Goal: Transaction & Acquisition: Purchase product/service

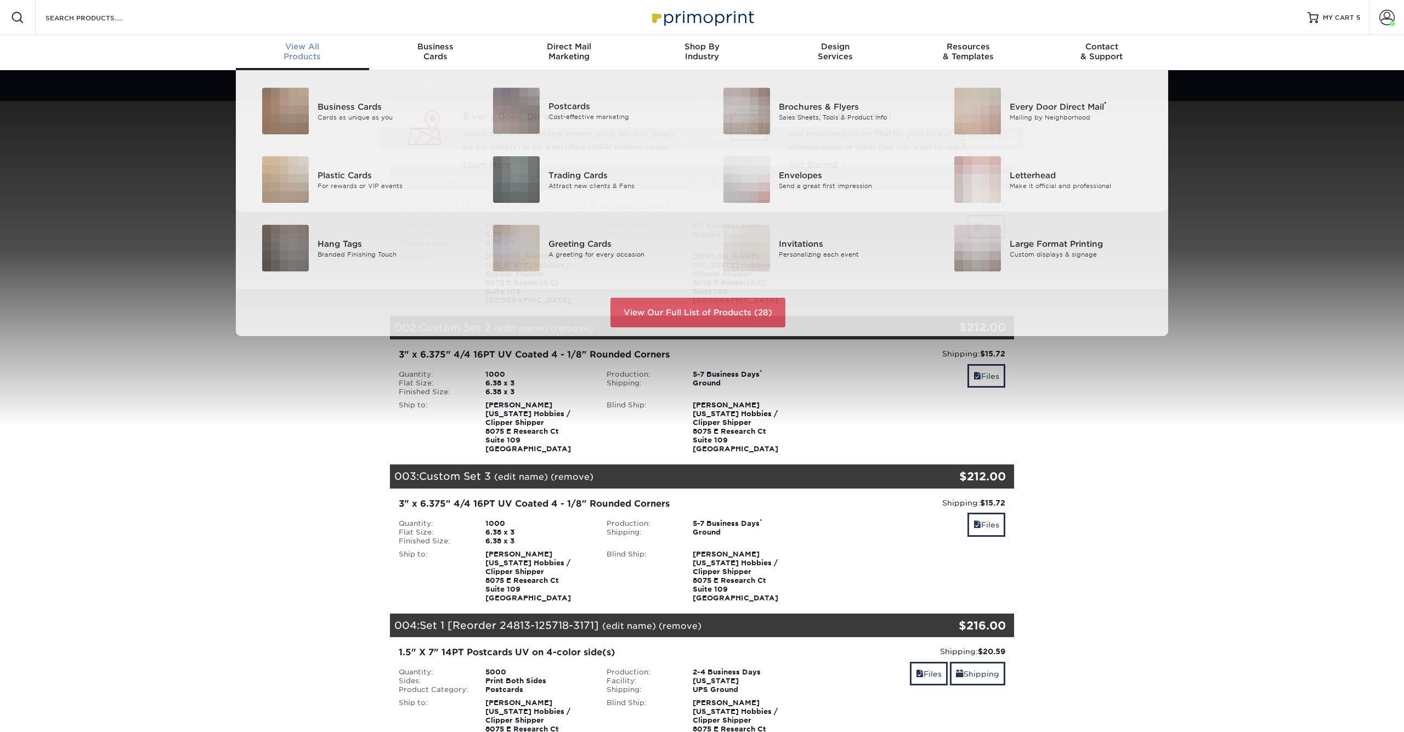
click at [316, 47] on span "View All" at bounding box center [302, 47] width 133 height 10
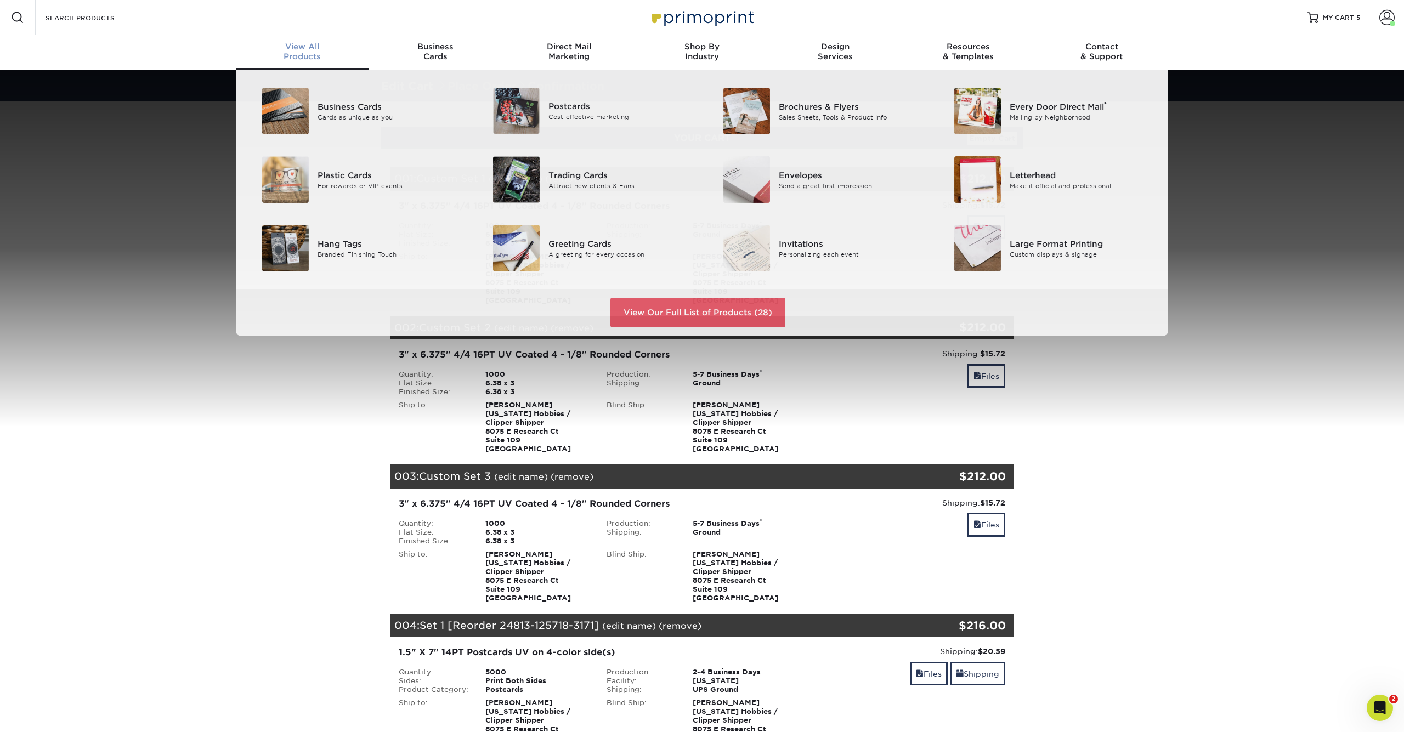
click at [301, 49] on span "View All" at bounding box center [302, 47] width 133 height 10
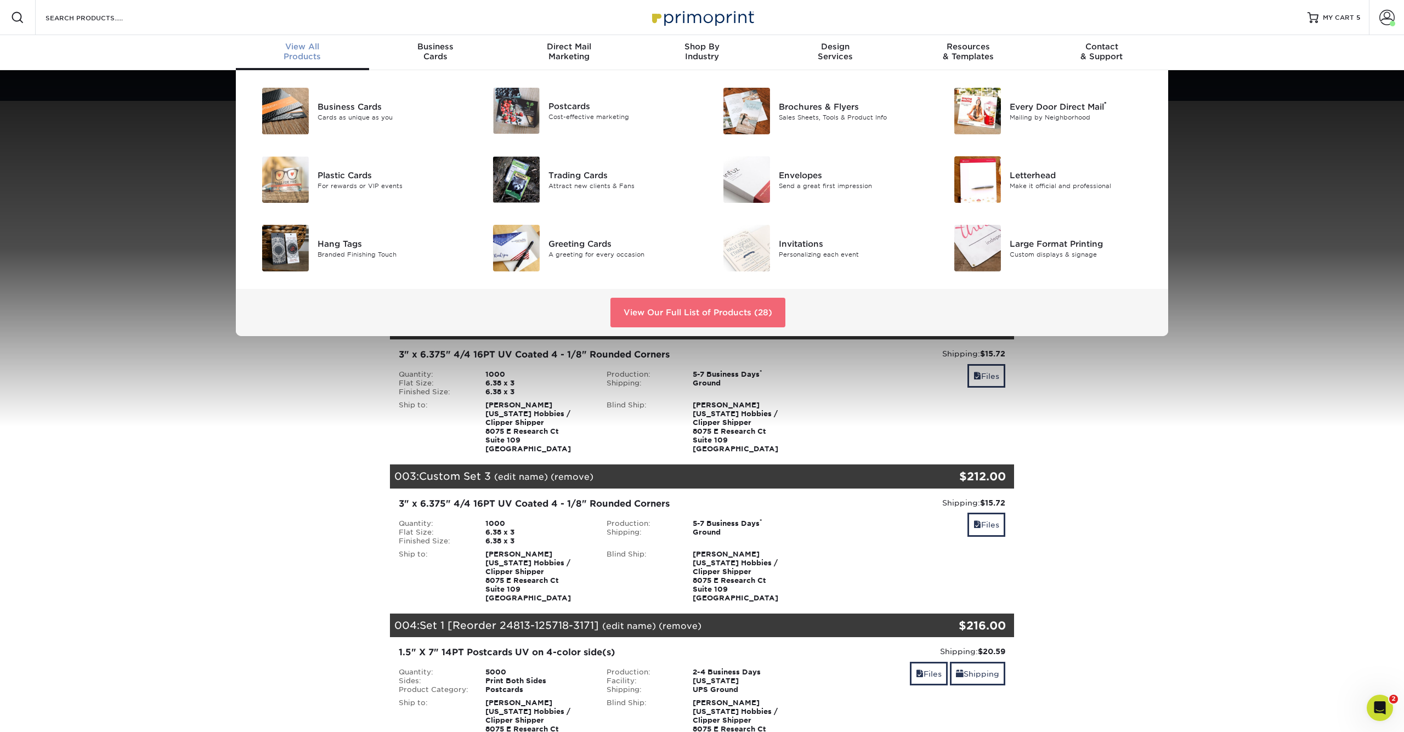
click at [727, 309] on link "View Our Full List of Products (28)" at bounding box center [697, 313] width 175 height 30
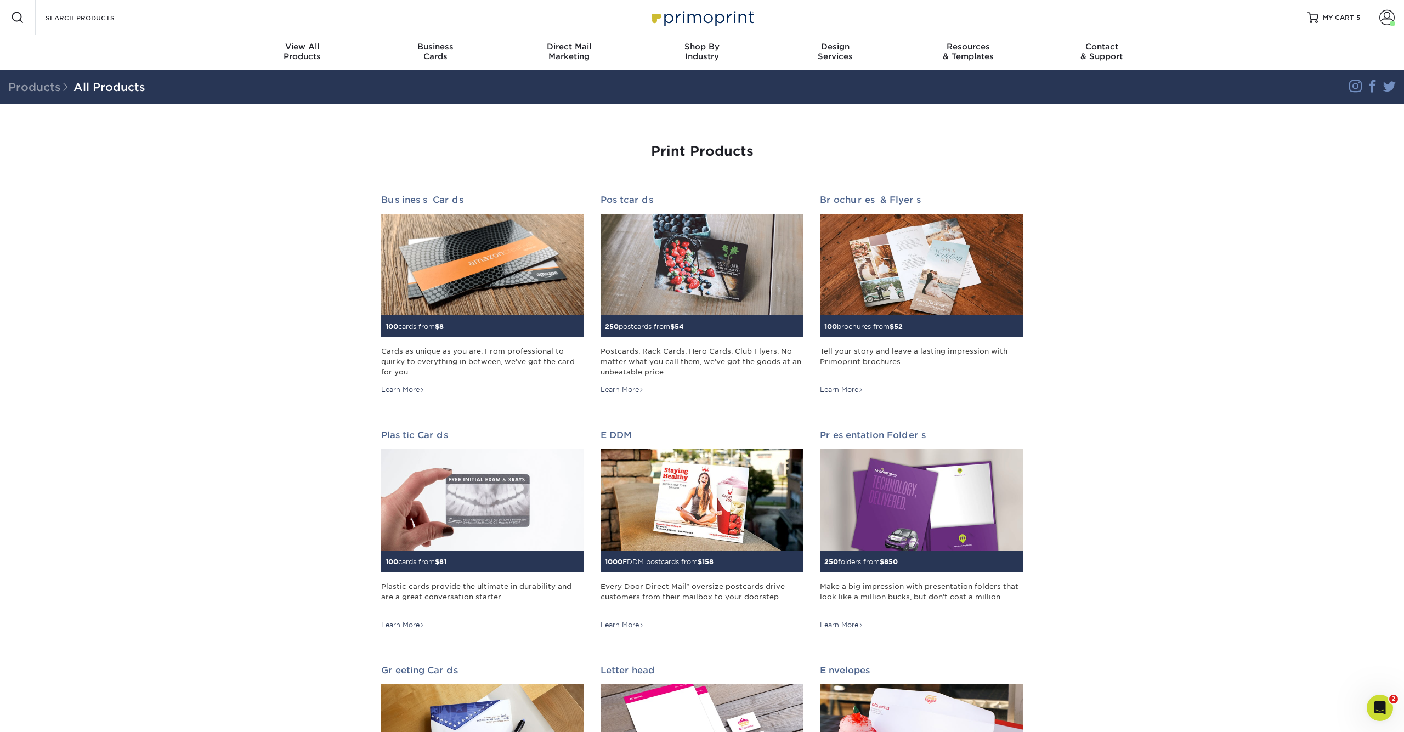
click at [159, 14] on div "Resources Menu Search Products Account Welcome, Jacob Primo Client Account Dash…" at bounding box center [702, 17] width 1404 height 35
click at [98, 19] on input "Search Products" at bounding box center [97, 17] width 107 height 13
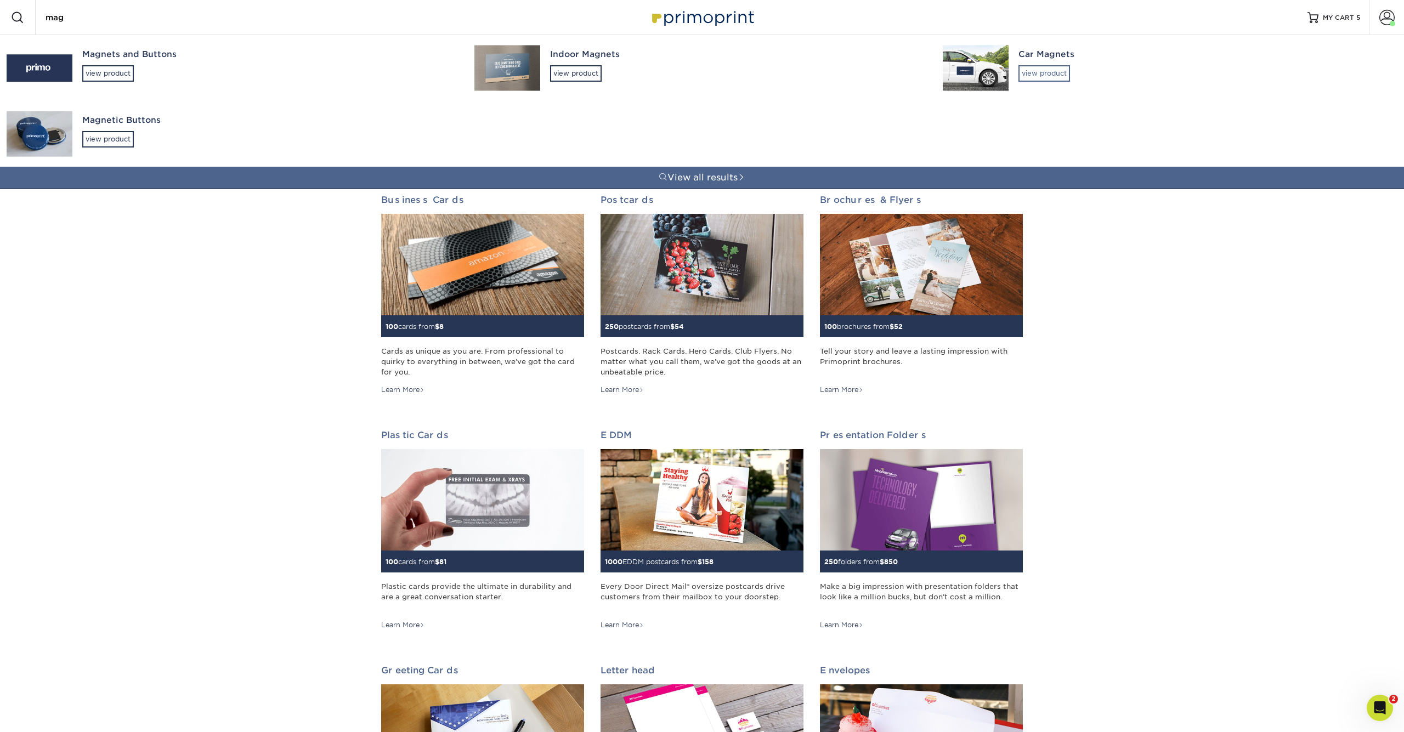
type input "mag"
click at [1054, 77] on div "view product" at bounding box center [1045, 73] width 52 height 16
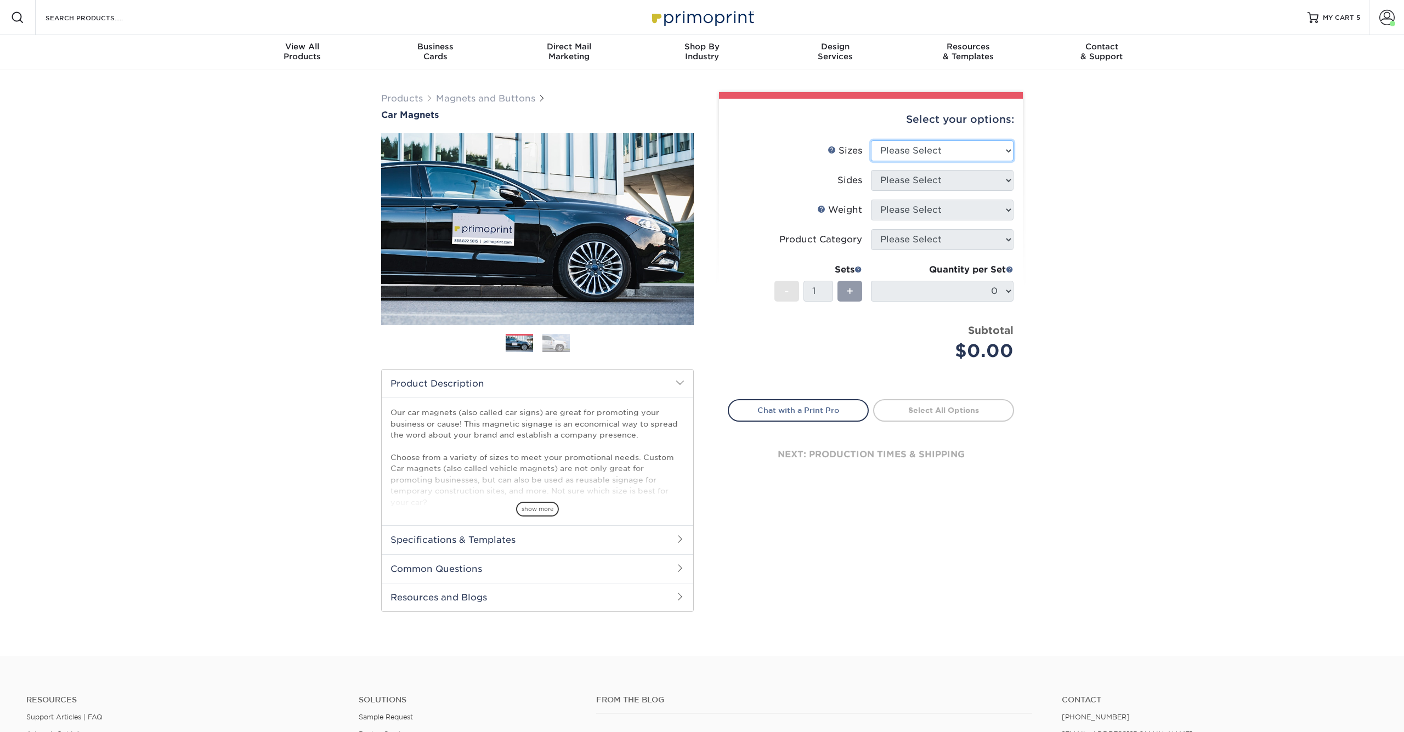
select select "18.00x24.00"
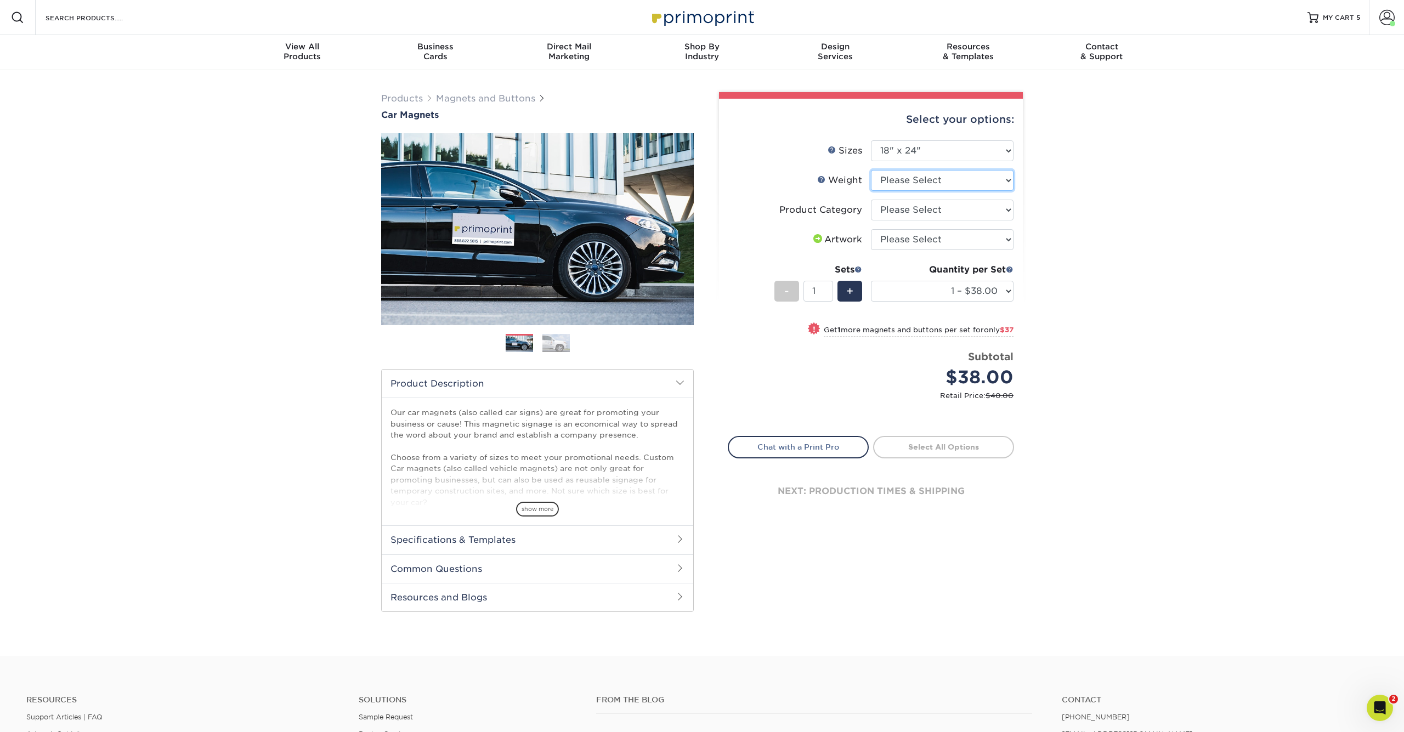
select select "30MIL"
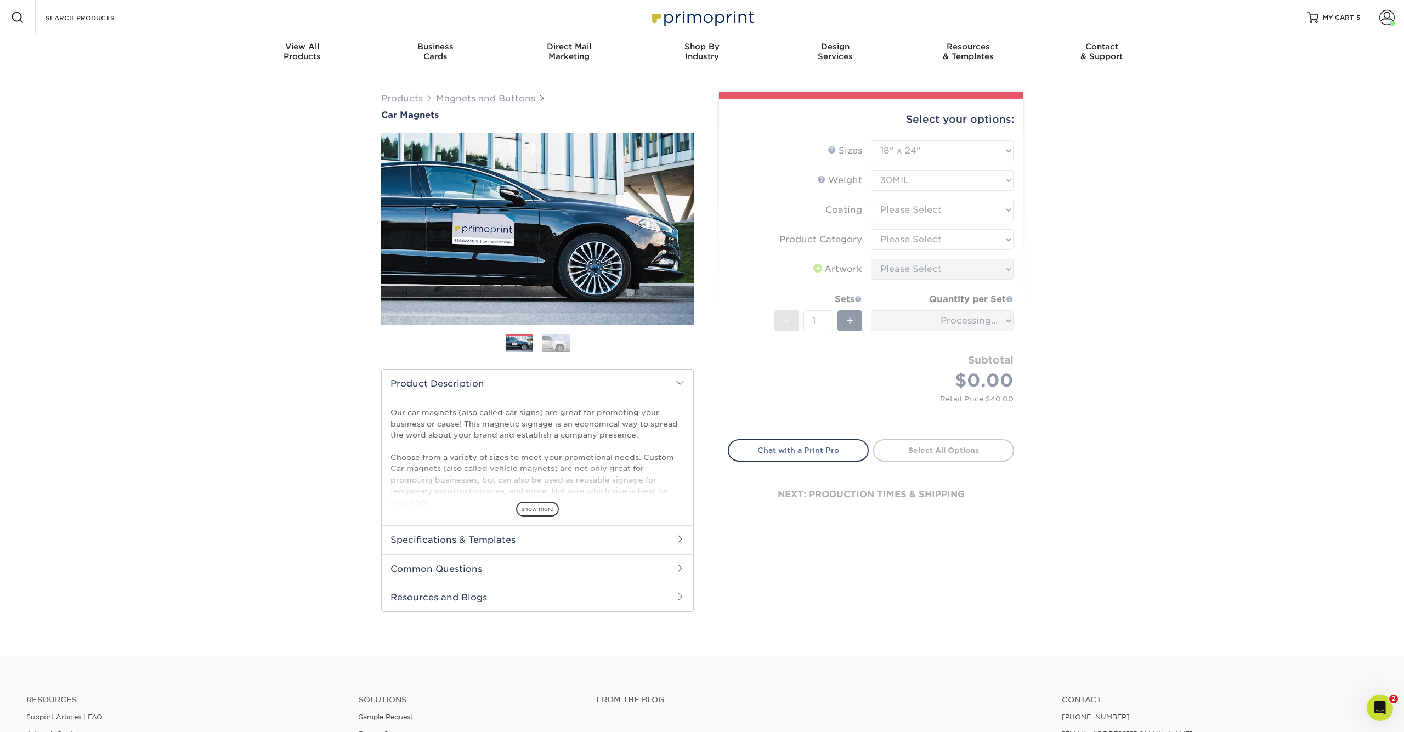
click at [915, 211] on form "Sizes Help Sizes Please Select 9" x 12" 9" x 18" 12" x 18" 12" x 24" 18" x 18" …" at bounding box center [871, 283] width 286 height 286
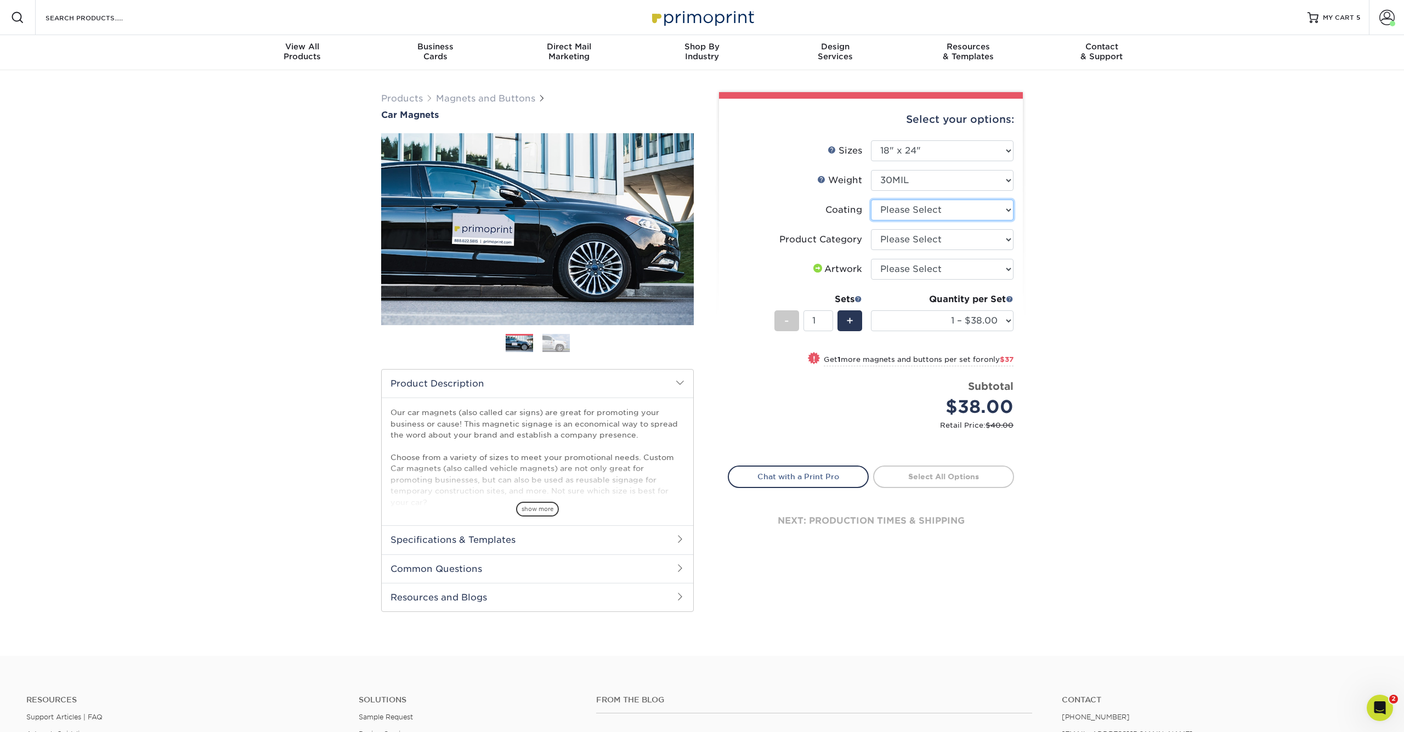
select select "1e8116af-acfc-44b1-83dc-8181aa338834"
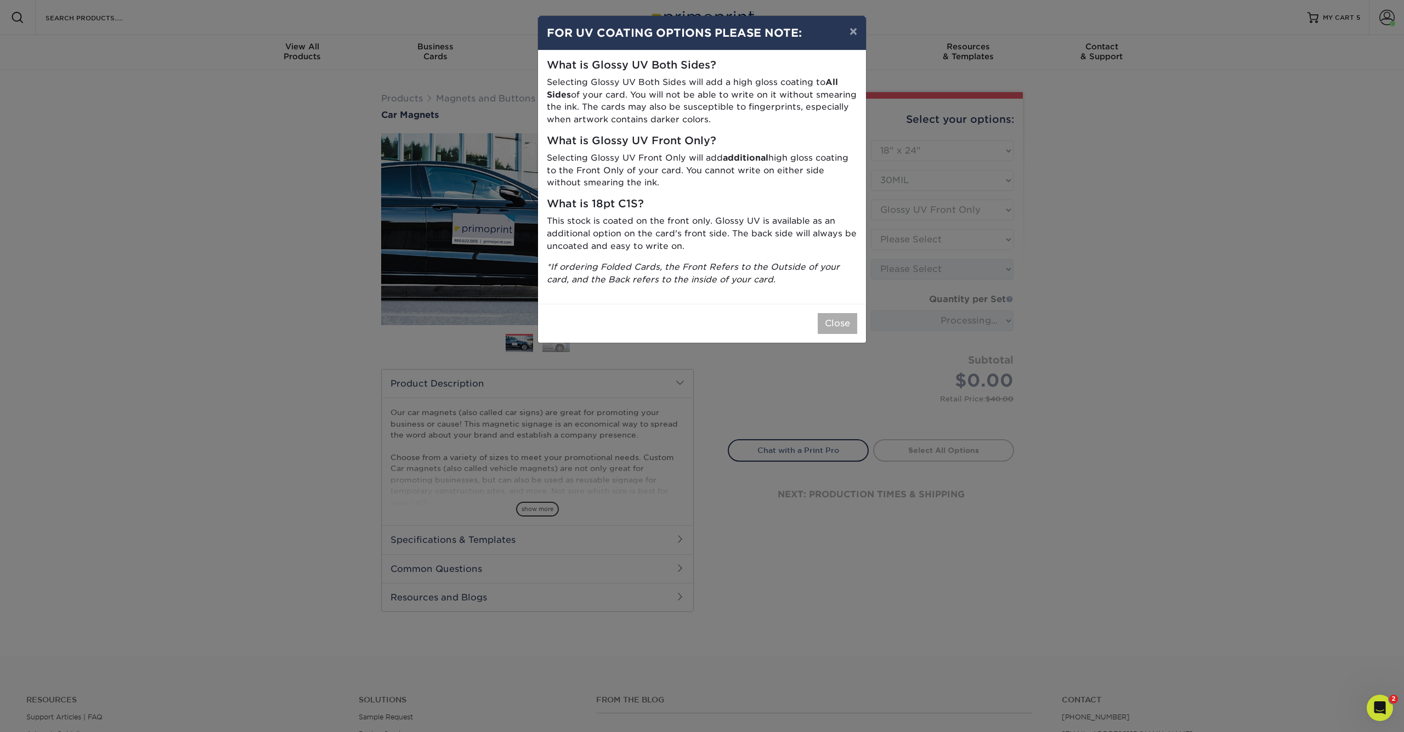
click at [833, 315] on button "Close" at bounding box center [837, 323] width 39 height 21
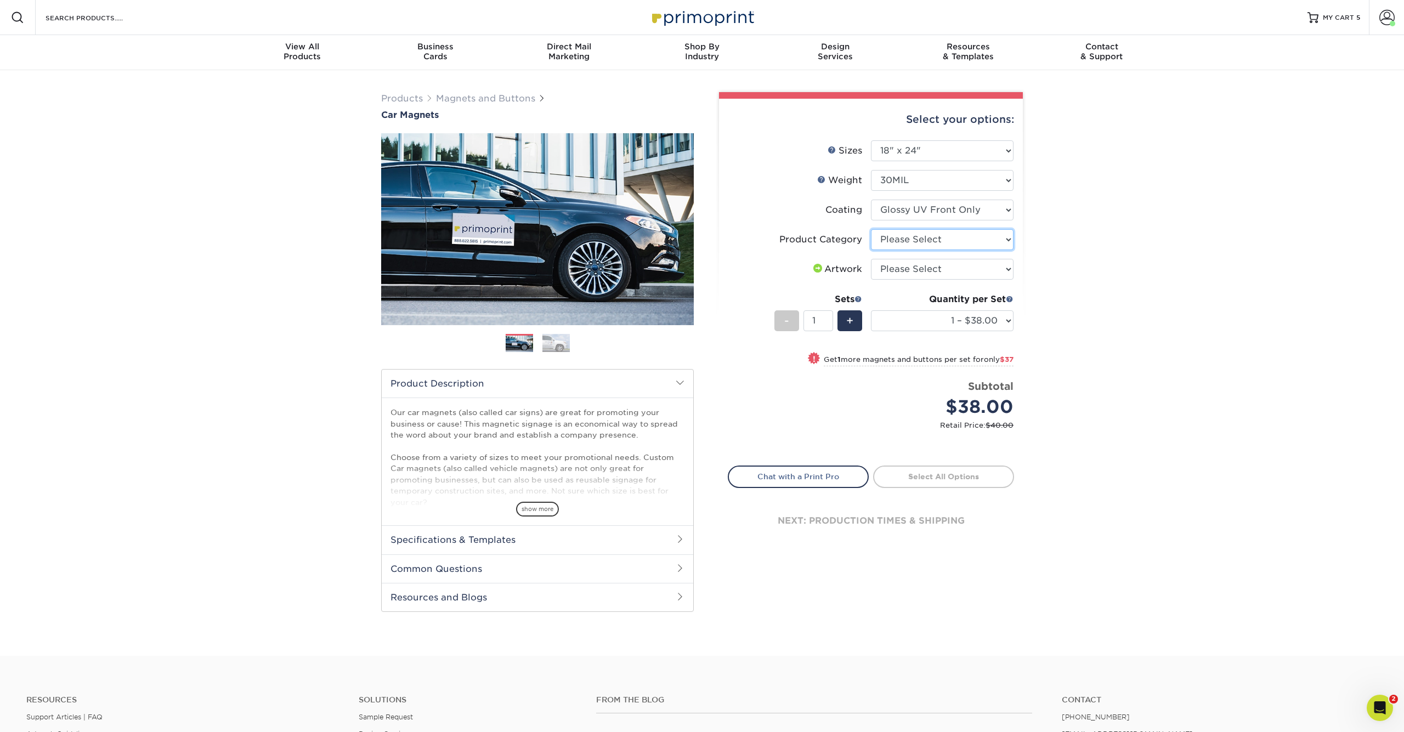
select select "48f17320-c7c2-4f0d-b371-c8050bb445b2"
select select "upload"
click at [1011, 296] on span at bounding box center [1010, 299] width 8 height 8
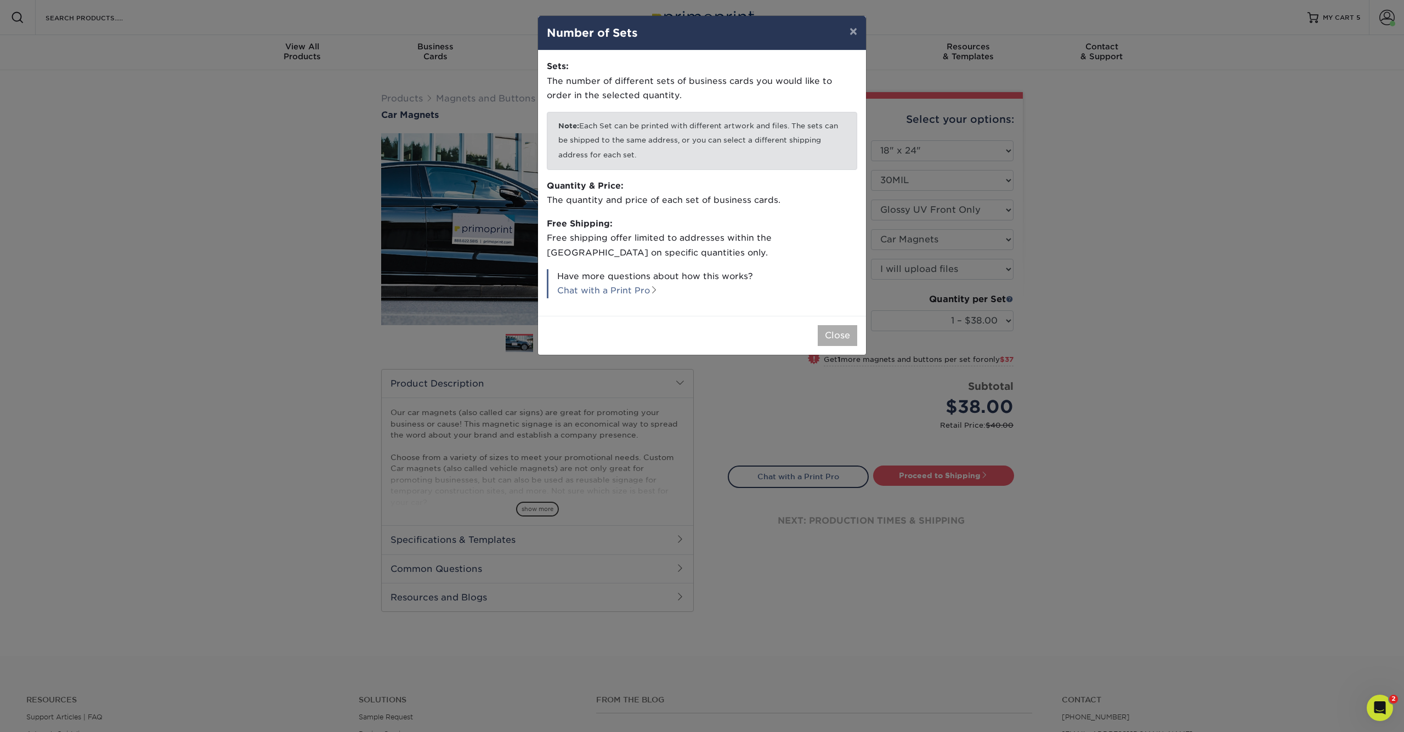
click at [835, 334] on button "Close" at bounding box center [837, 335] width 39 height 21
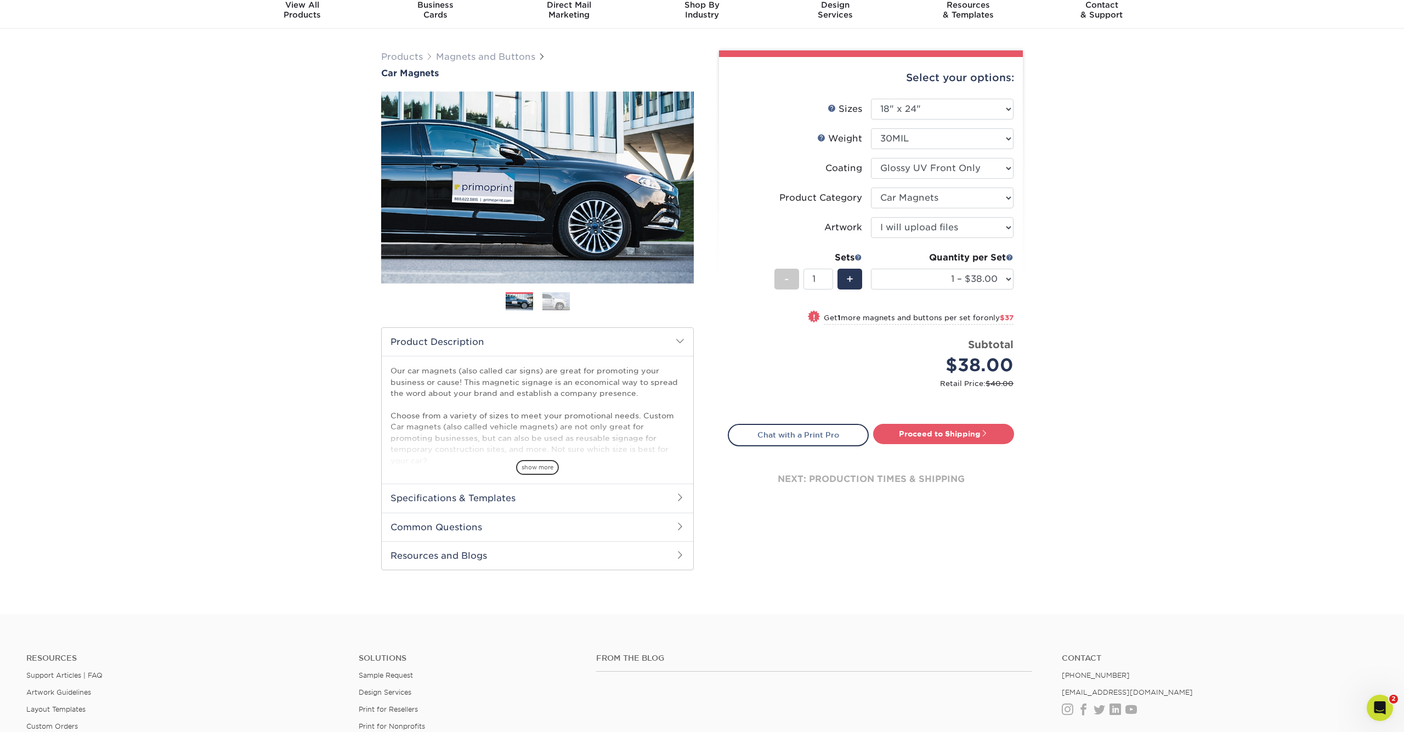
scroll to position [43, 0]
drag, startPoint x: 540, startPoint y: 467, endPoint x: 570, endPoint y: 465, distance: 30.2
click at [540, 467] on span "show more" at bounding box center [537, 466] width 43 height 15
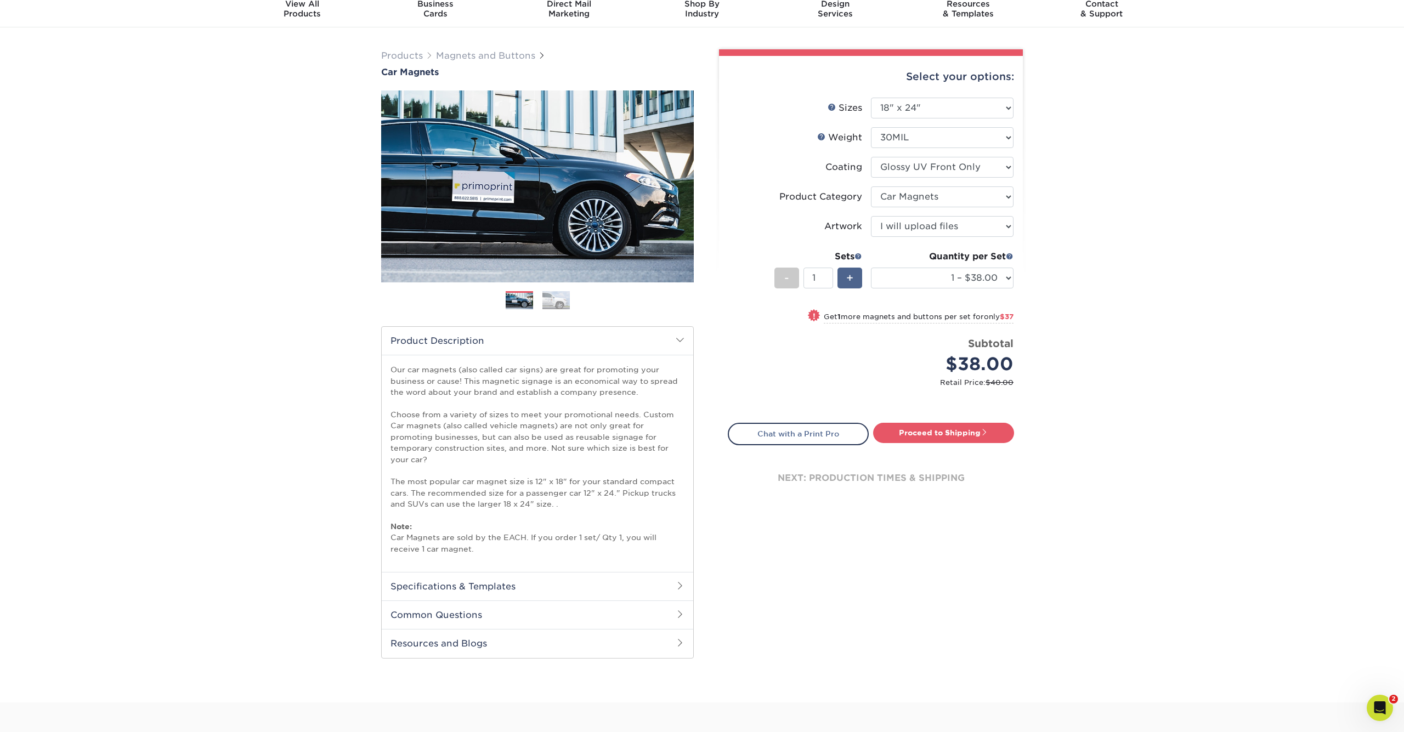
click at [852, 282] on span "+" at bounding box center [849, 278] width 7 height 16
type input "2"
click at [1062, 341] on div "Products Magnets and Buttons Car Magnets" at bounding box center [702, 364] width 1404 height 675
click at [941, 435] on link "Proceed to Shipping" at bounding box center [943, 433] width 141 height 20
type input "Set 1"
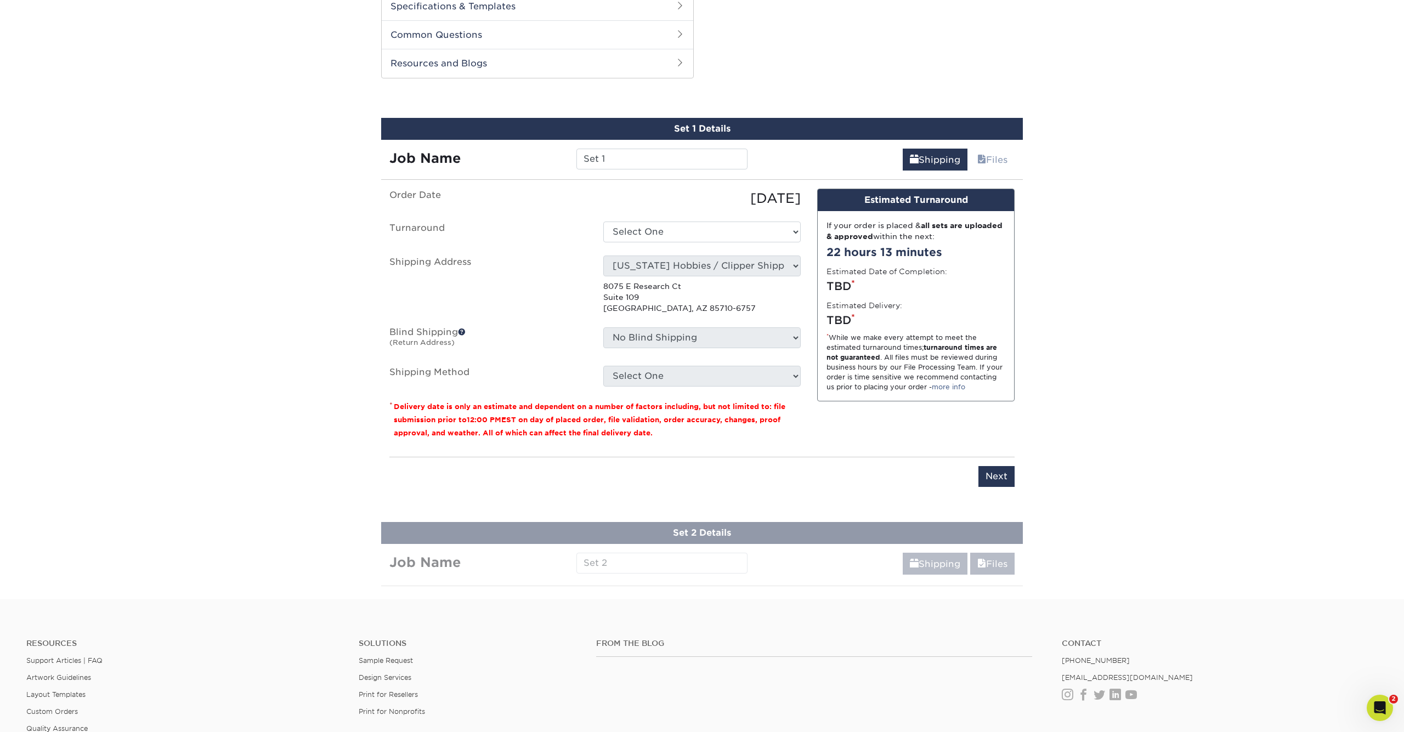
scroll to position [643, 0]
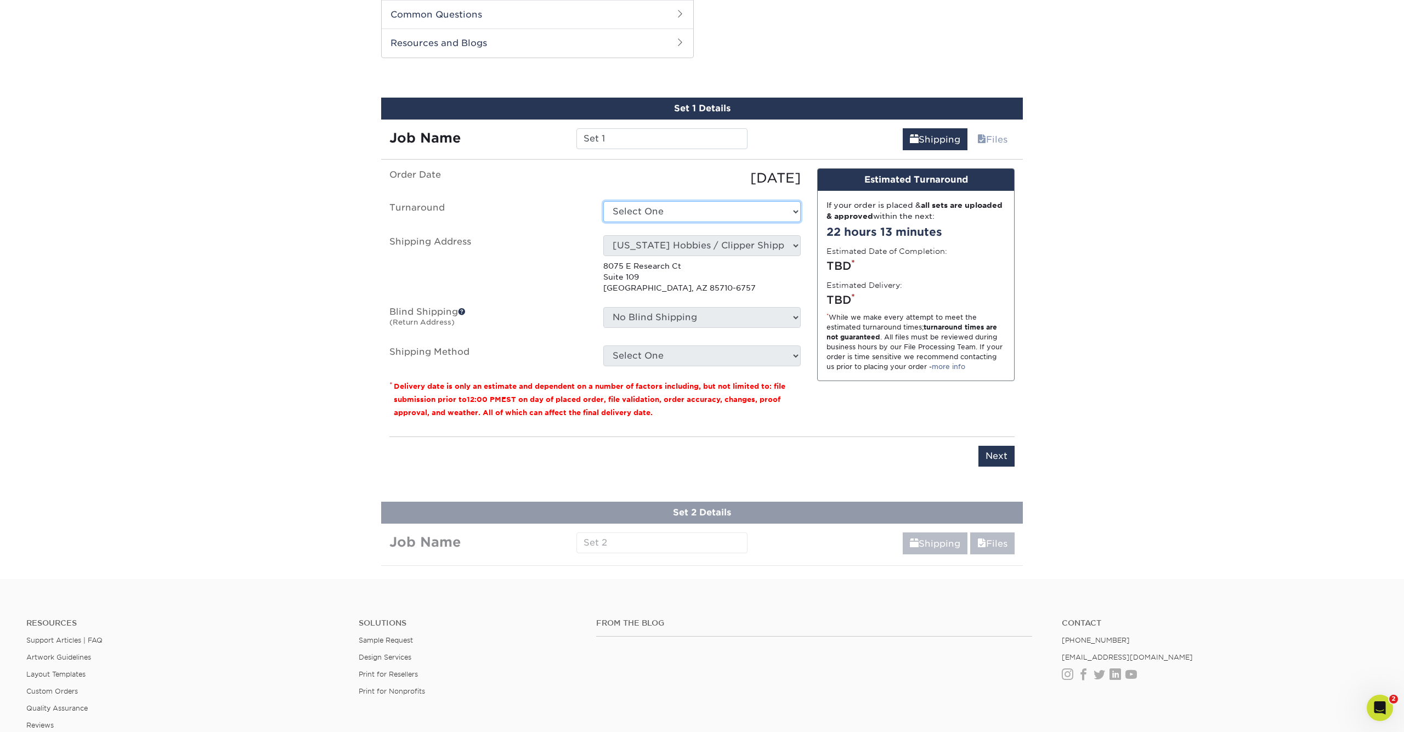
select select "835dfab3-277c-4268-8bb2-e8edcac912f4"
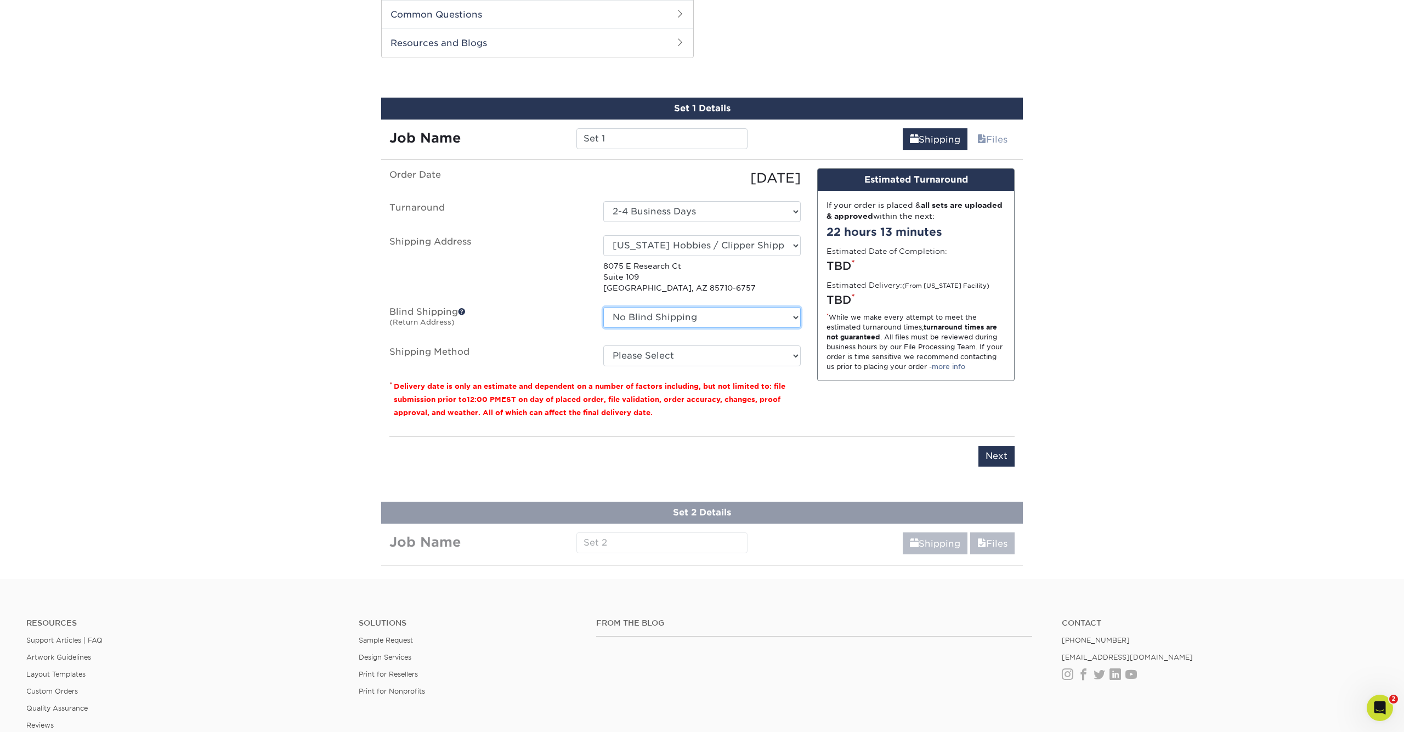
select select "250938"
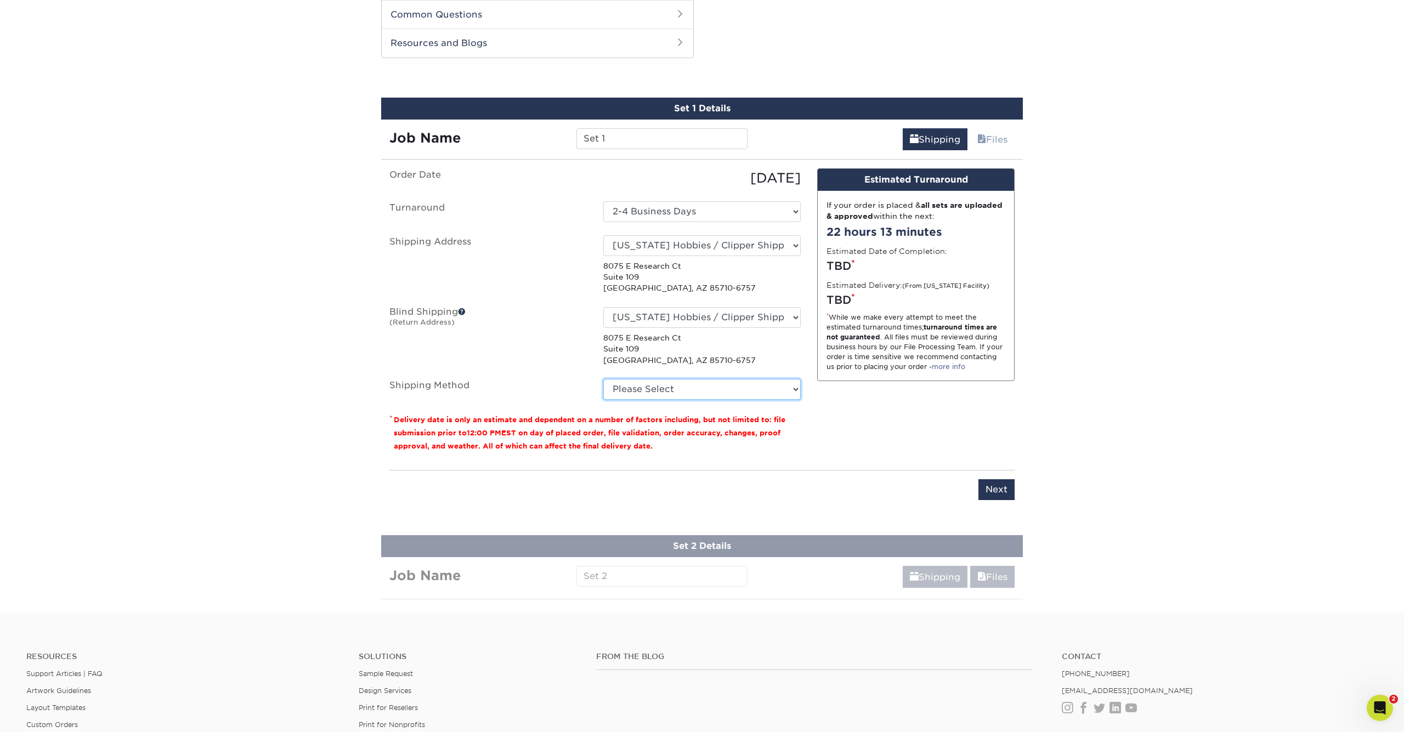
select select "03"
click at [619, 133] on input "Set 1" at bounding box center [661, 138] width 171 height 21
type input "C"
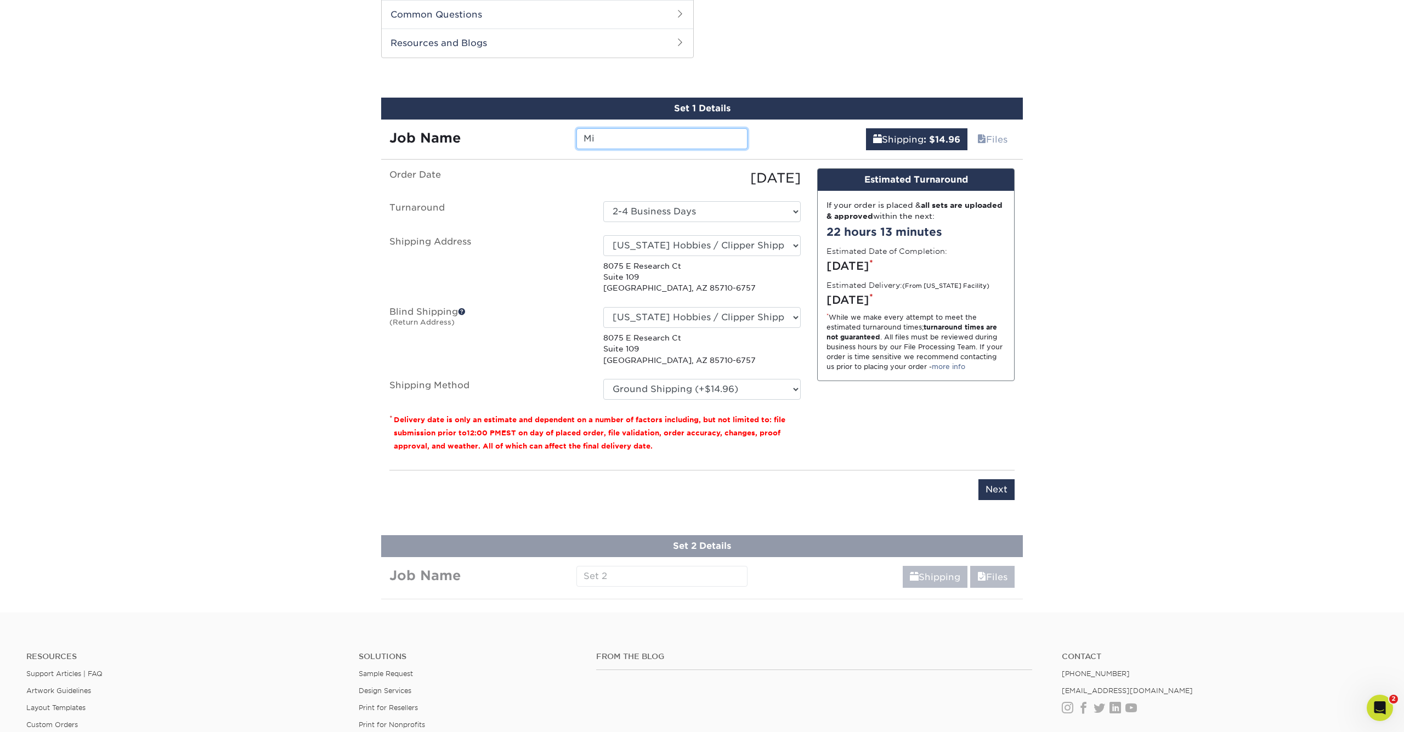
type input "M"
click at [612, 136] on input "Hernadaz" at bounding box center [661, 138] width 171 height 21
drag, startPoint x: 625, startPoint y: 134, endPoint x: 643, endPoint y: 148, distance: 22.3
click at [622, 135] on input "Hernandaz" at bounding box center [661, 138] width 171 height 21
type input "[PERSON_NAME]"
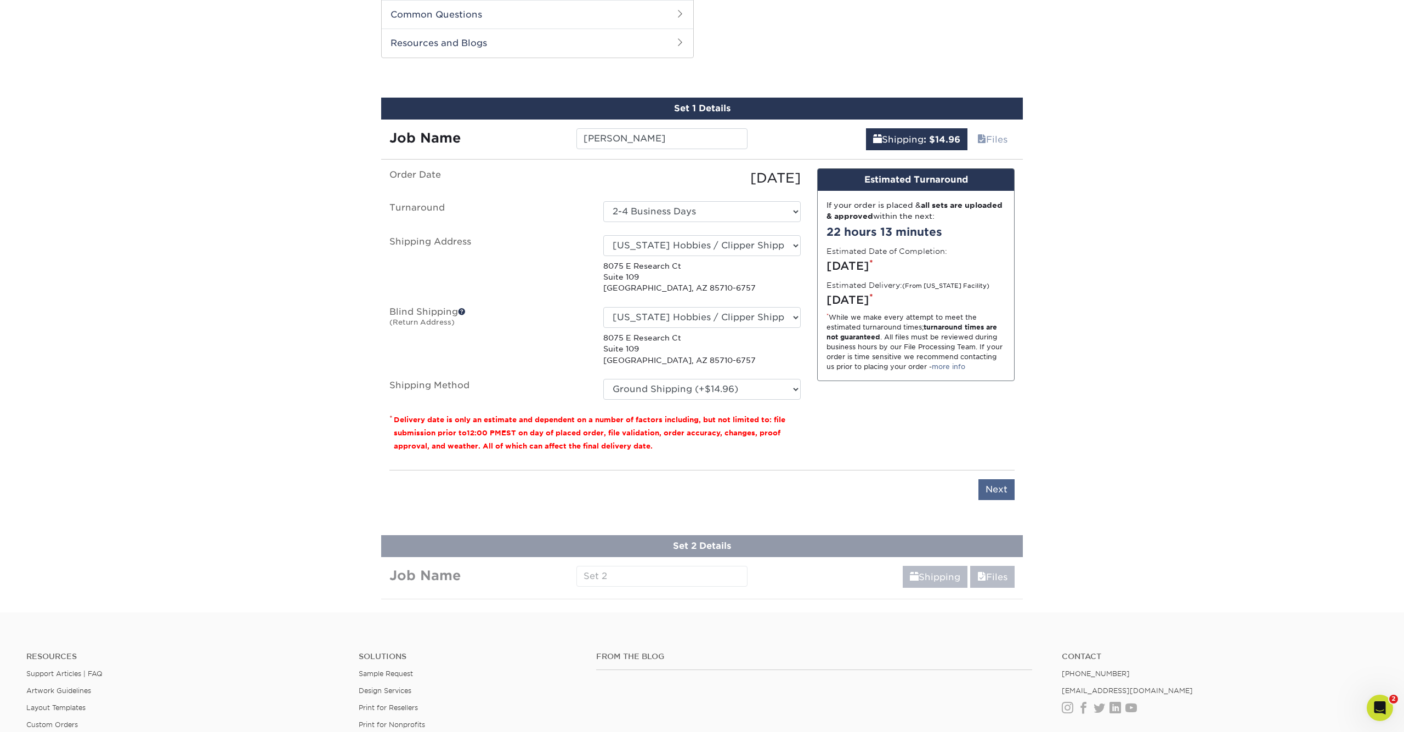
click at [1003, 490] on input "Next" at bounding box center [996, 489] width 36 height 21
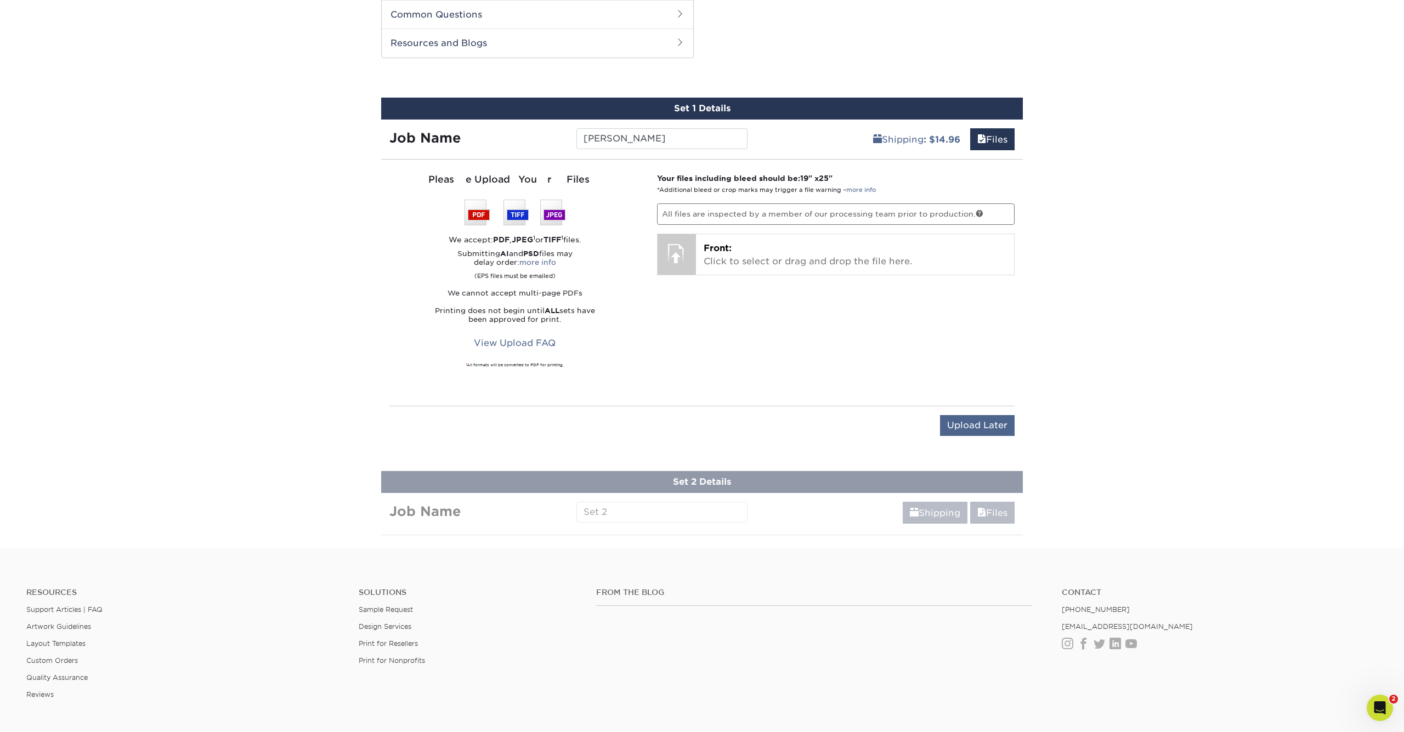
click at [978, 420] on input "Upload Later" at bounding box center [977, 425] width 75 height 21
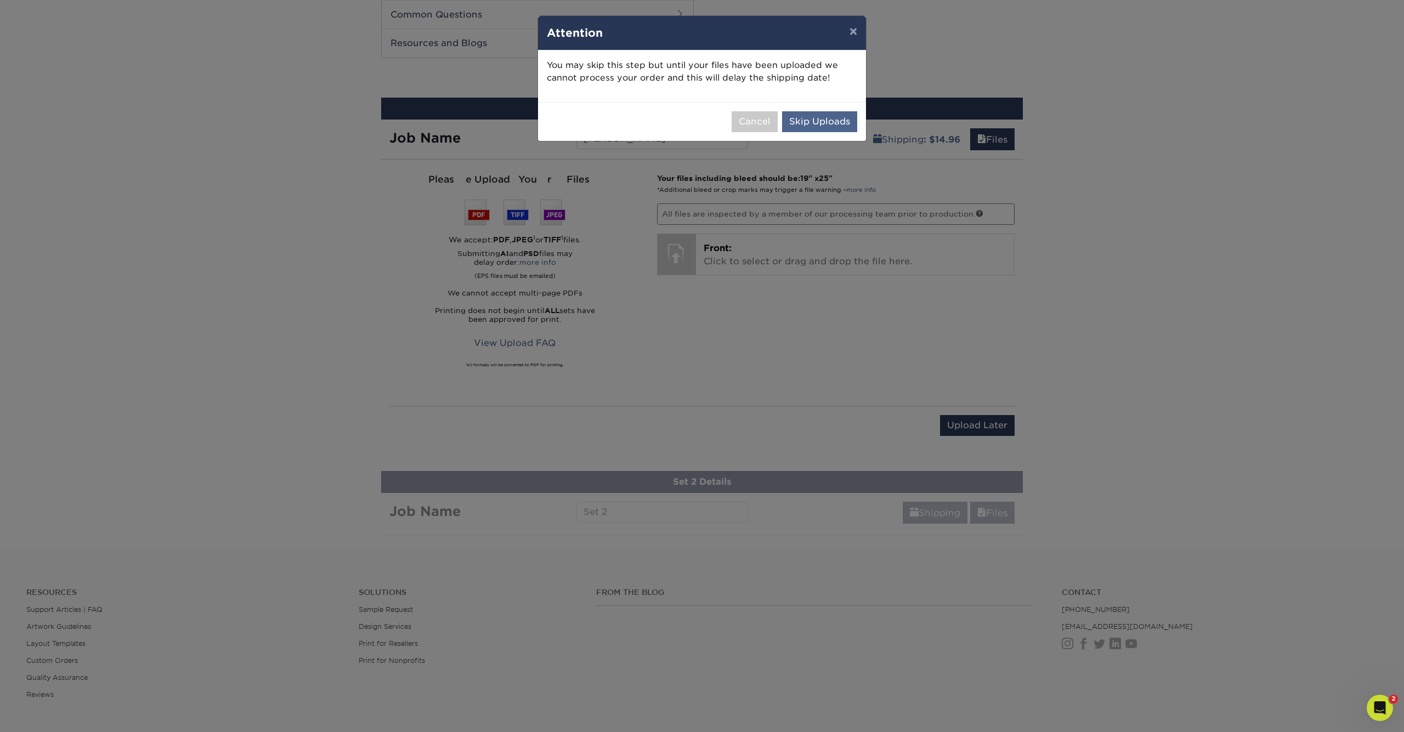
click at [811, 117] on button "Skip Uploads" at bounding box center [819, 121] width 75 height 21
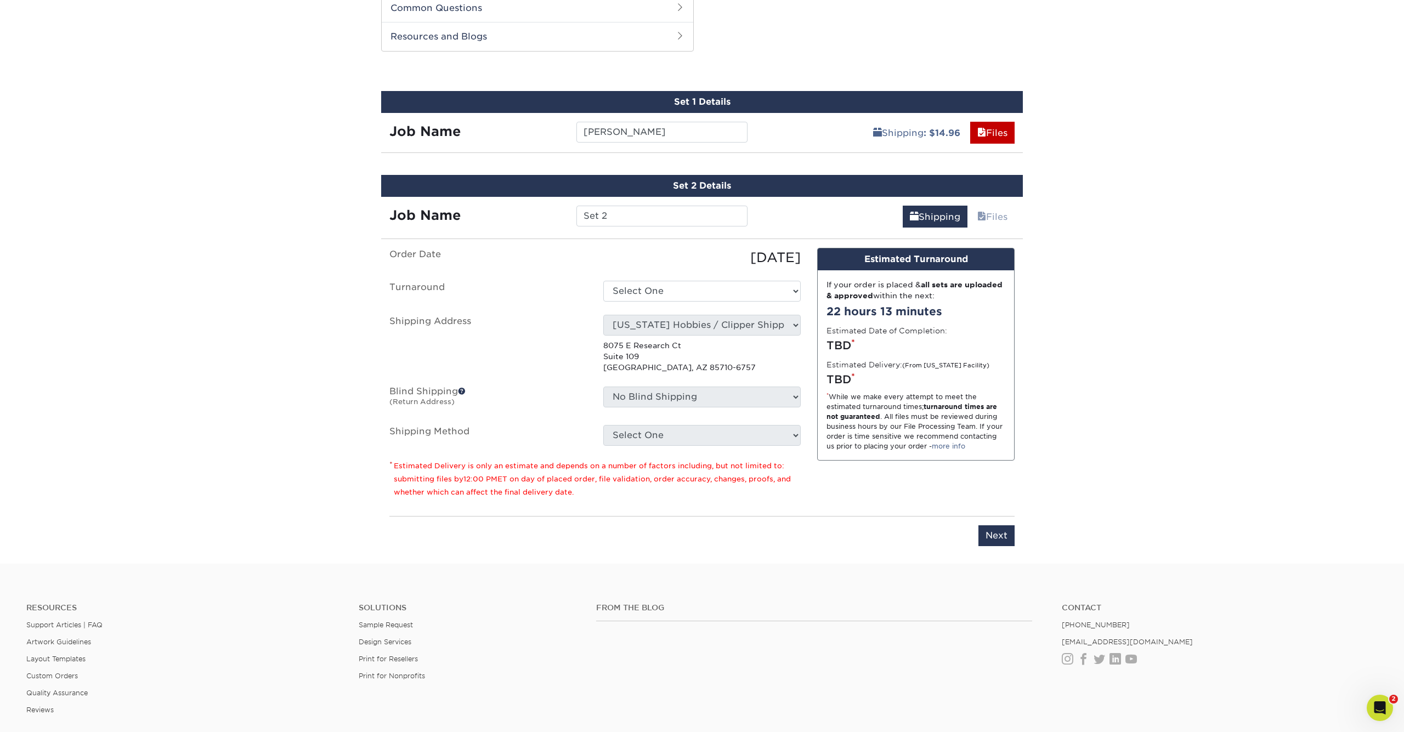
scroll to position [649, 0]
drag, startPoint x: 630, startPoint y: 130, endPoint x: 541, endPoint y: 127, distance: 88.9
click at [541, 127] on div "Job Name Hernandez" at bounding box center [568, 132] width 375 height 21
click at [626, 210] on input "Set 2" at bounding box center [661, 216] width 171 height 21
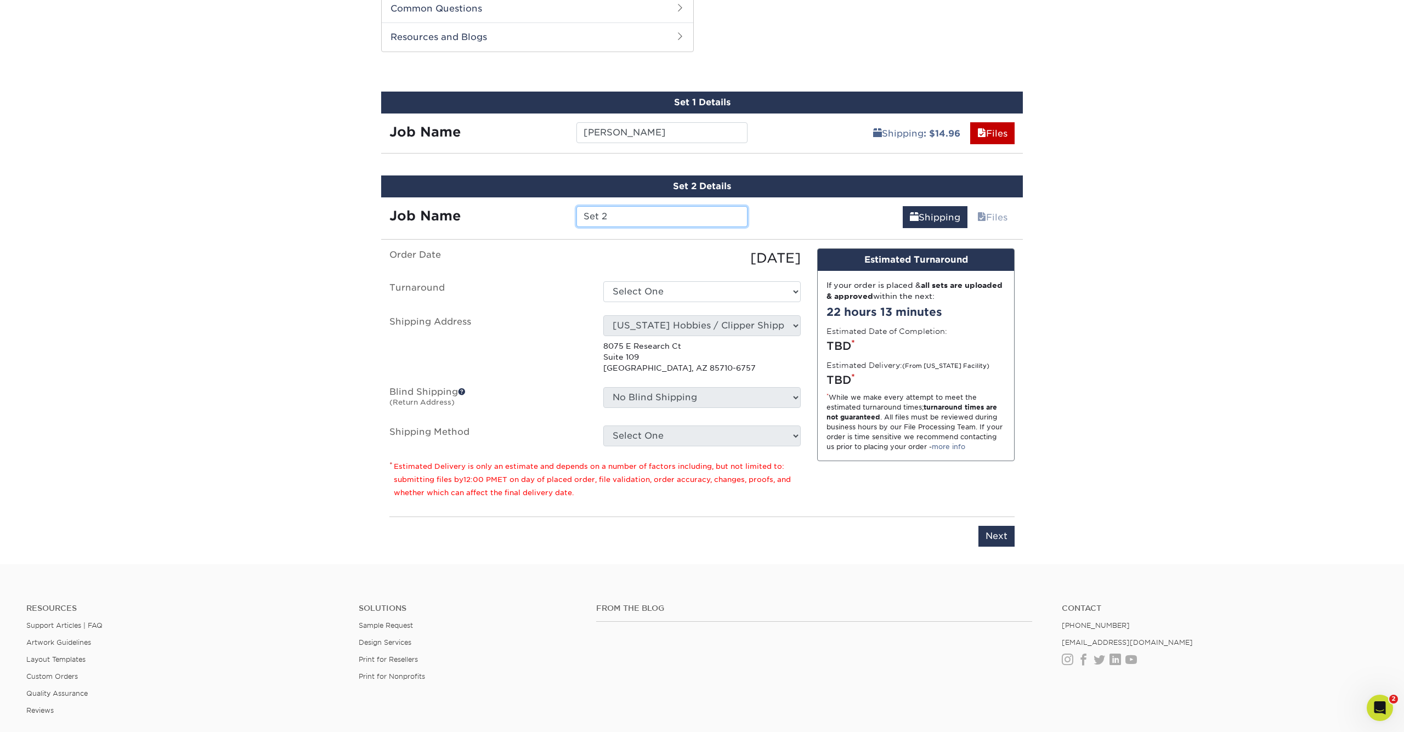
click at [625, 212] on input "Set 2" at bounding box center [661, 216] width 171 height 21
paste input "[PERSON_NAME]"
type input "[PERSON_NAME] 2"
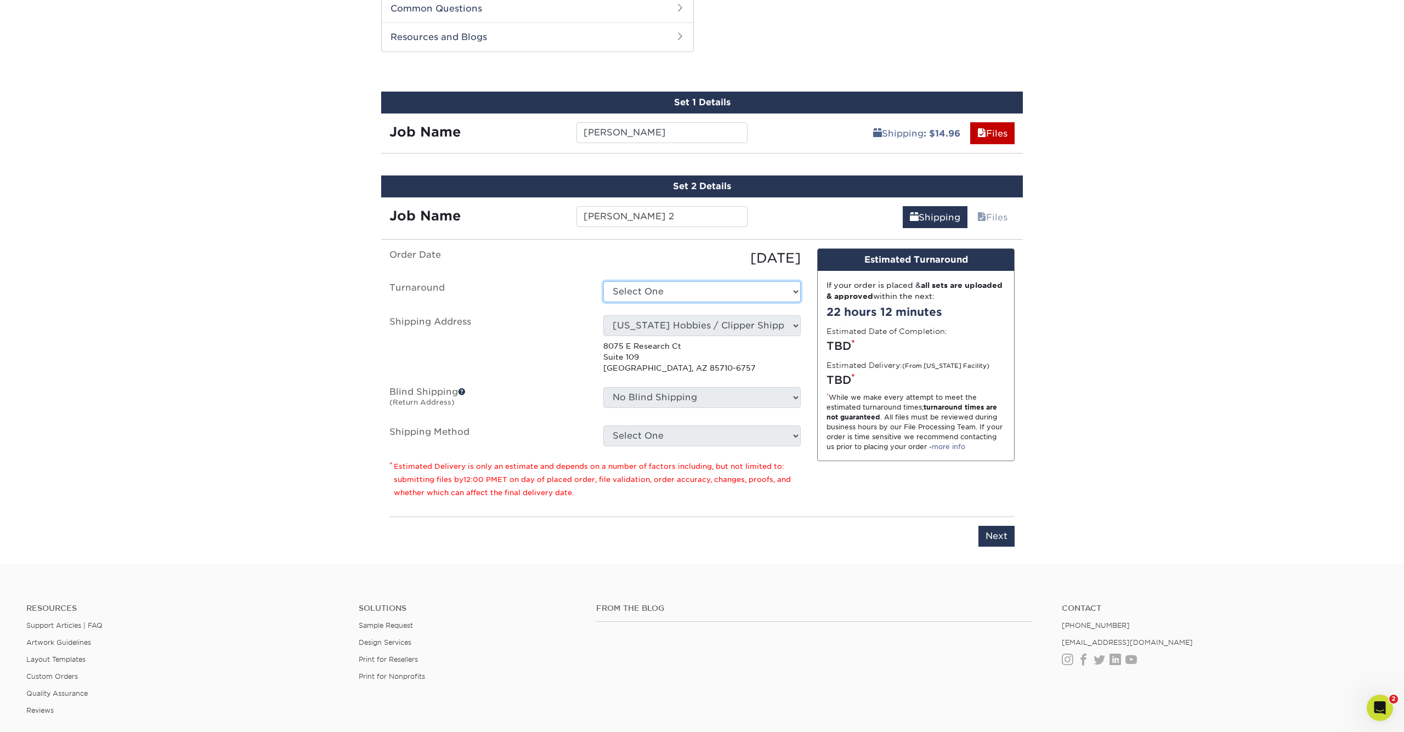
select select "835dfab3-277c-4268-8bb2-e8edcac912f4"
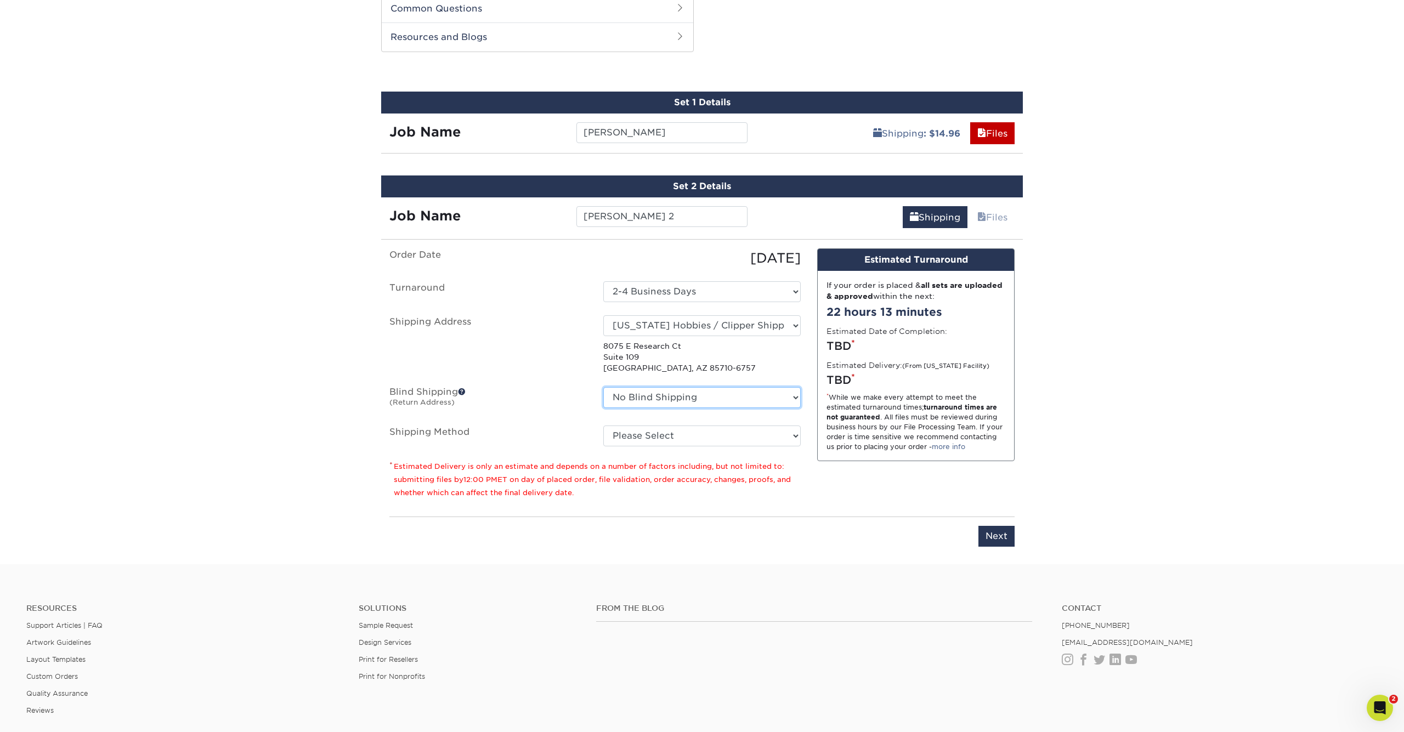
select select "250938"
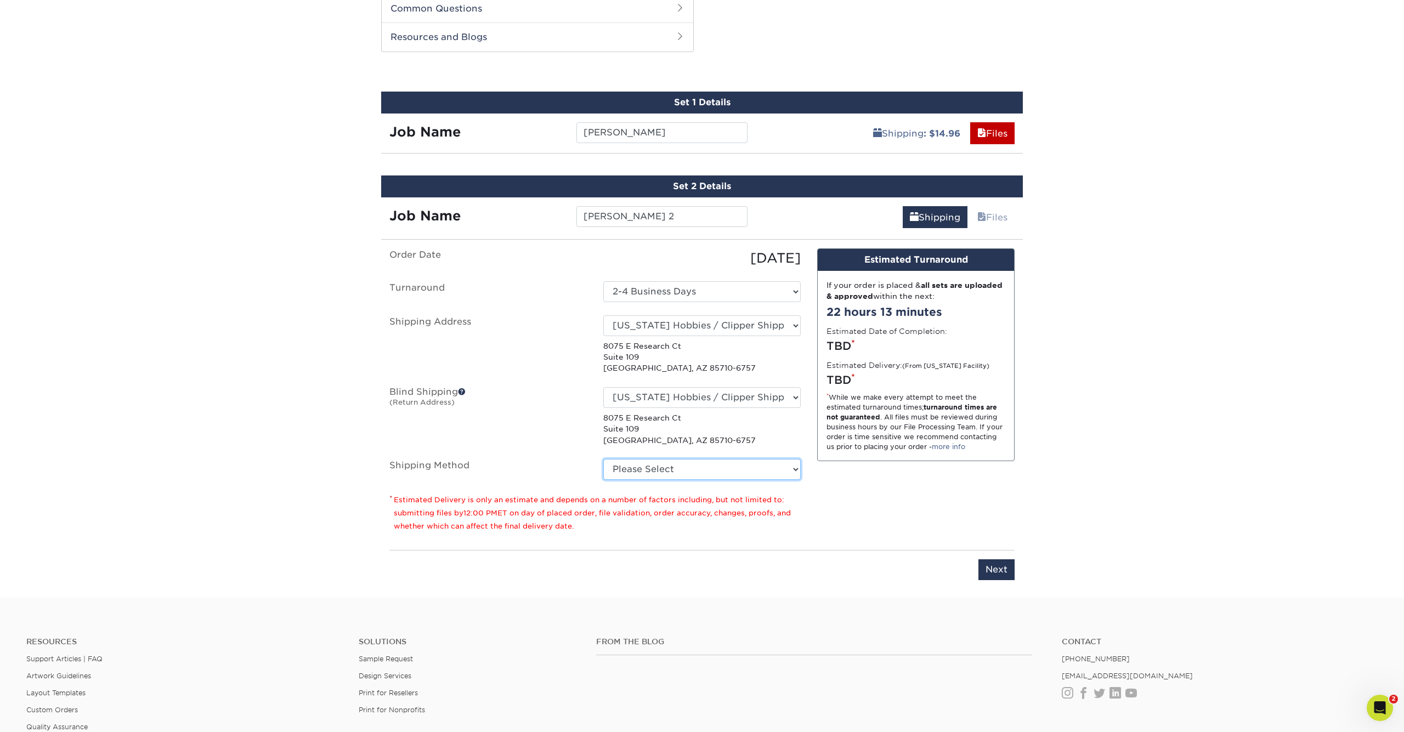
select select "03"
click at [990, 562] on input "Next" at bounding box center [996, 569] width 36 height 21
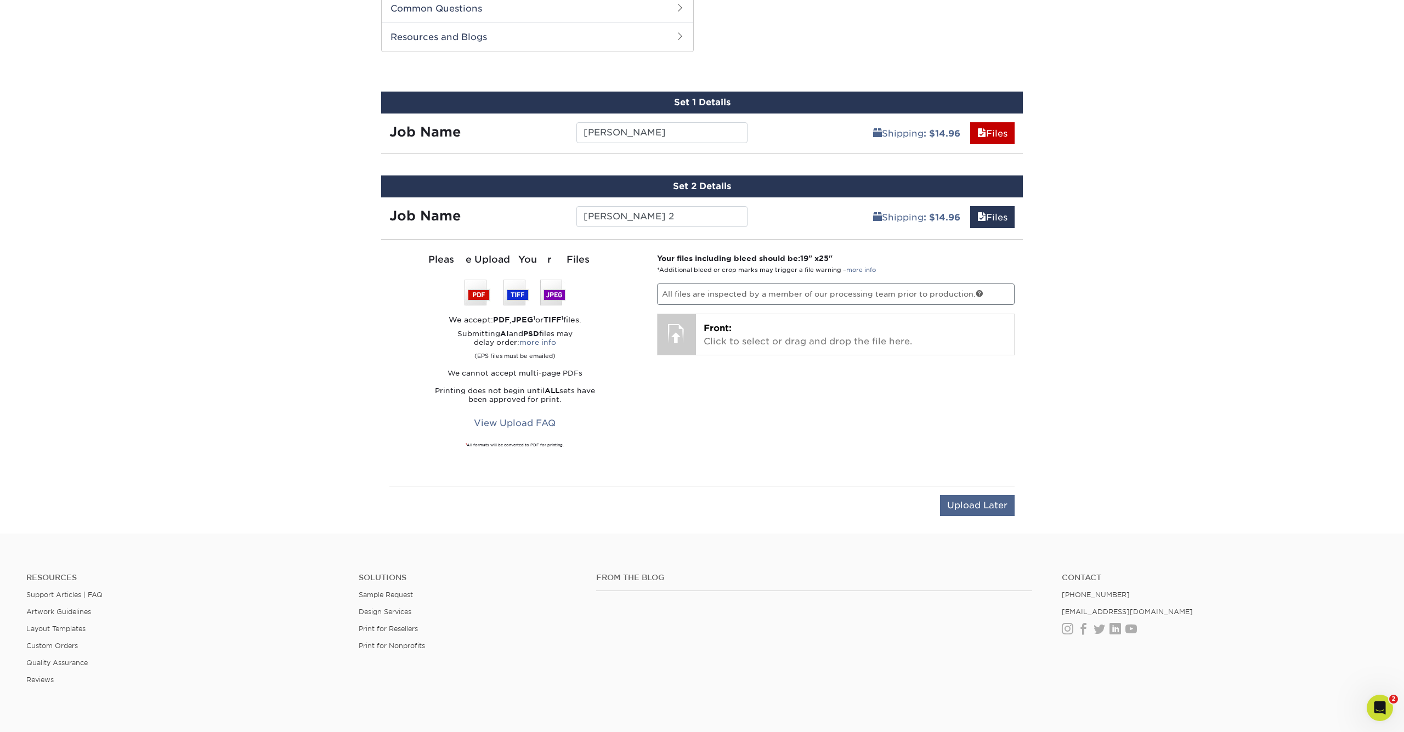
click at [995, 500] on input "Upload Later" at bounding box center [977, 505] width 75 height 21
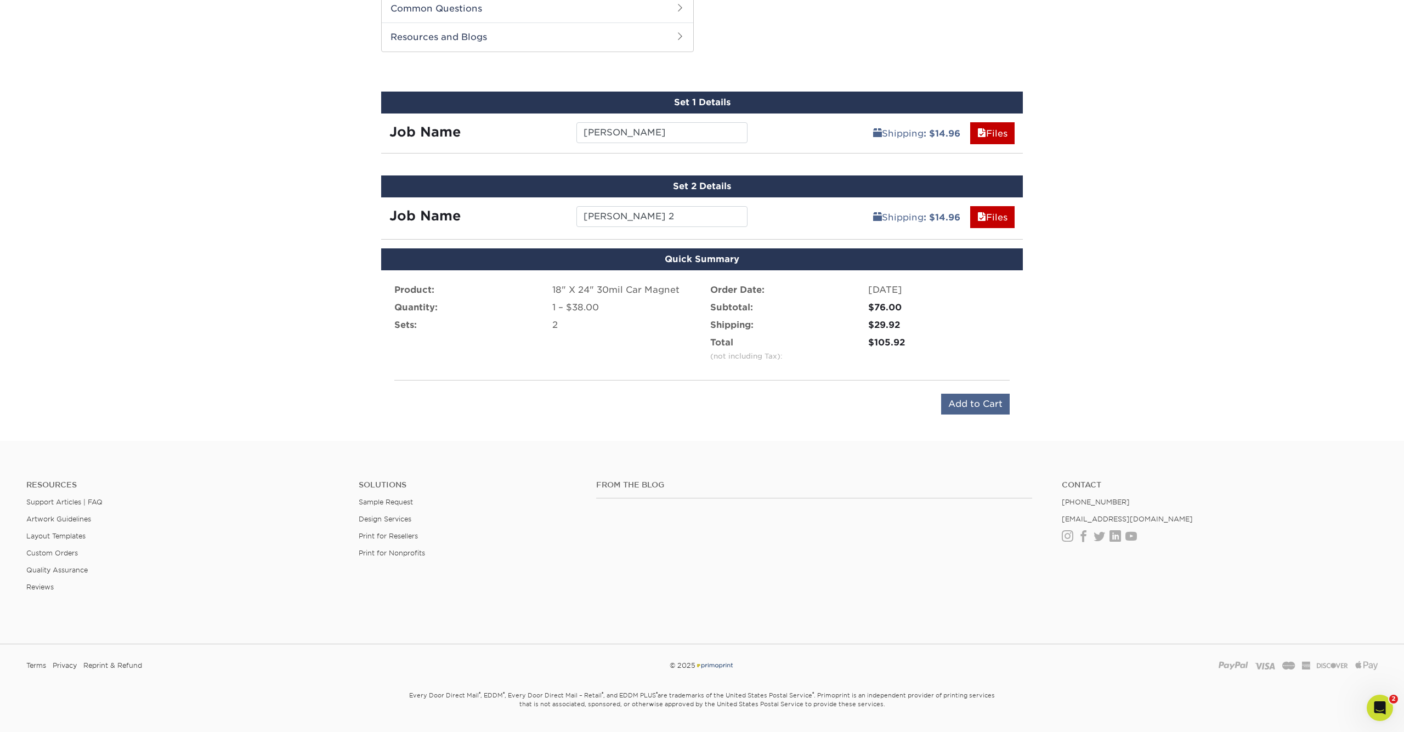
click at [969, 408] on input "Add to Cart" at bounding box center [975, 404] width 69 height 21
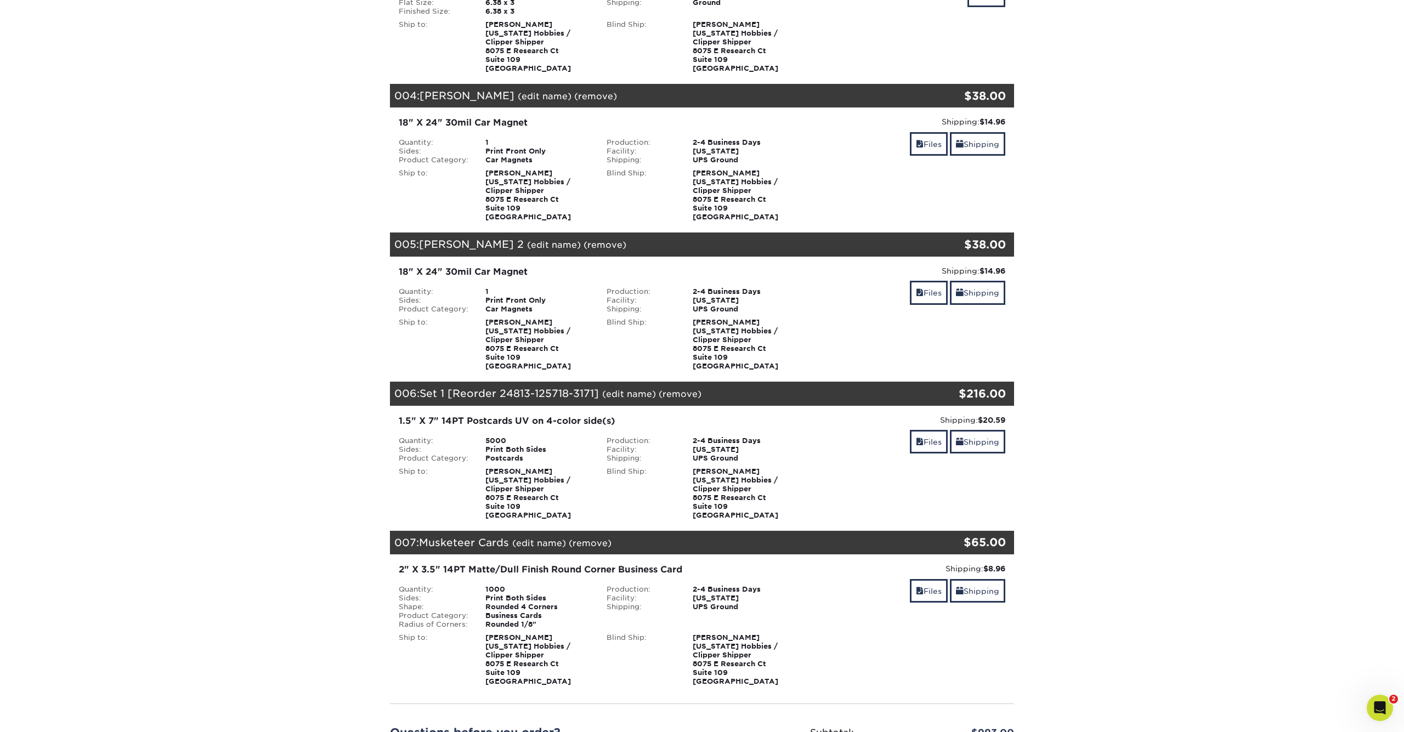
scroll to position [507, 0]
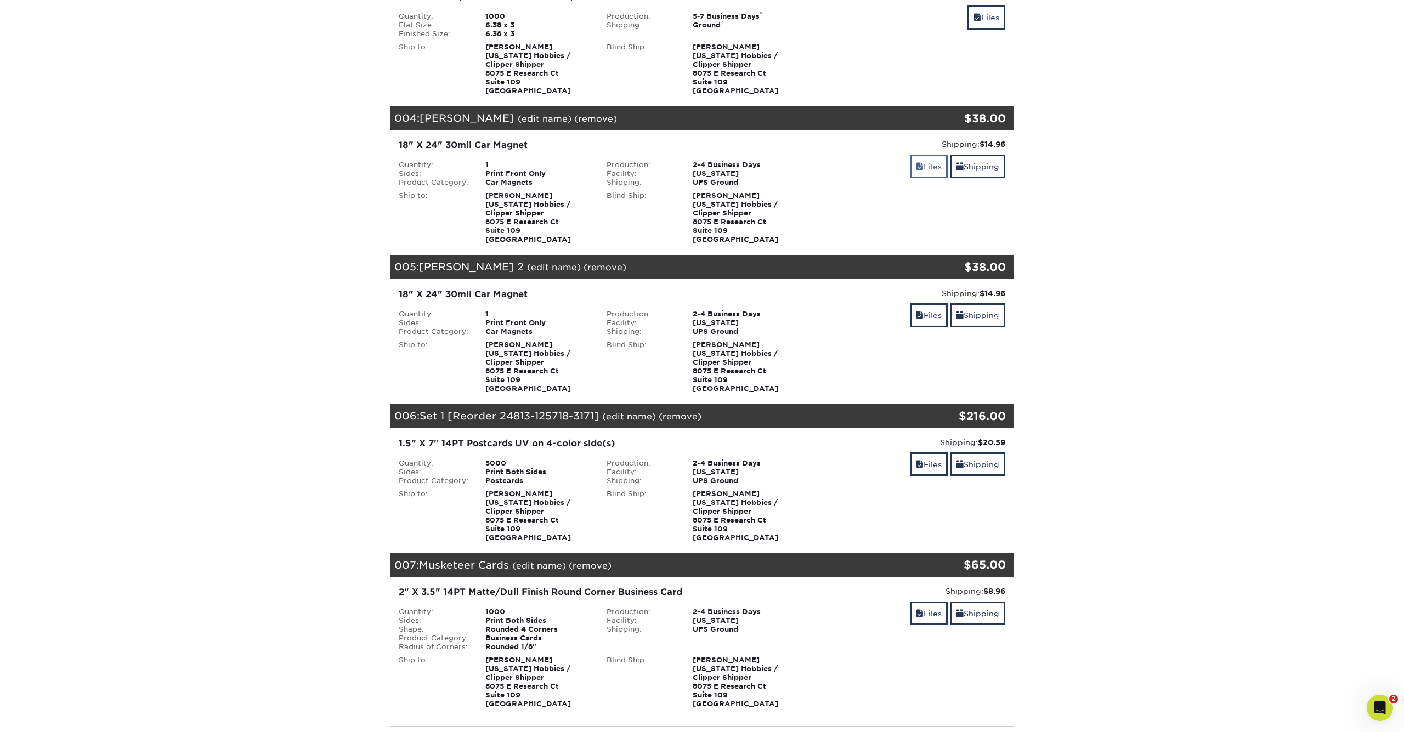
click at [924, 167] on link "Files" at bounding box center [929, 167] width 38 height 24
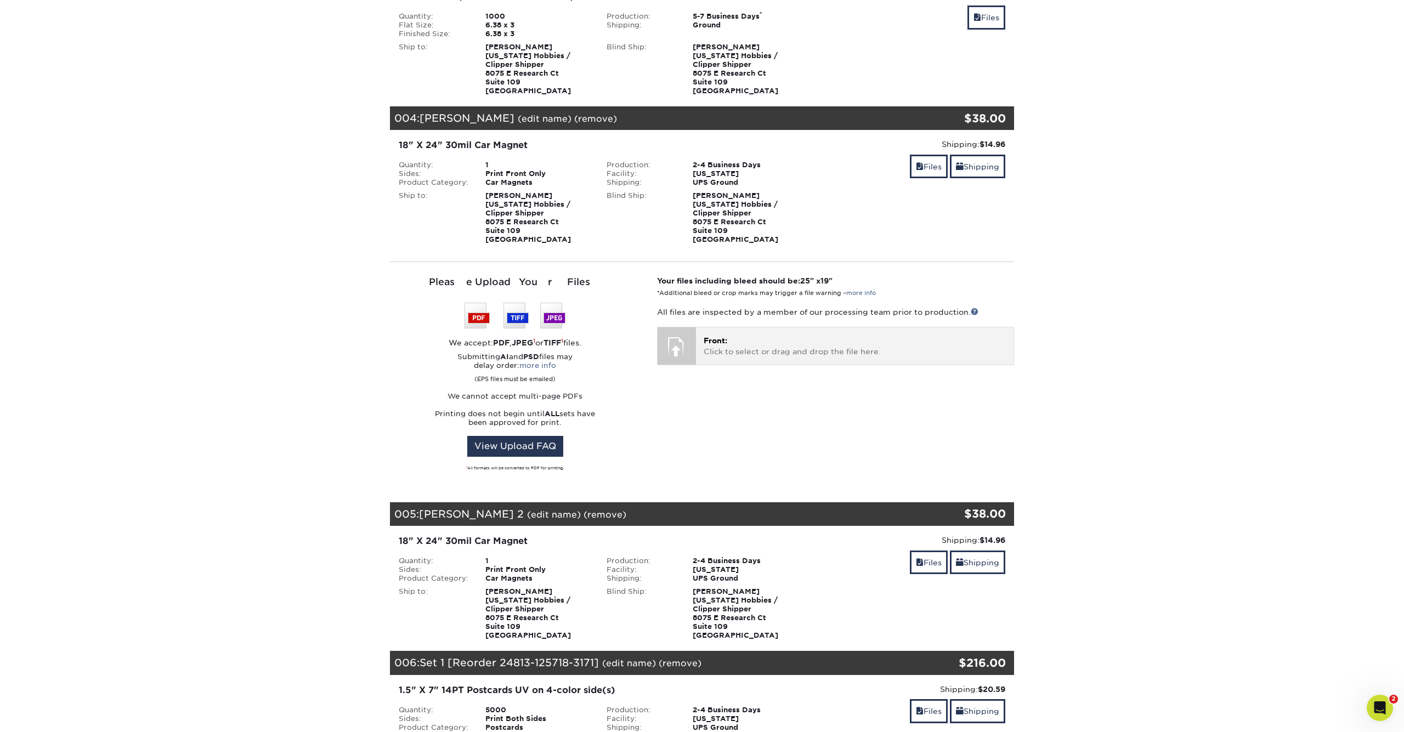
click at [728, 338] on p "Front: Click to select or drag and drop the file here." at bounding box center [855, 346] width 302 height 22
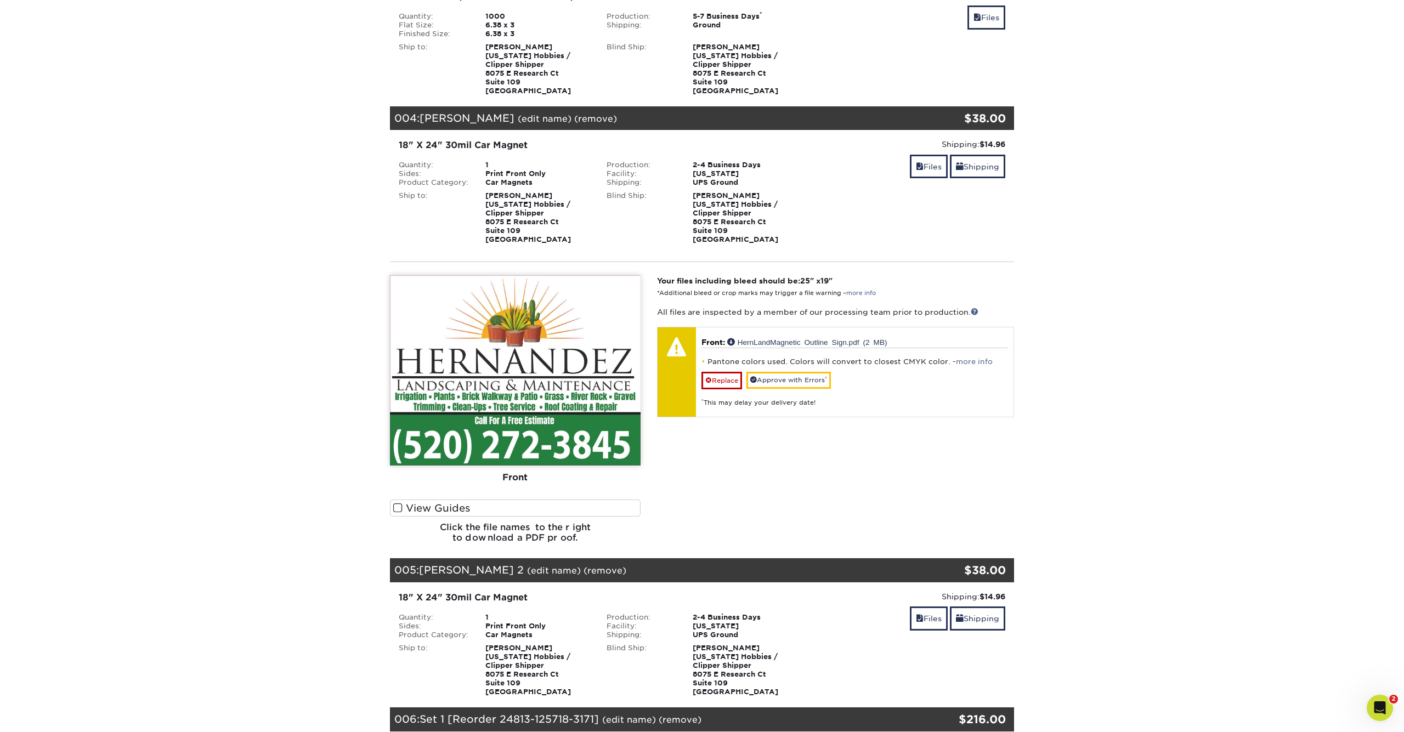
click at [401, 508] on span at bounding box center [397, 508] width 9 height 10
click at [0, 0] on input "View Guides" at bounding box center [0, 0] width 0 height 0
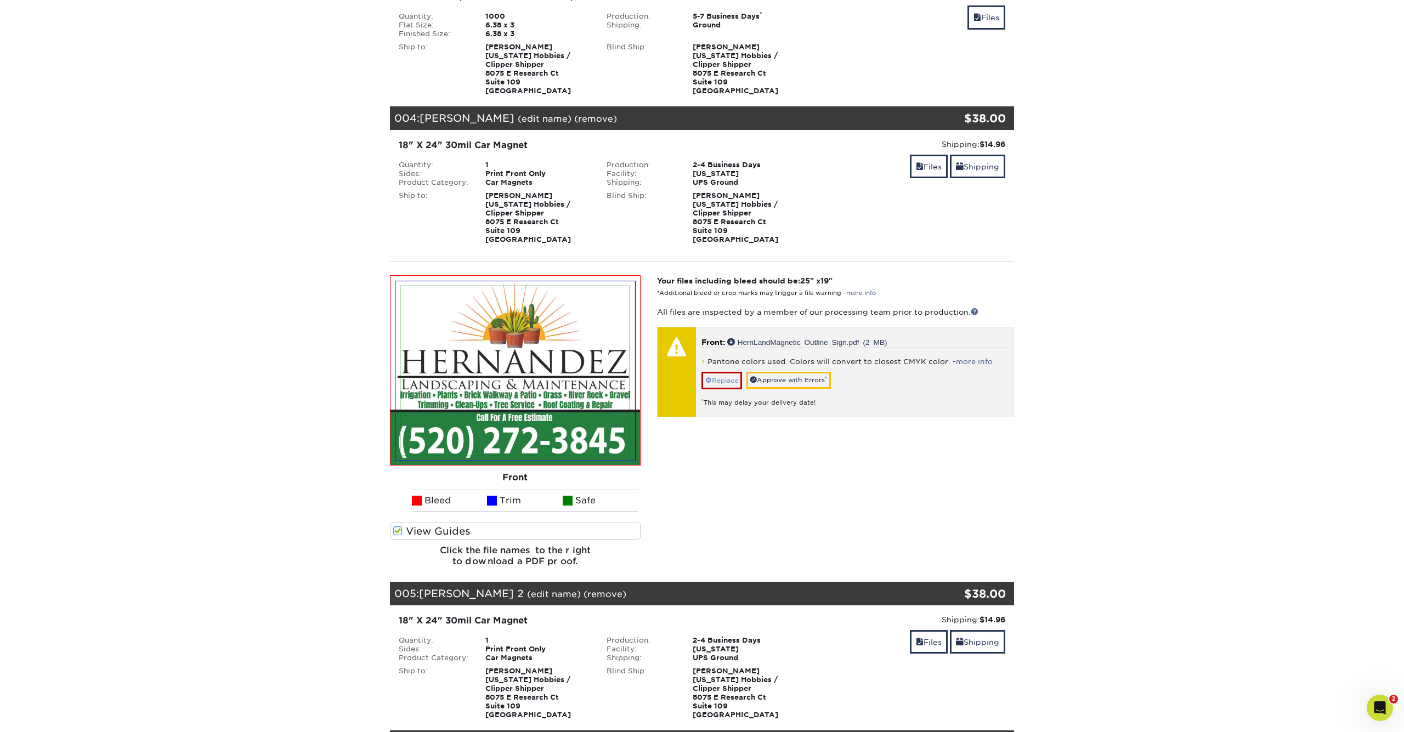
click at [734, 381] on link "Replace" at bounding box center [722, 381] width 41 height 18
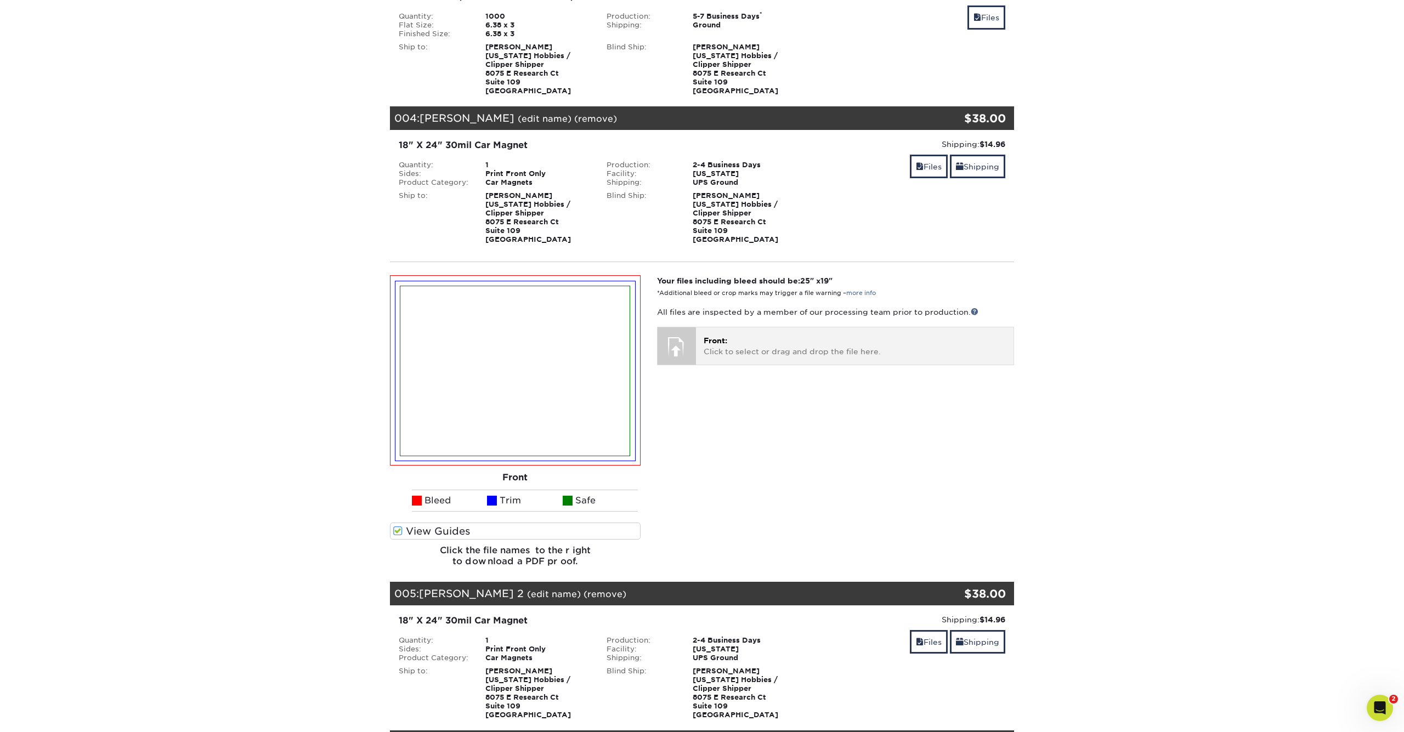
click at [737, 341] on p "Front: Click to select or drag and drop the file here." at bounding box center [855, 346] width 302 height 22
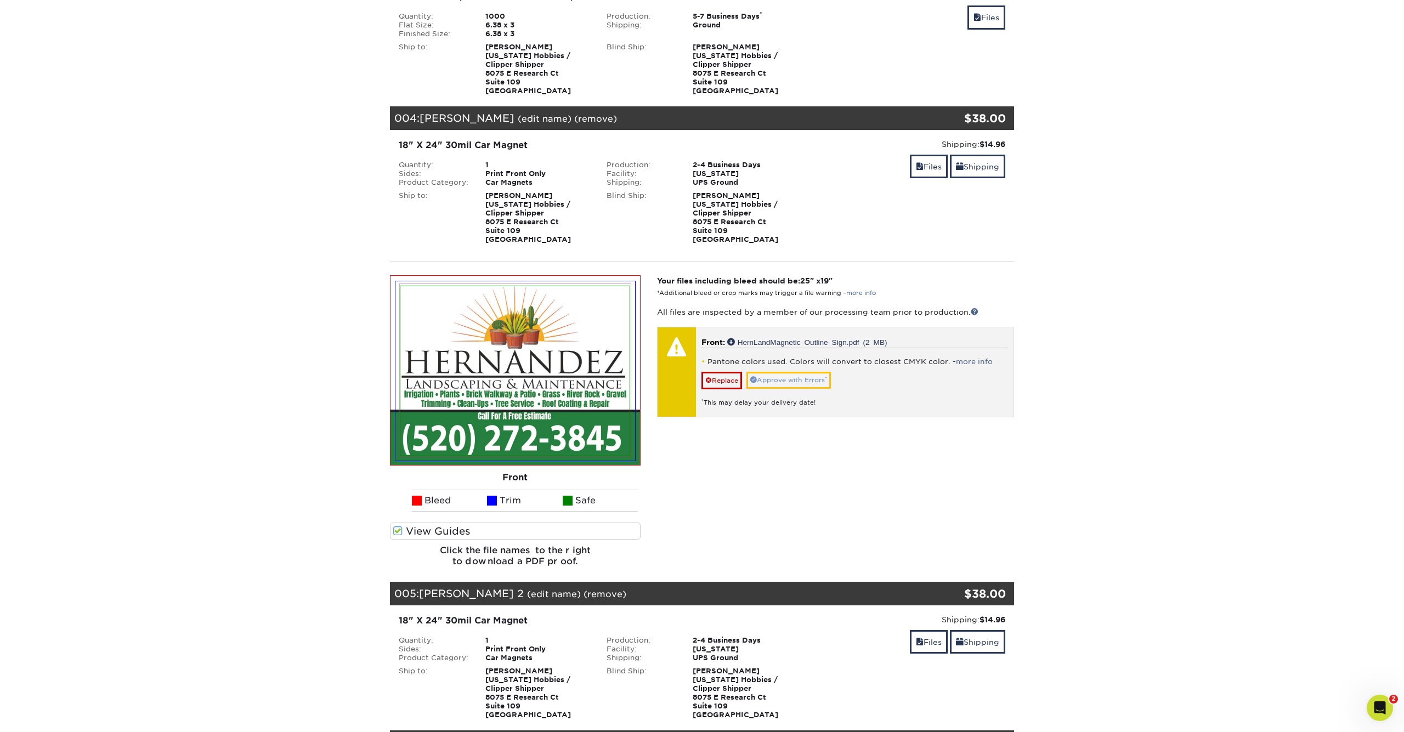
click at [813, 374] on link "Approve with Errors *" at bounding box center [788, 380] width 84 height 17
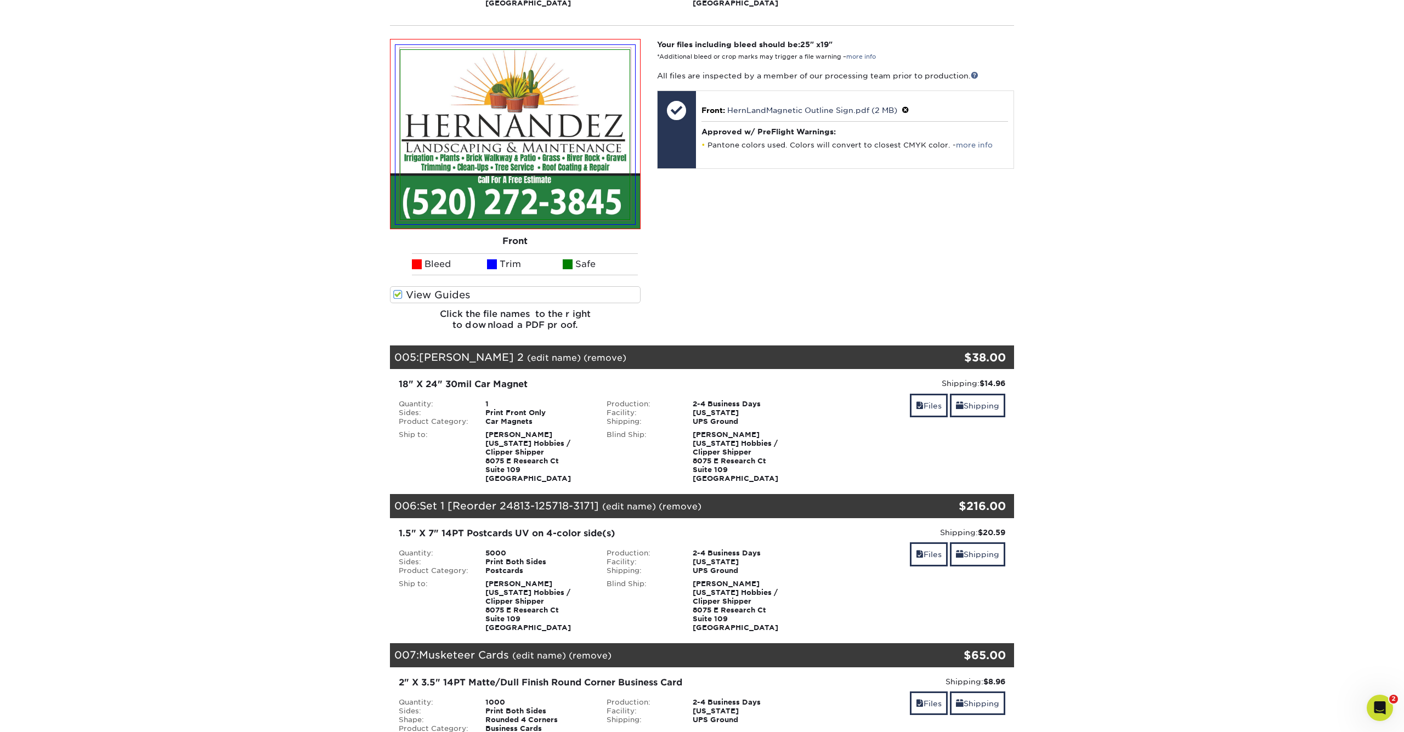
scroll to position [750, 0]
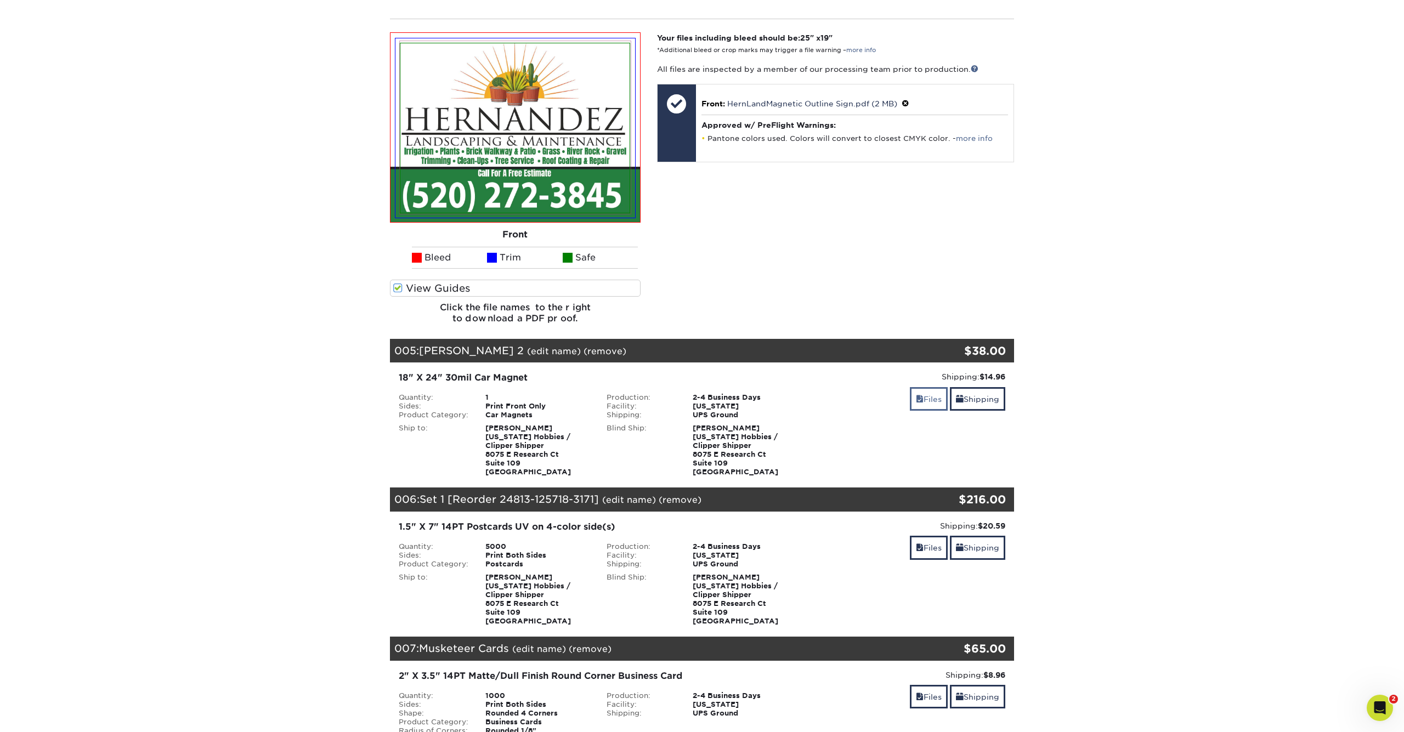
click at [934, 401] on link "Files" at bounding box center [929, 399] width 38 height 24
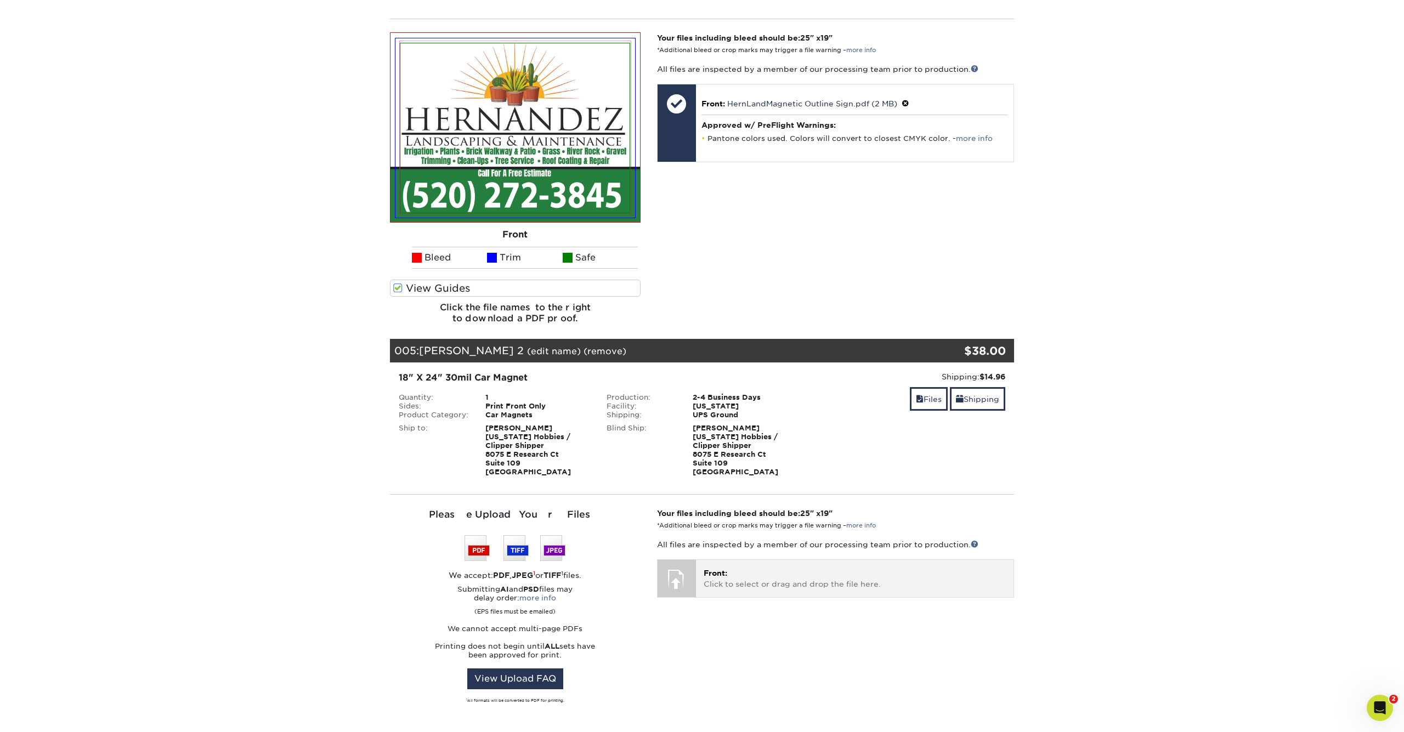
click at [749, 578] on p "Front: Click to select or drag and drop the file here." at bounding box center [855, 579] width 302 height 22
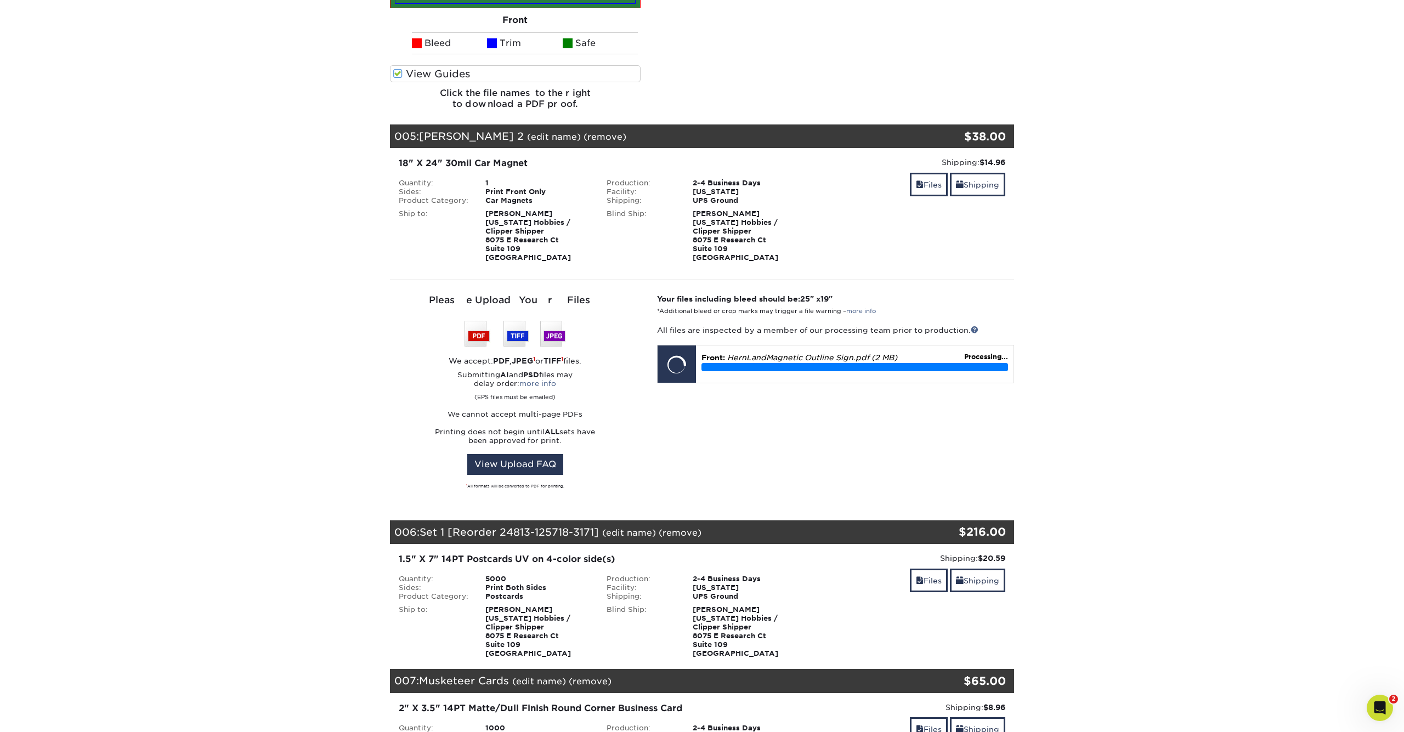
scroll to position [966, 0]
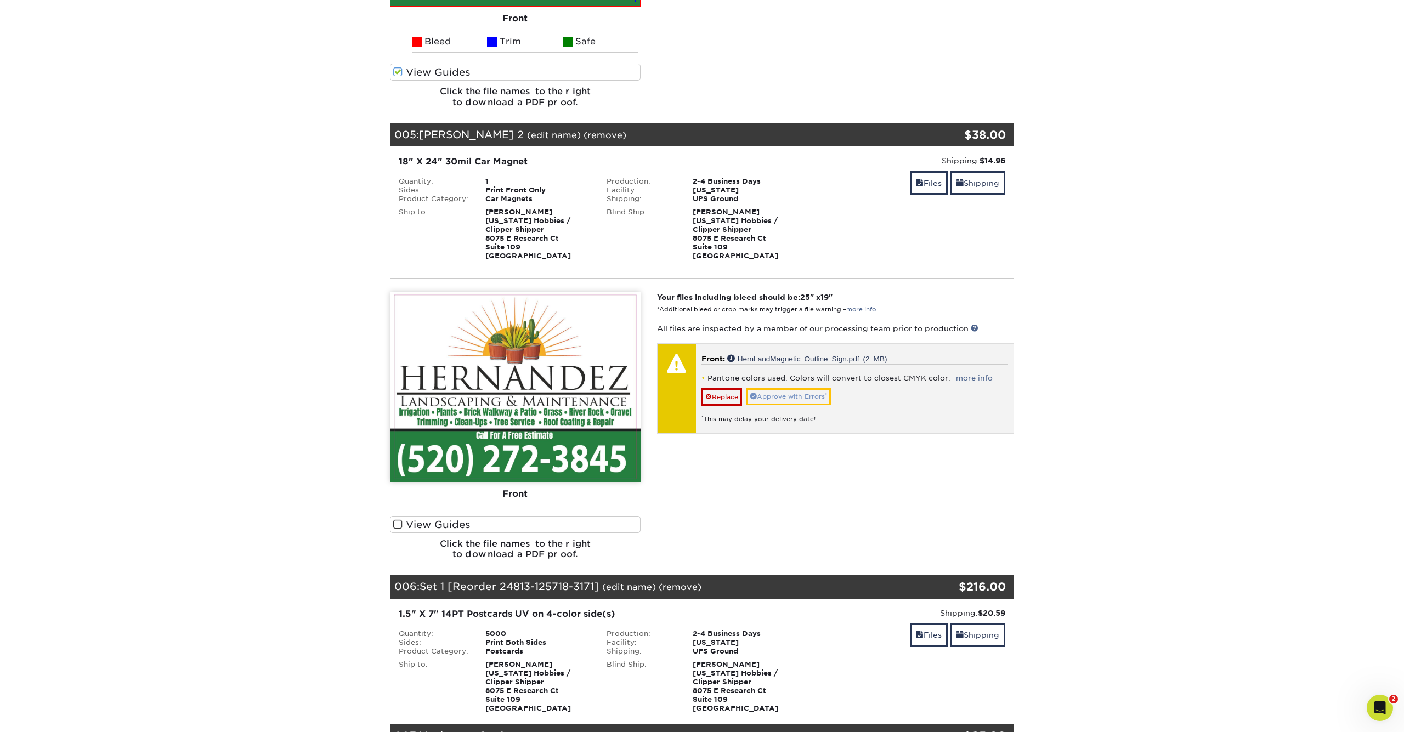
click at [796, 393] on link "Approve with Errors *" at bounding box center [788, 396] width 84 height 17
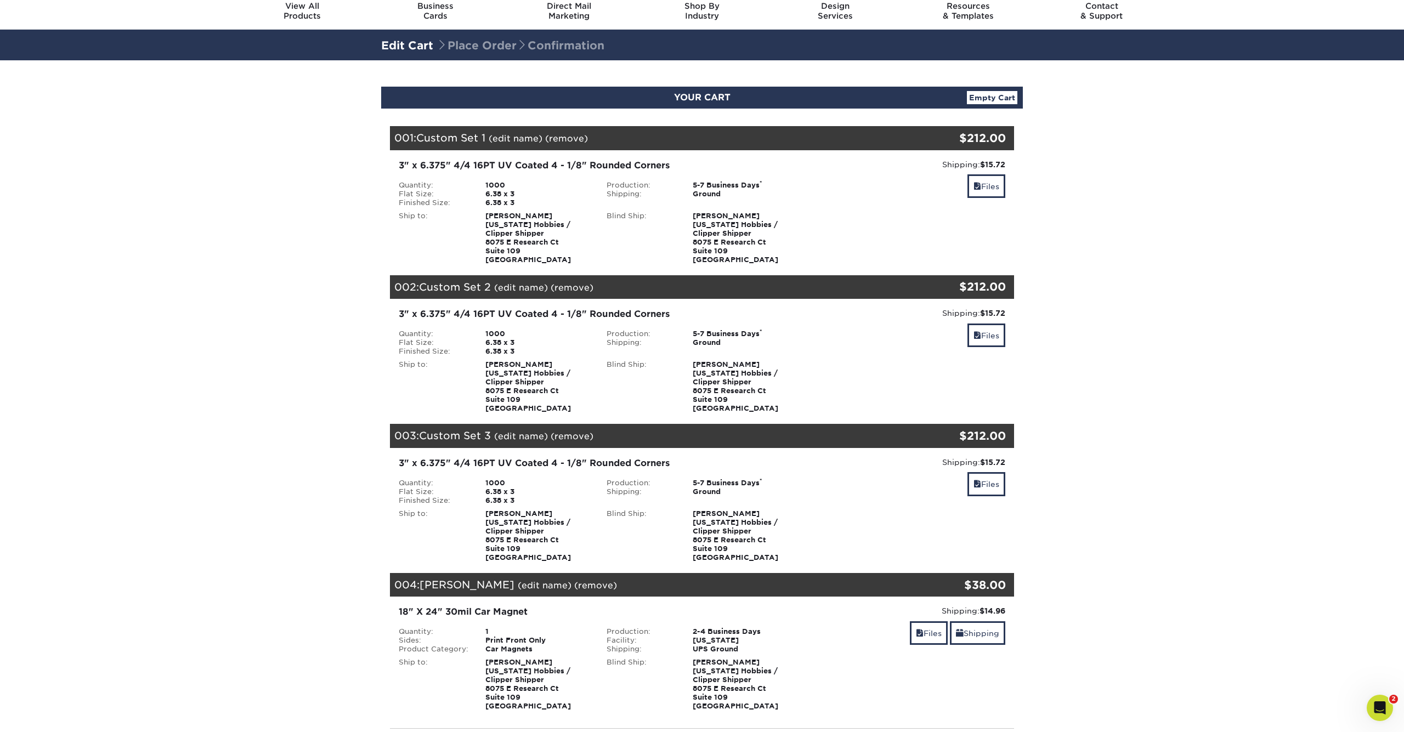
scroll to position [9, 0]
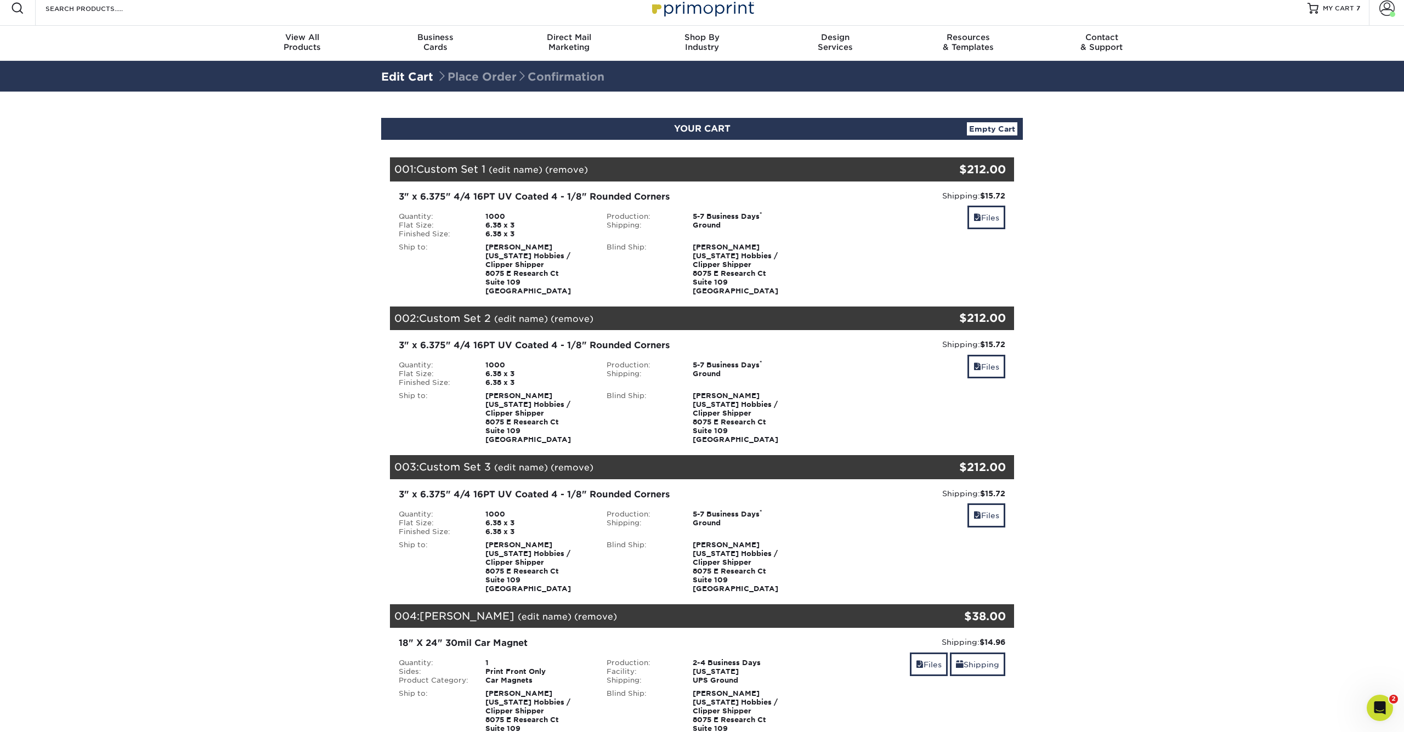
click at [518, 173] on link "(edit name)" at bounding box center [516, 170] width 54 height 10
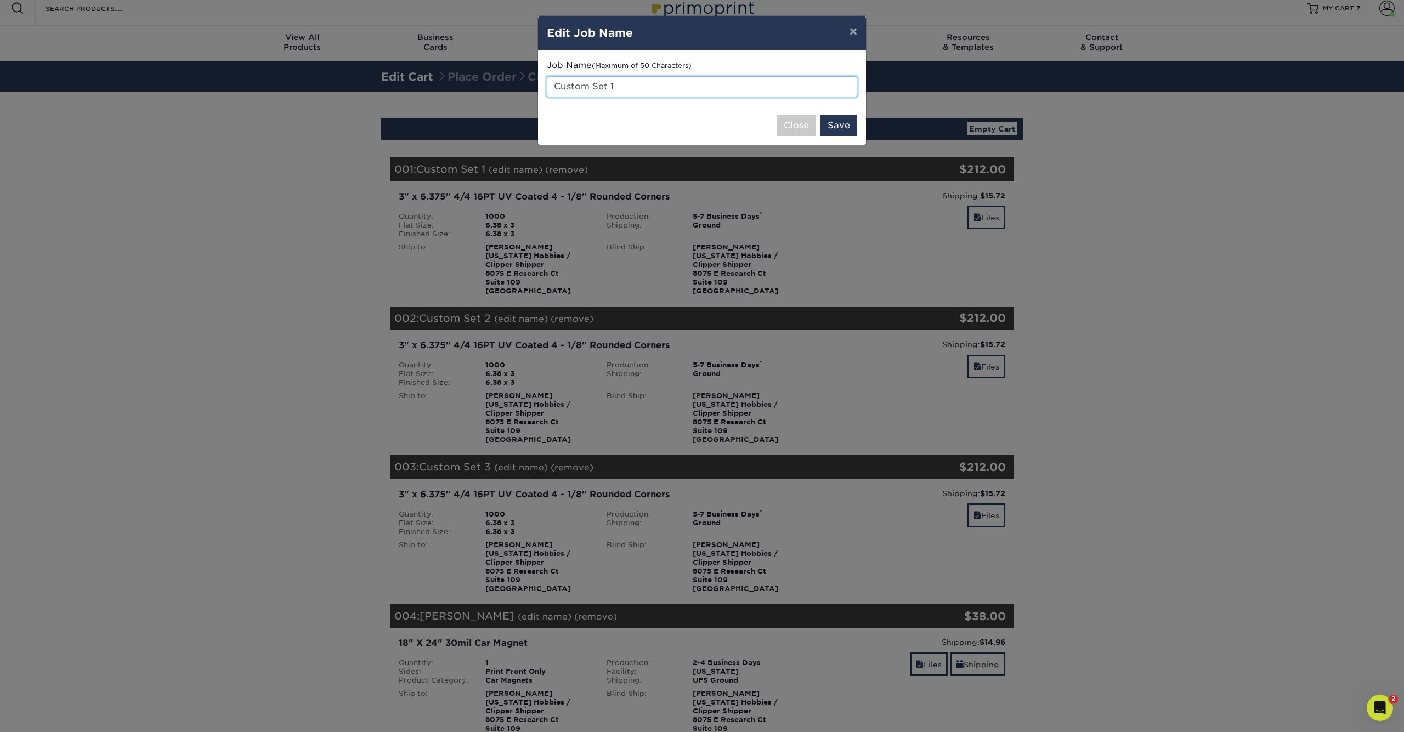
click at [621, 78] on input "Custom Set 1" at bounding box center [702, 86] width 310 height 21
type input "[PERSON_NAME] 106"
click at [838, 127] on button "Save" at bounding box center [839, 125] width 37 height 21
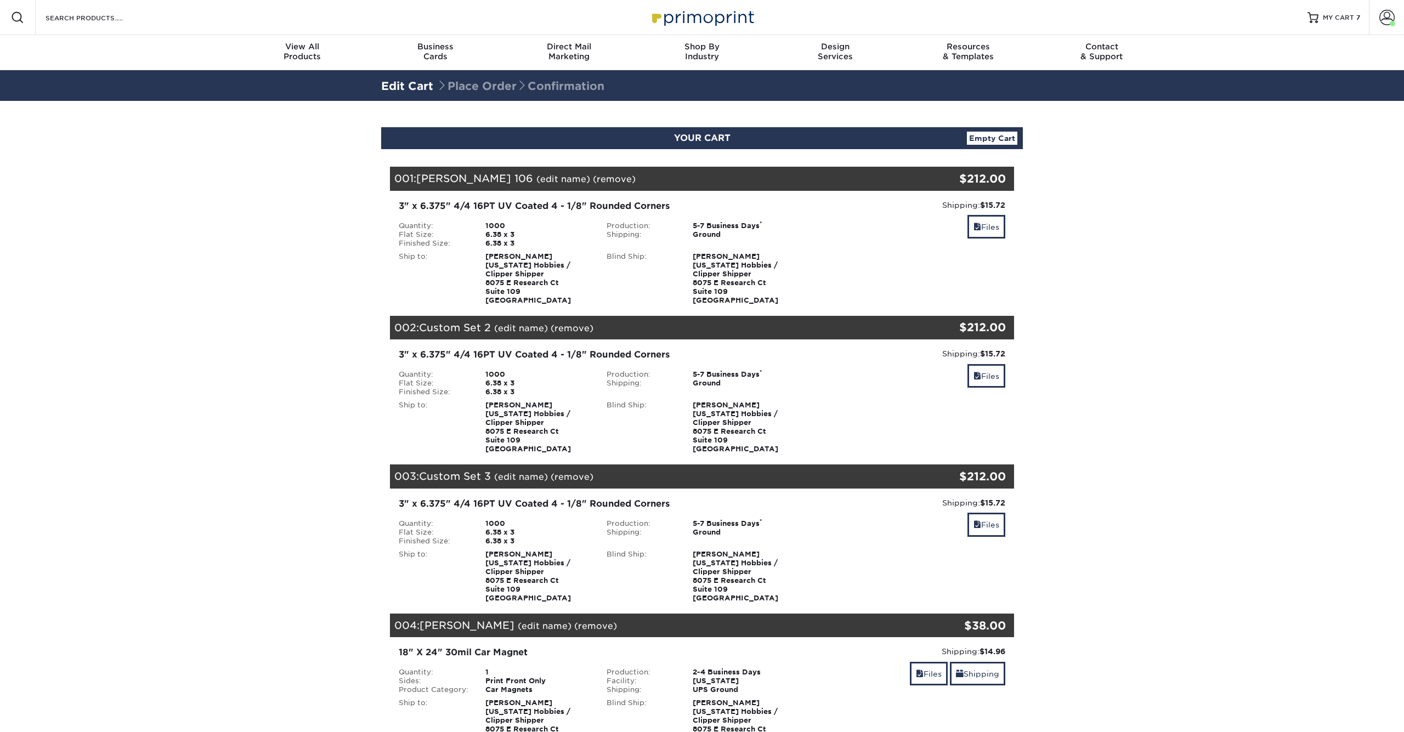
scroll to position [9, 0]
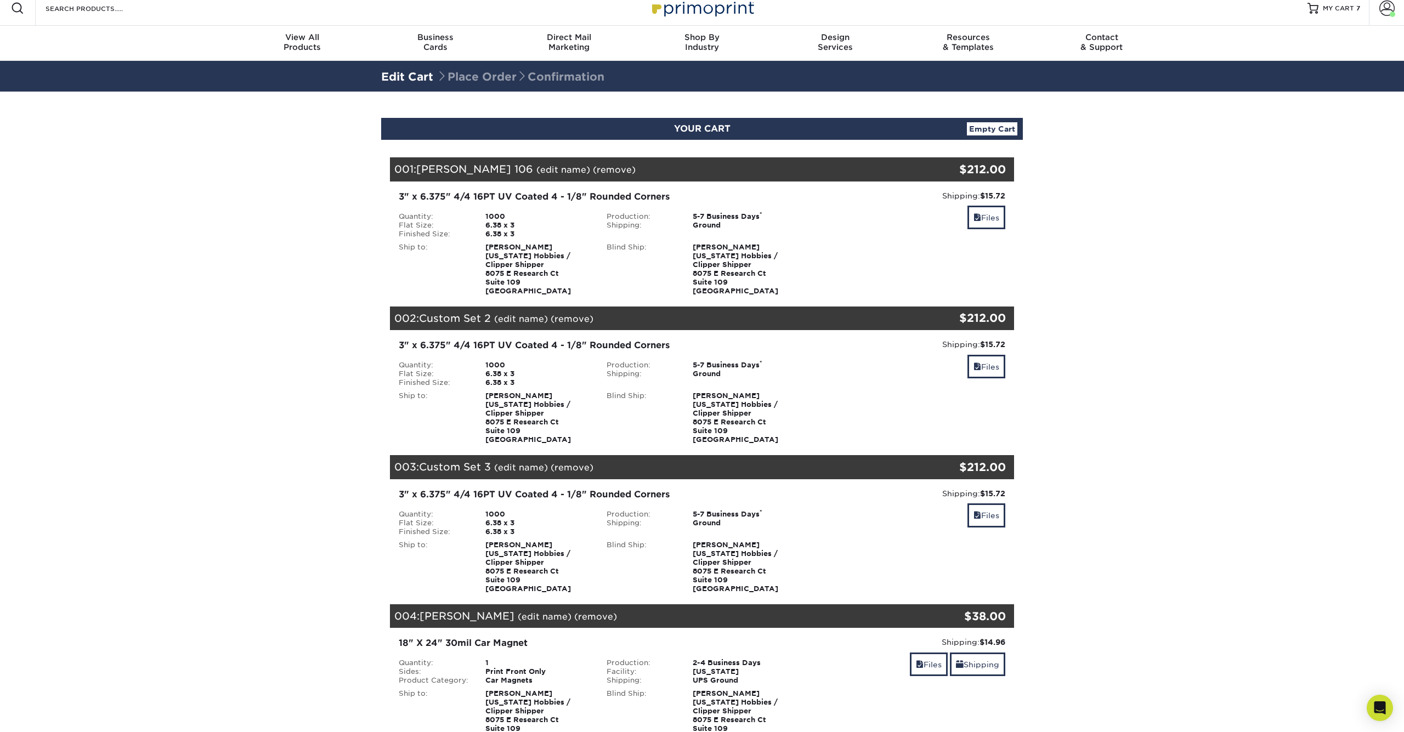
click at [521, 328] on div "002: Custom Set 2 (edit name) (remove) Are you sure you want to remove this pro…" at bounding box center [650, 319] width 520 height 24
click at [521, 320] on link "(edit name)" at bounding box center [521, 319] width 54 height 10
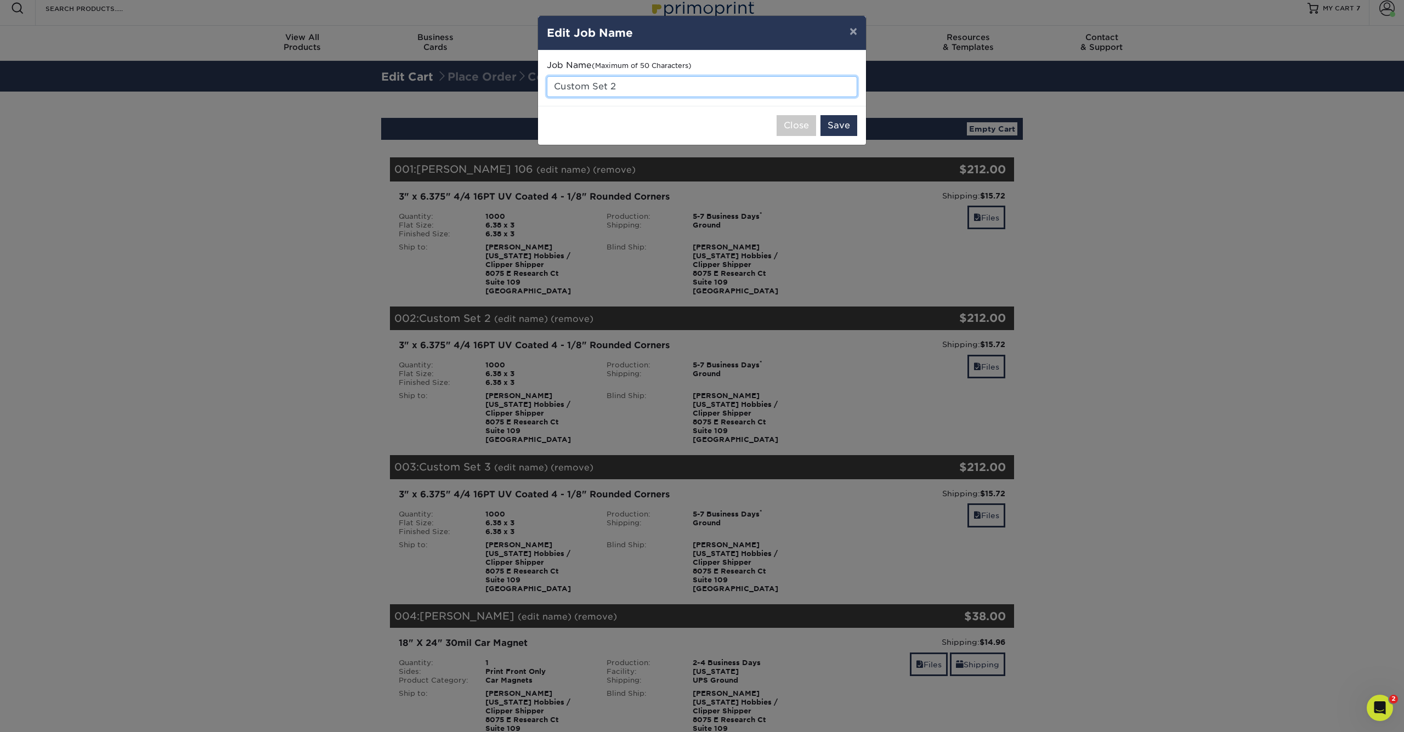
click at [639, 87] on input "Custom Set 2" at bounding box center [702, 86] width 310 height 21
type input "[PERSON_NAME] 107"
click at [831, 124] on button "Save" at bounding box center [839, 125] width 37 height 21
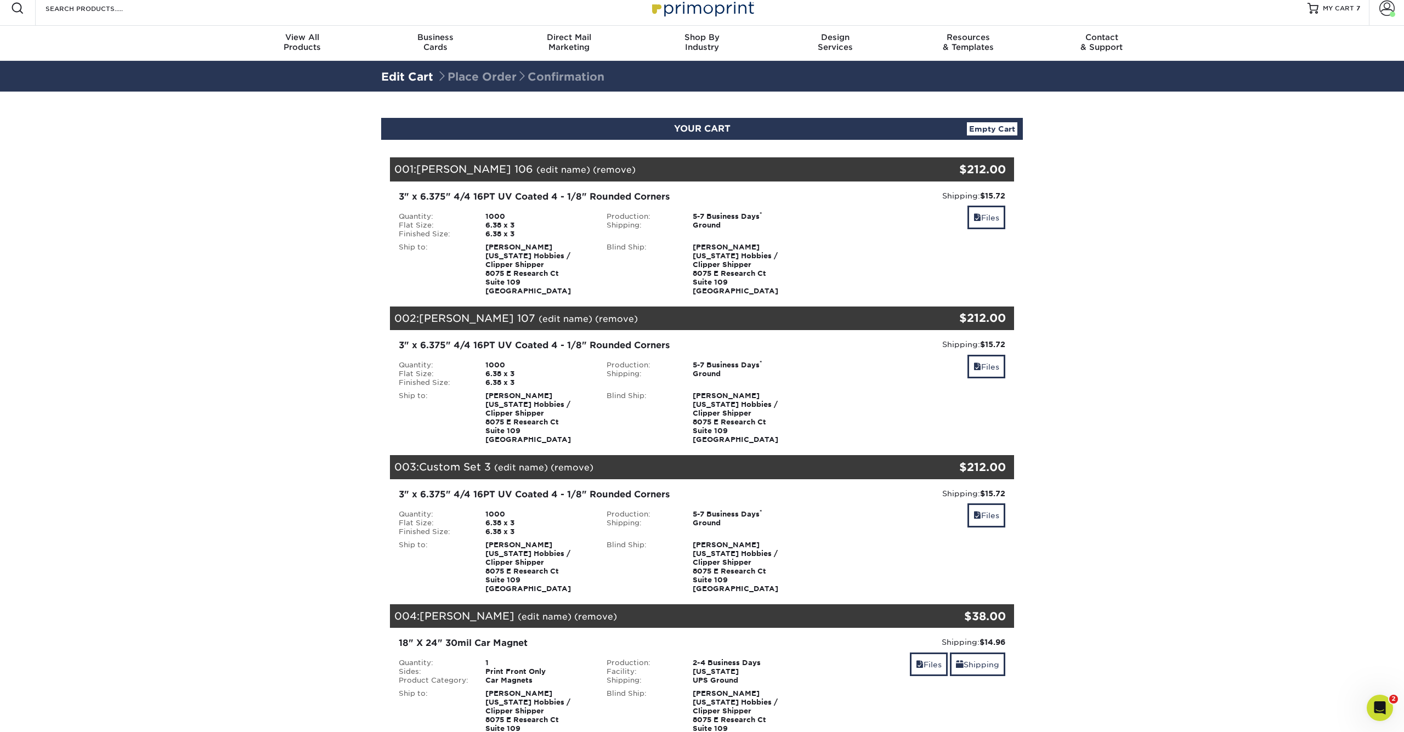
click at [526, 463] on link "(edit name)" at bounding box center [521, 467] width 54 height 10
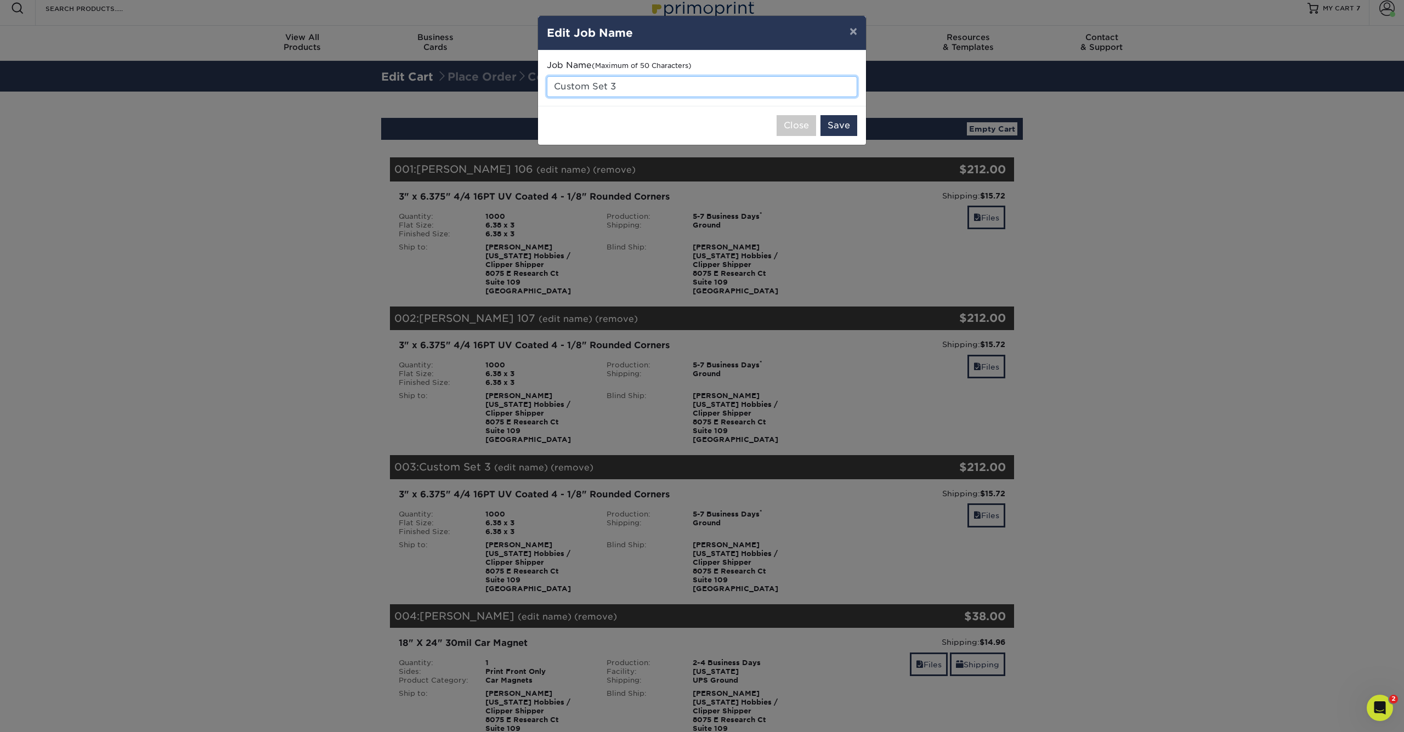
click at [633, 83] on input "Custom Set 3" at bounding box center [702, 86] width 310 height 21
type input "[PERSON_NAME] 108"
click at [837, 125] on button "Save" at bounding box center [839, 125] width 37 height 21
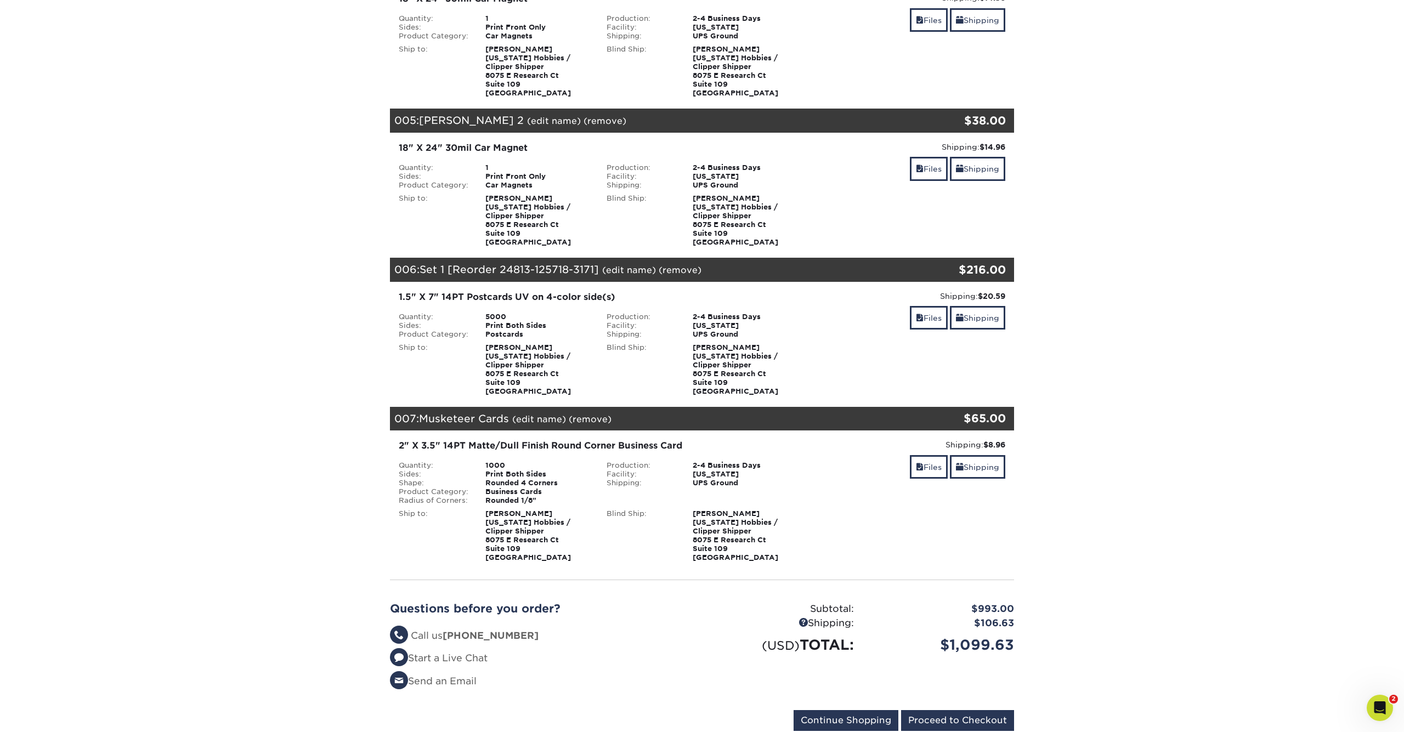
scroll to position [654, 0]
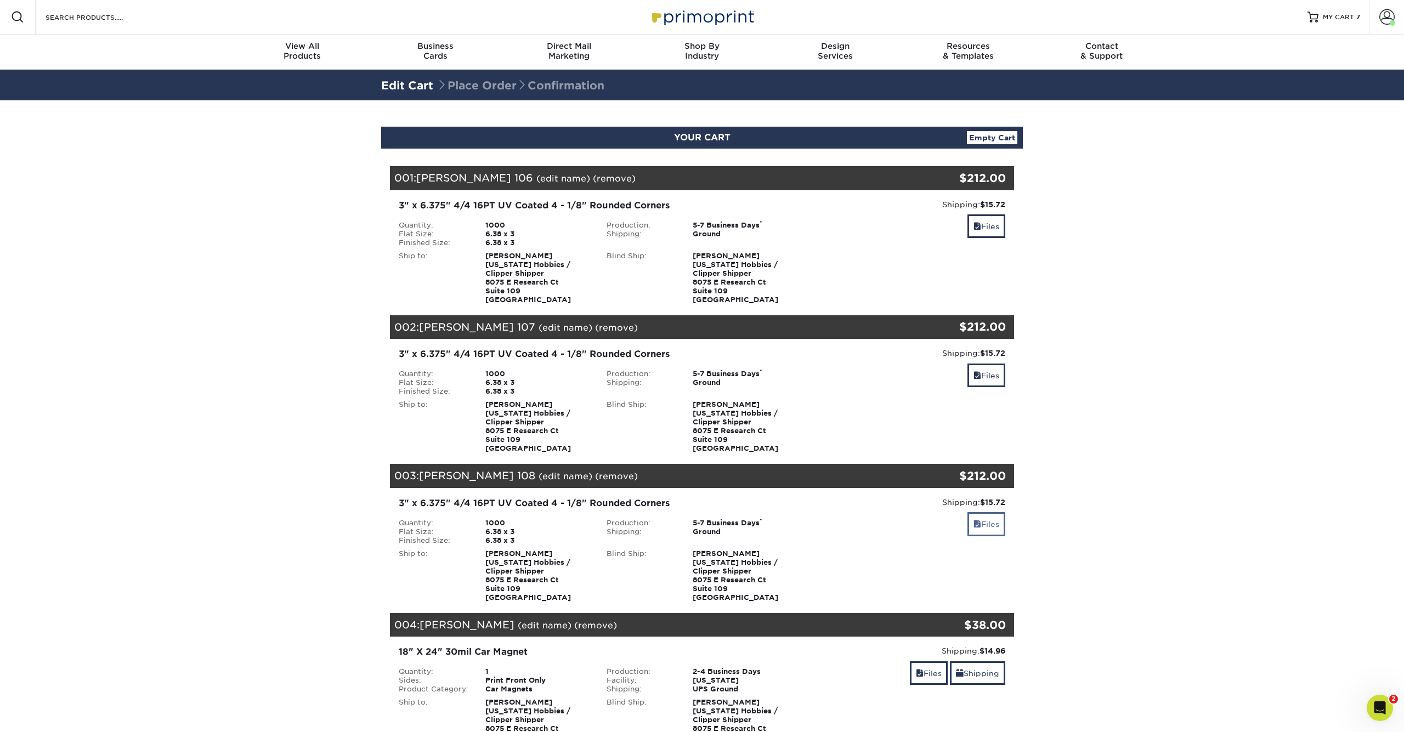
click at [999, 523] on link "Files" at bounding box center [987, 524] width 38 height 24
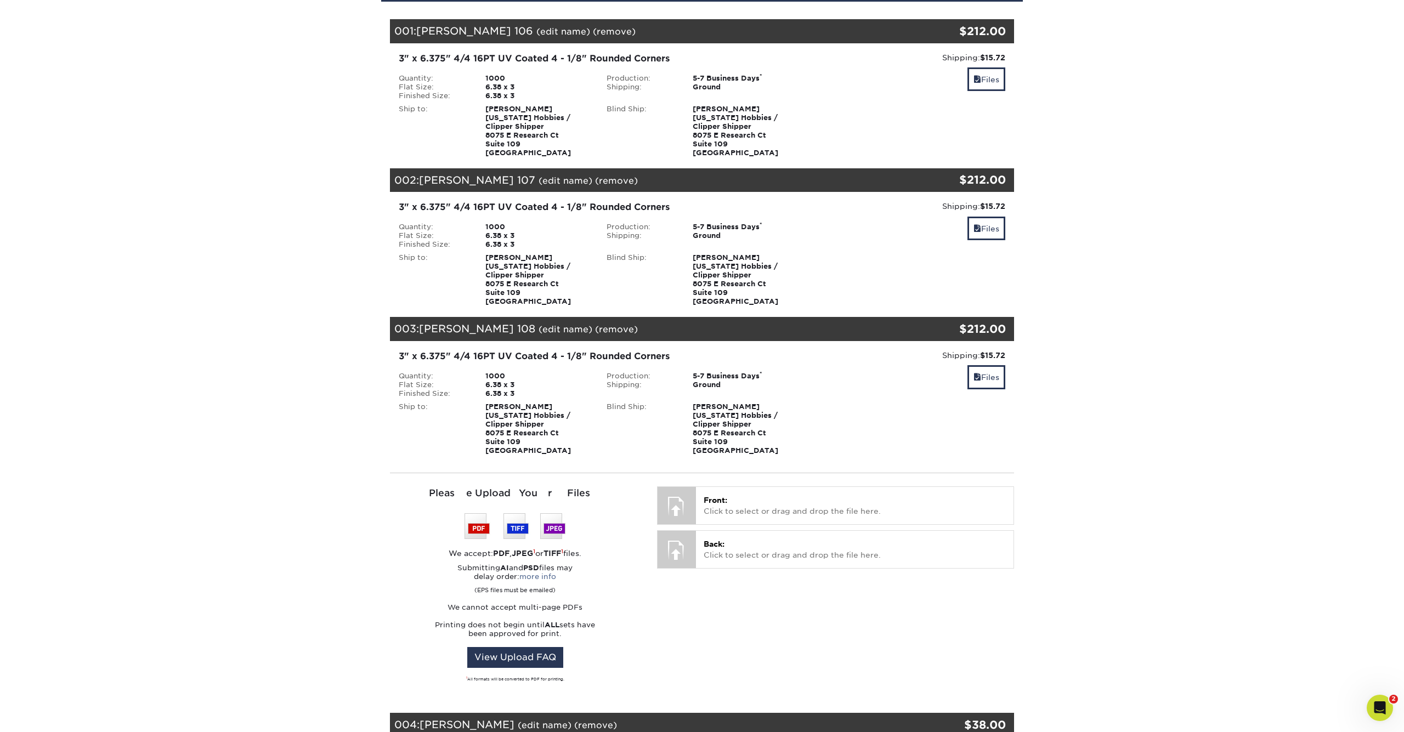
scroll to position [223, 0]
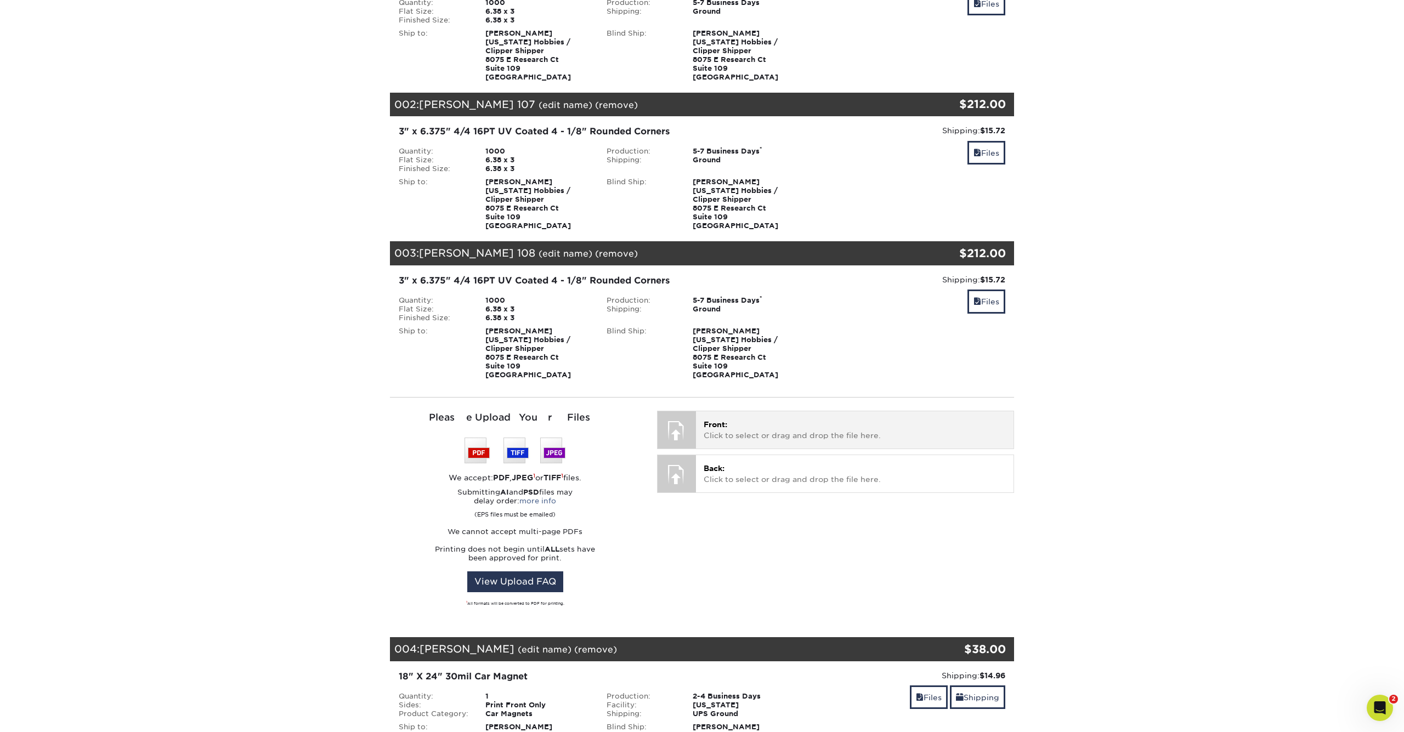
click at [801, 420] on p "Front: Click to select or drag and drop the file here." at bounding box center [855, 430] width 302 height 22
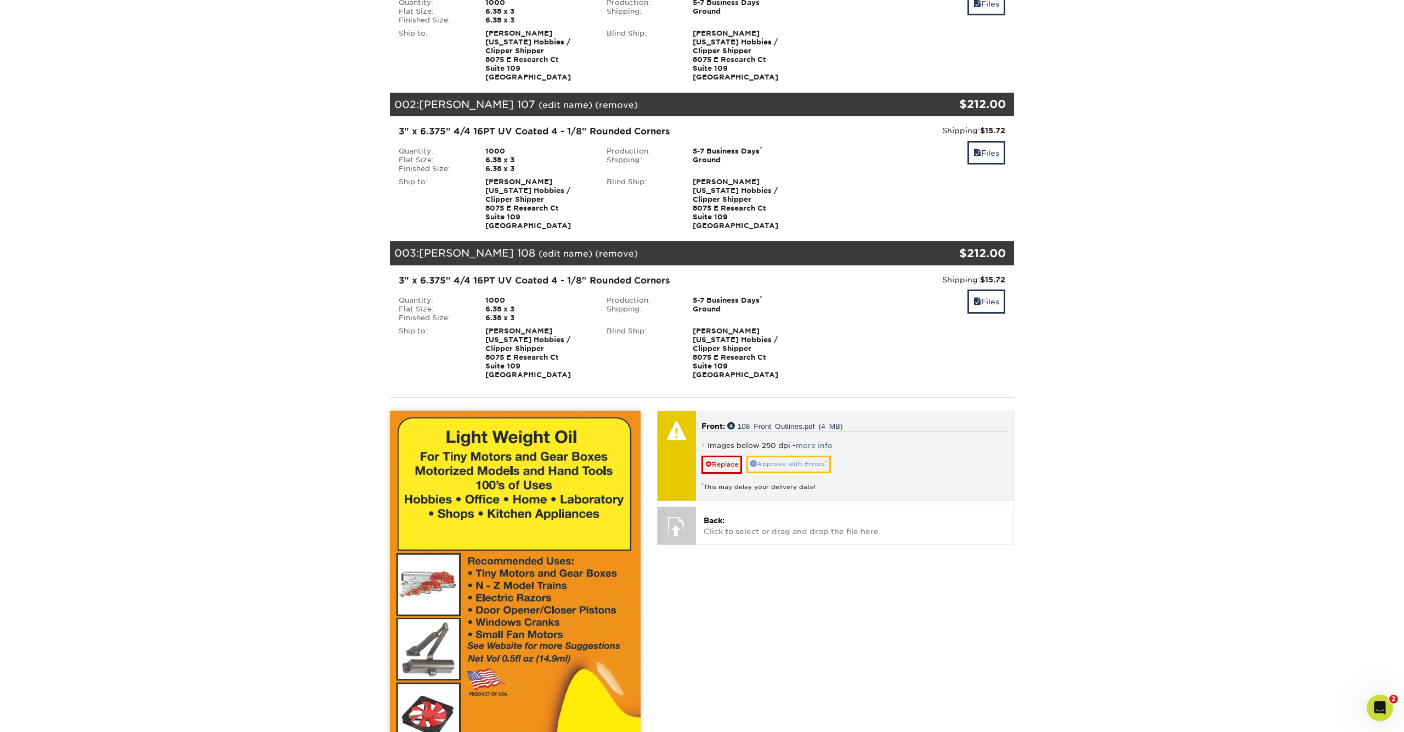
click at [807, 464] on link "Approve with Errors *" at bounding box center [788, 464] width 84 height 17
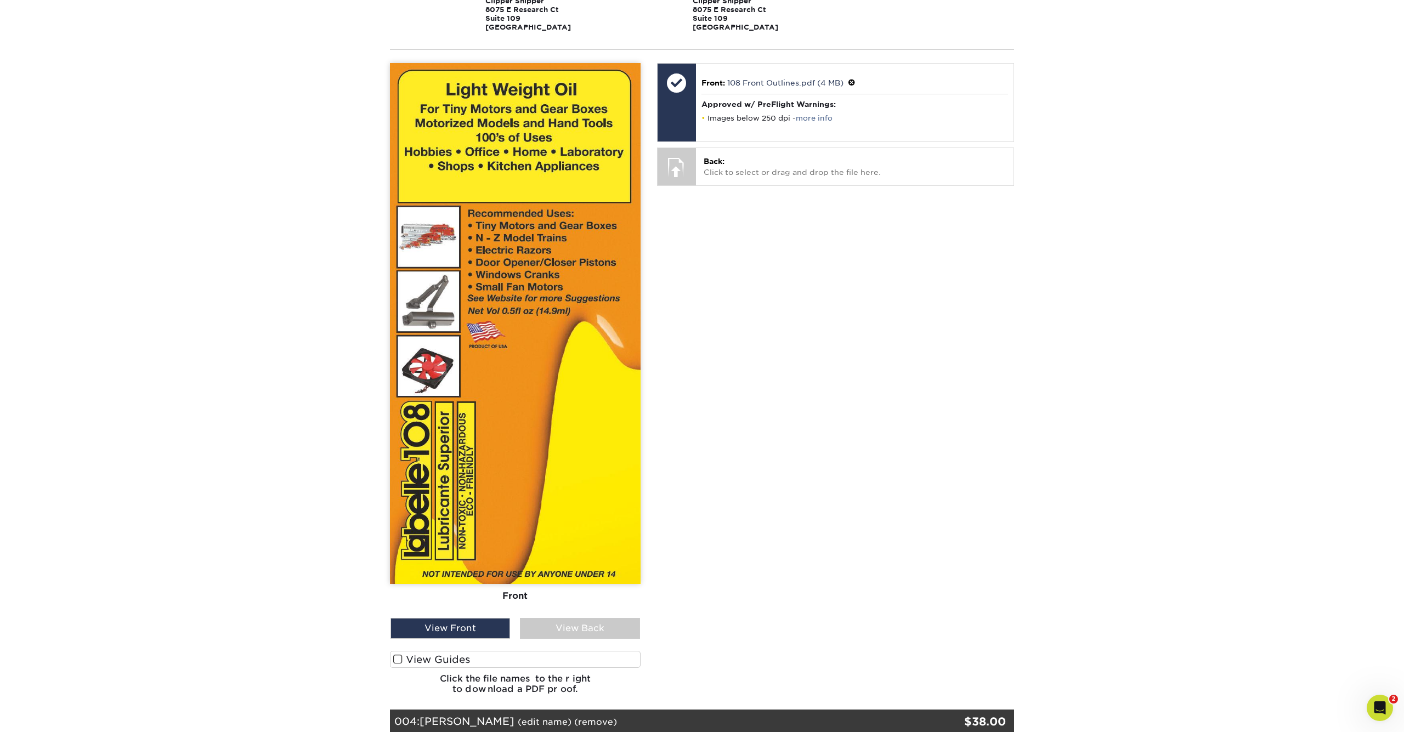
scroll to position [601, 0]
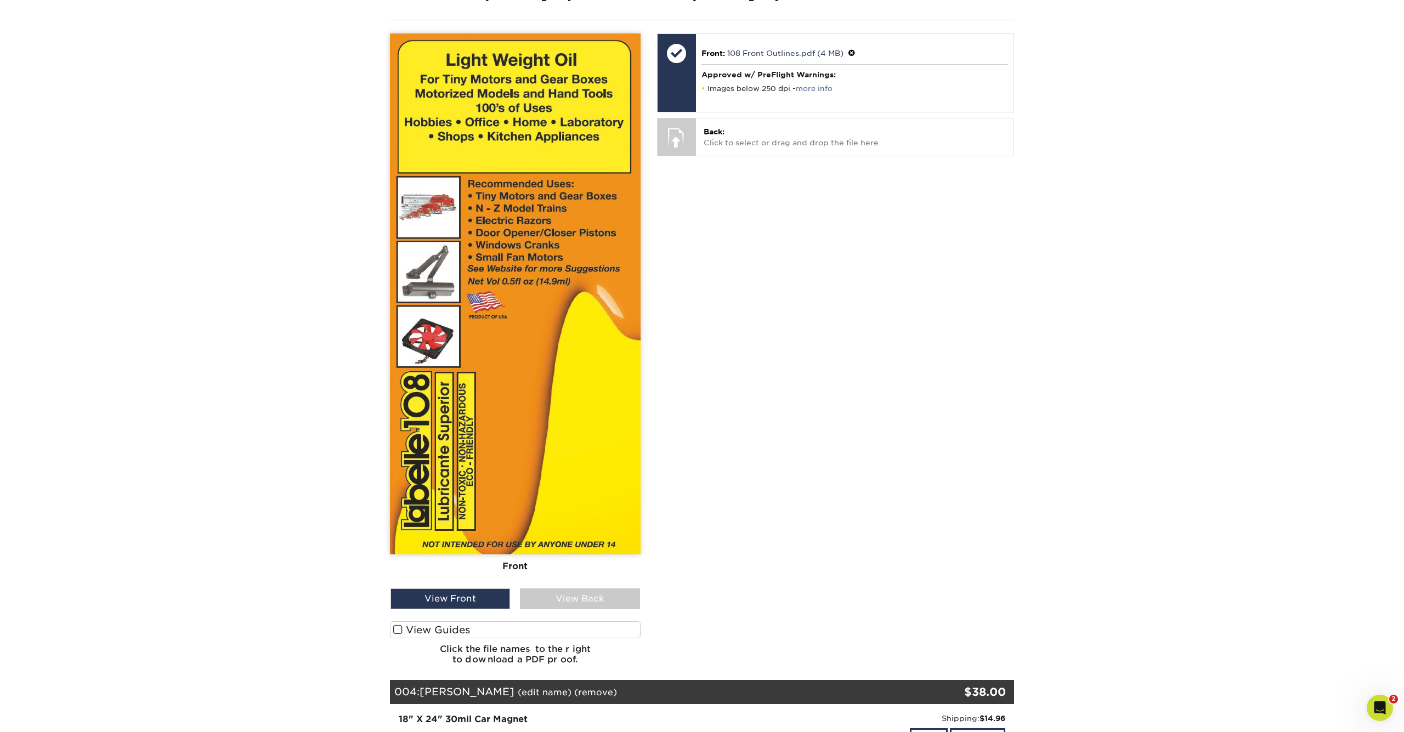
click at [451, 627] on label "View Guides" at bounding box center [515, 629] width 251 height 17
click at [0, 0] on input "View Guides" at bounding box center [0, 0] width 0 height 0
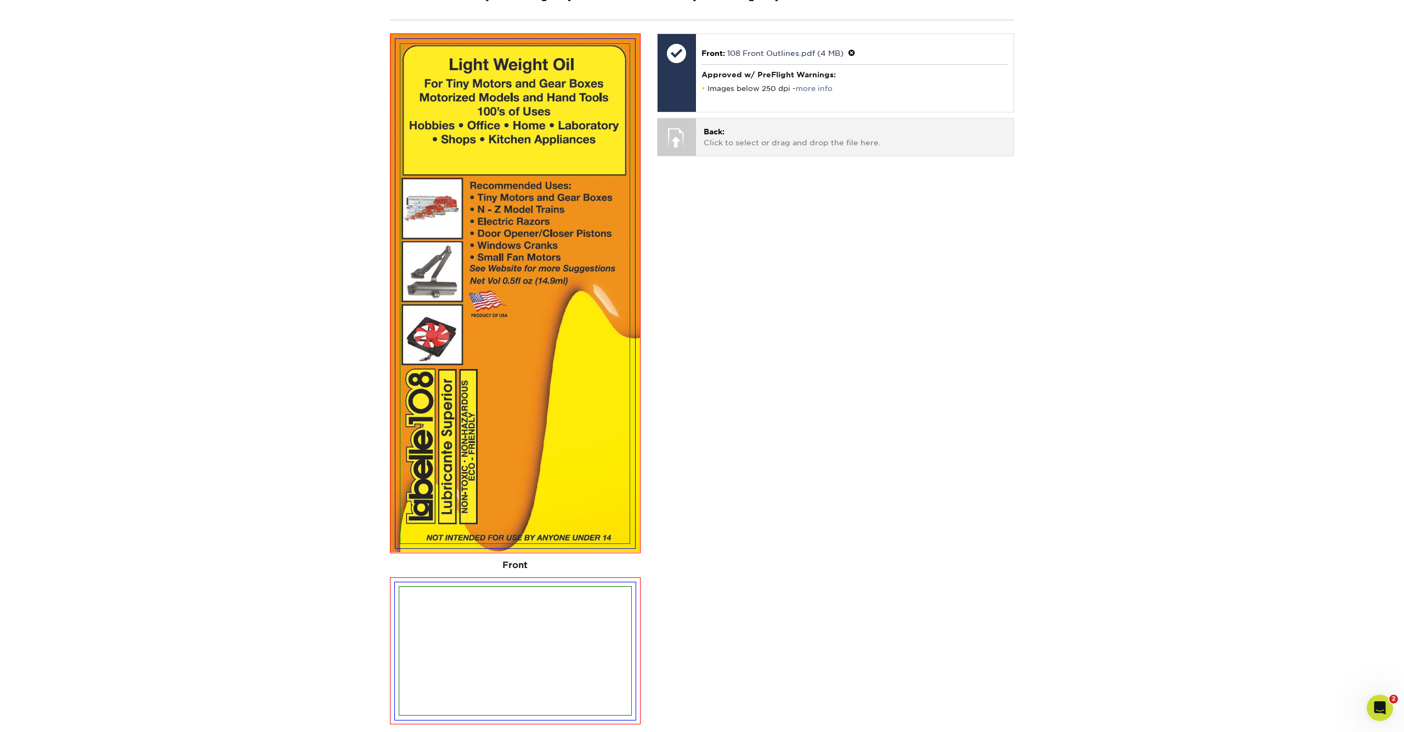
click at [749, 139] on p "Back: Click to select or drag and drop the file here." at bounding box center [855, 137] width 302 height 22
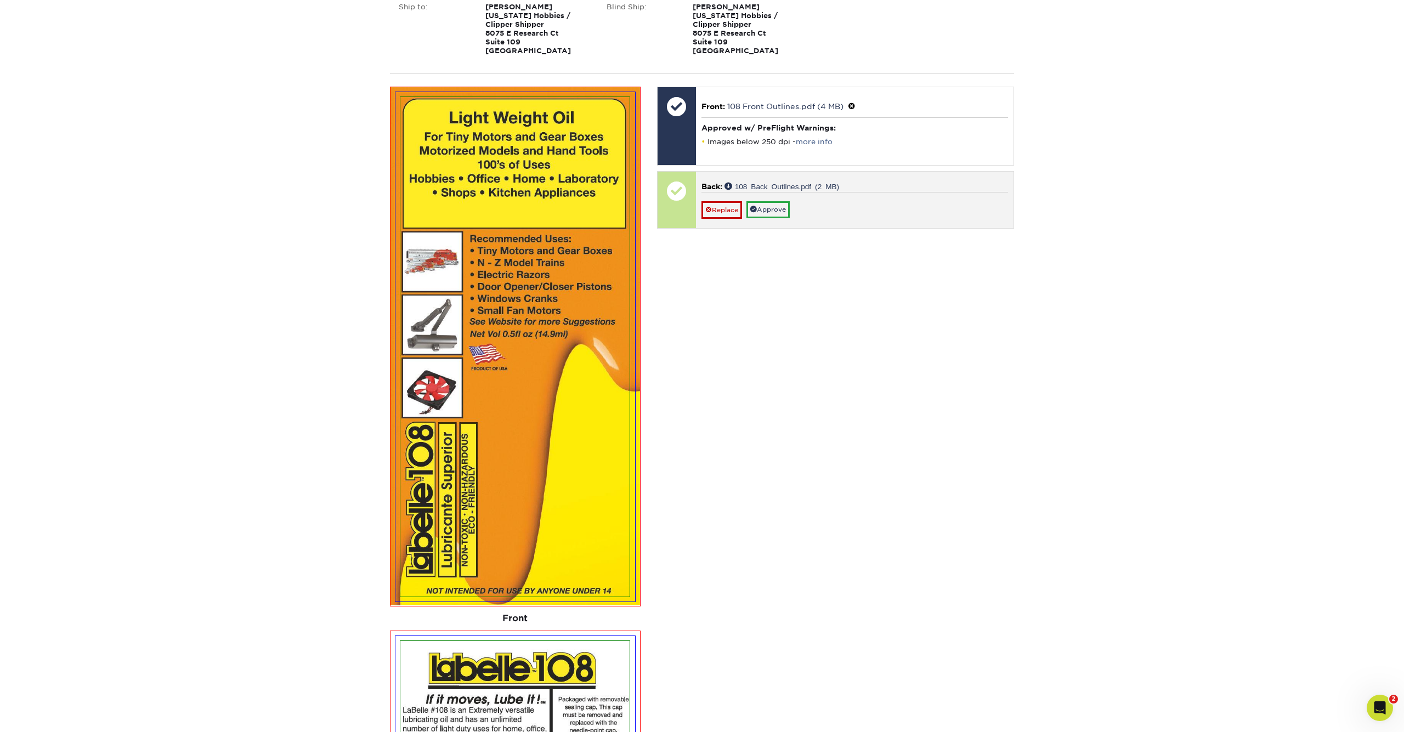
scroll to position [530, 0]
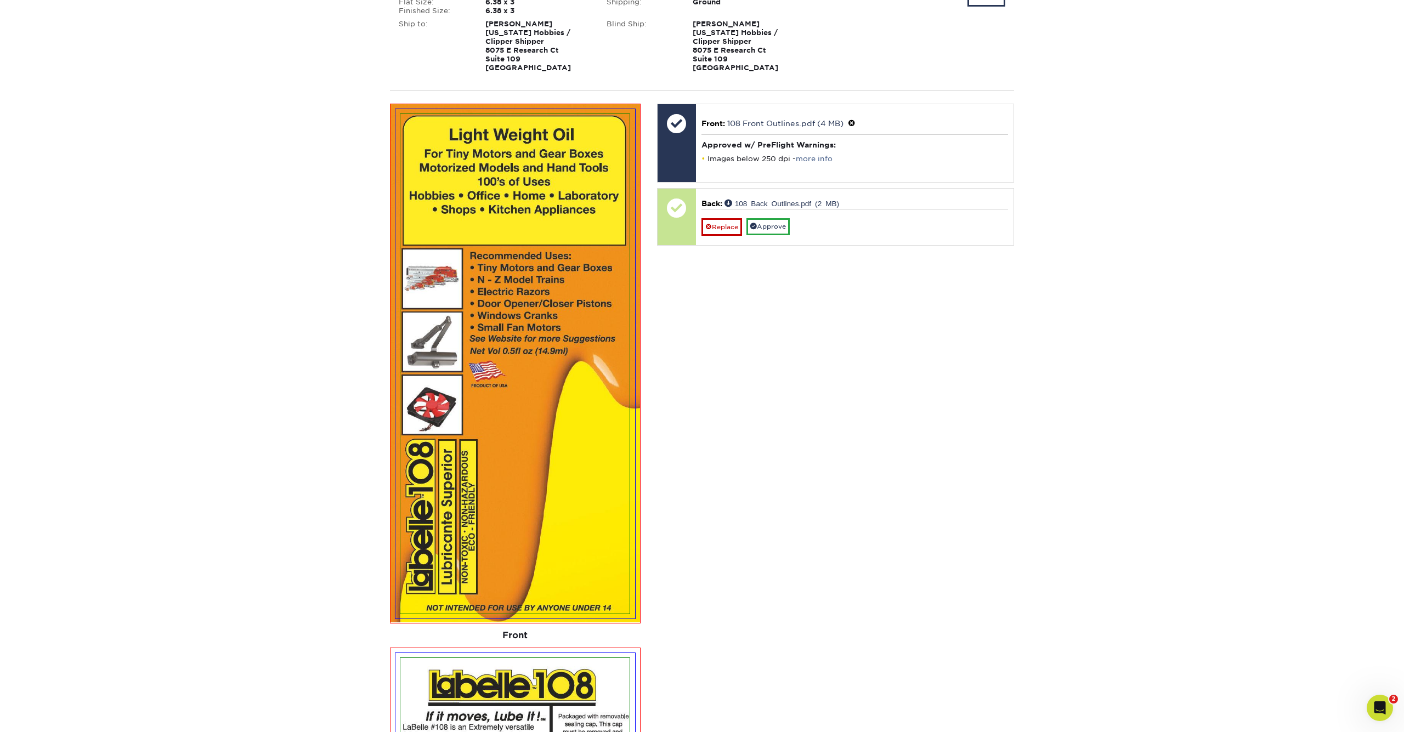
click at [780, 227] on link "Approve" at bounding box center [767, 226] width 43 height 17
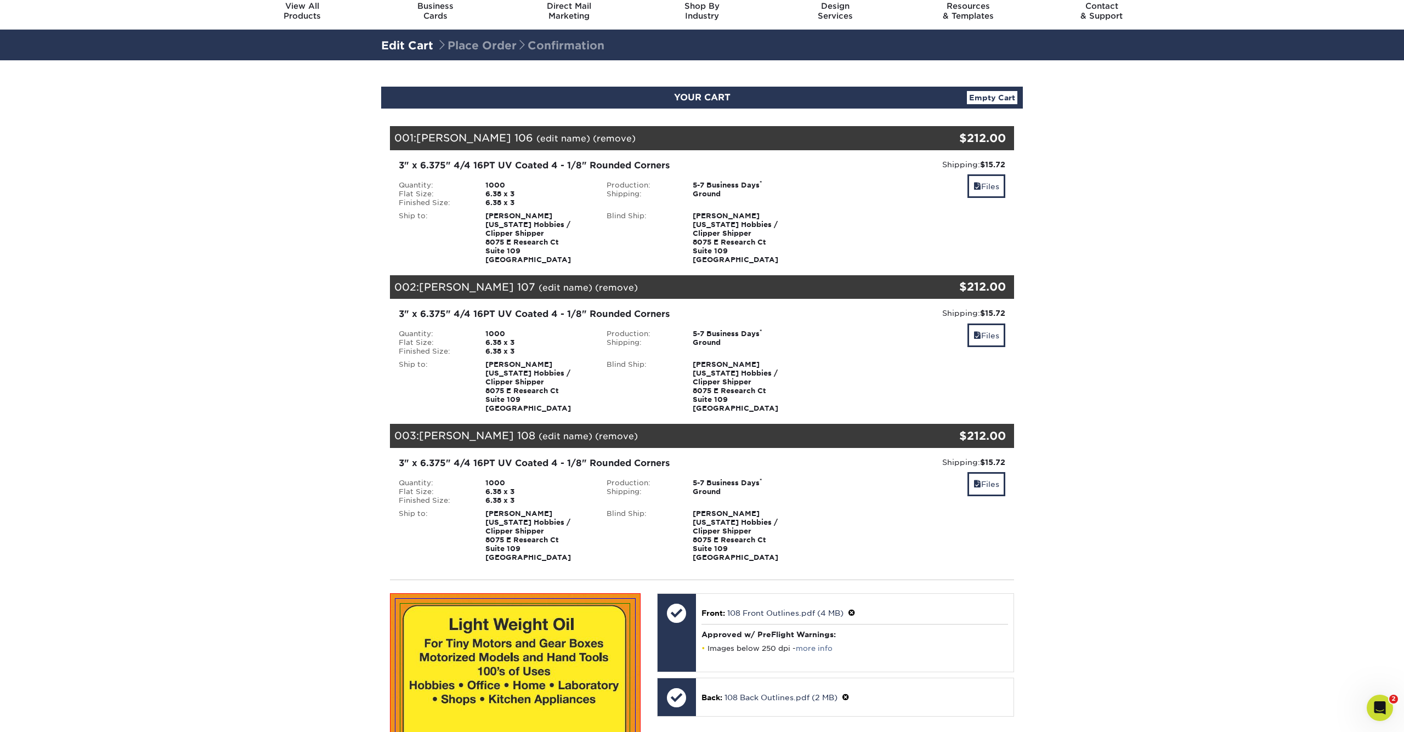
scroll to position [38, 0]
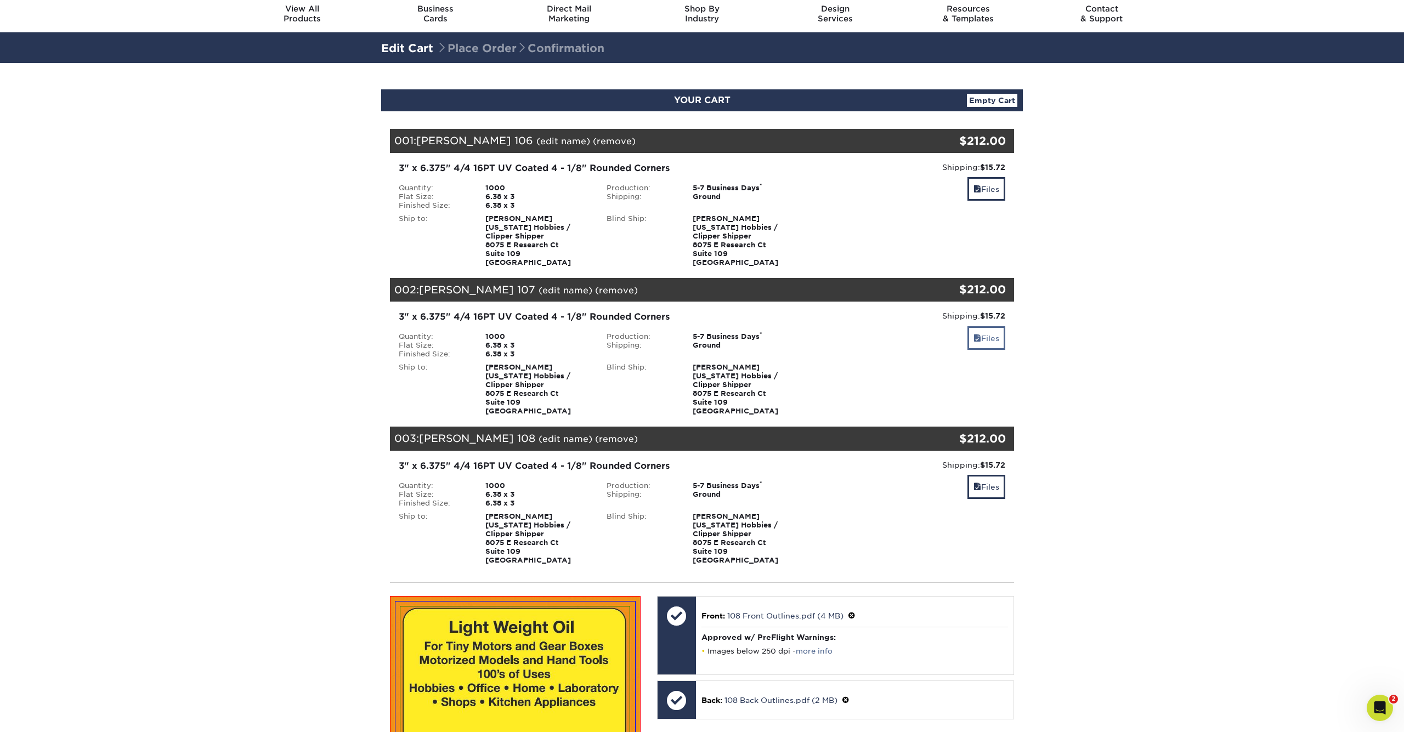
click at [985, 338] on link "Files" at bounding box center [987, 338] width 38 height 24
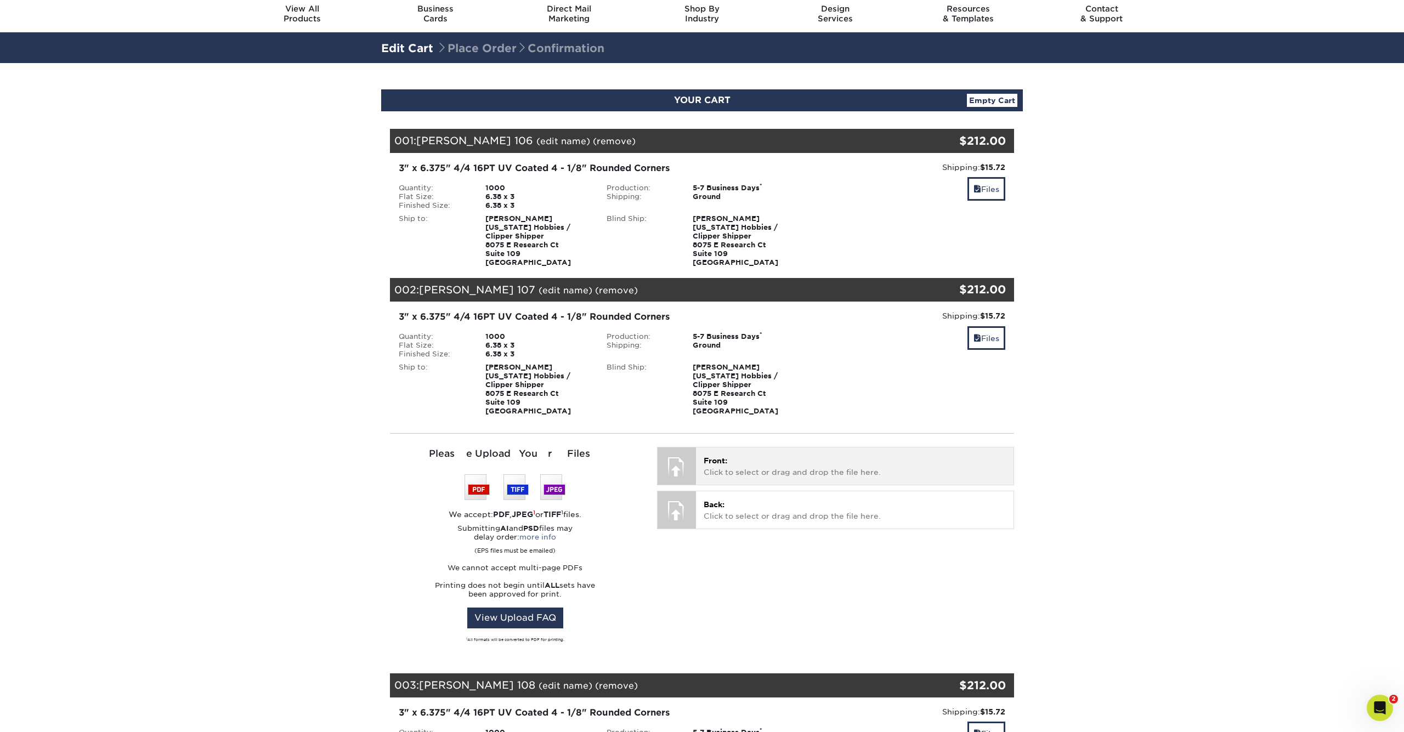
click at [755, 455] on p "Front: Click to select or drag and drop the file here." at bounding box center [855, 466] width 302 height 22
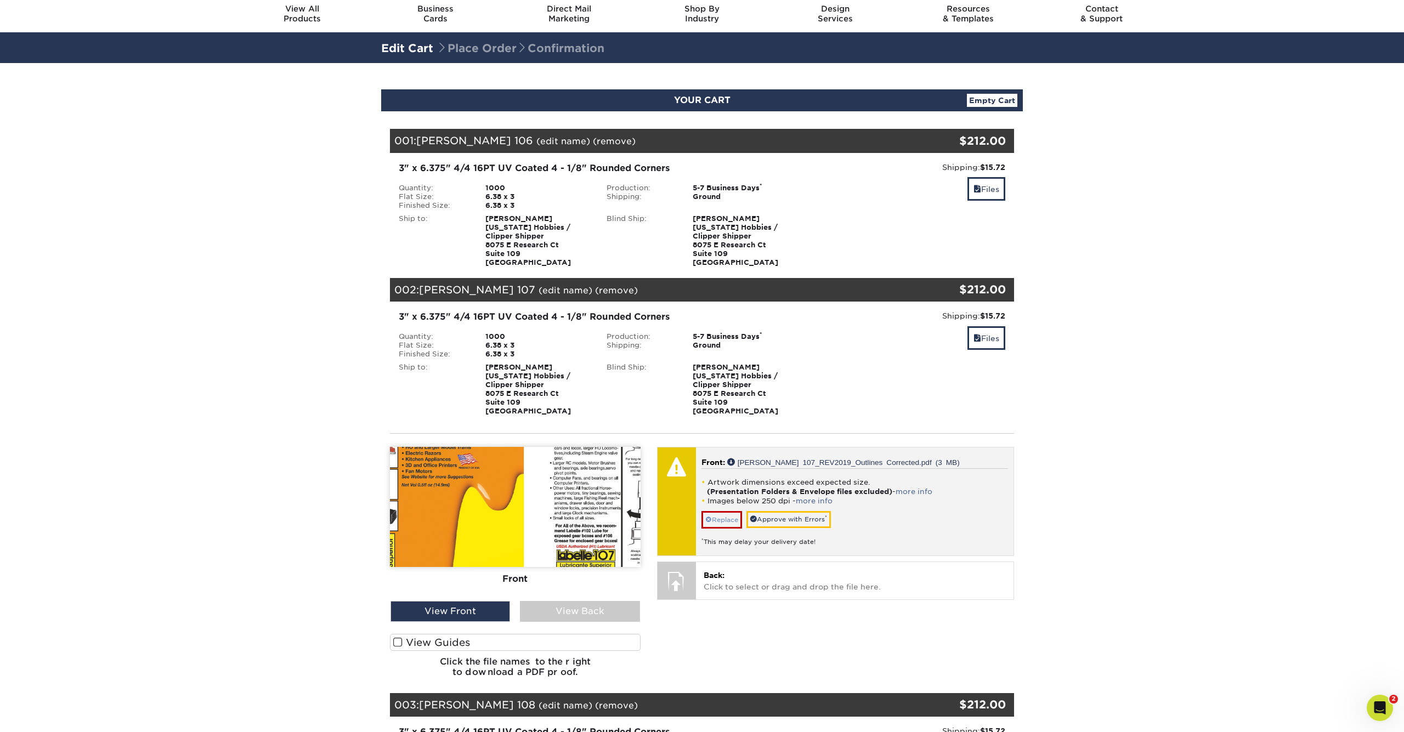
click at [731, 522] on link "Replace" at bounding box center [722, 520] width 41 height 18
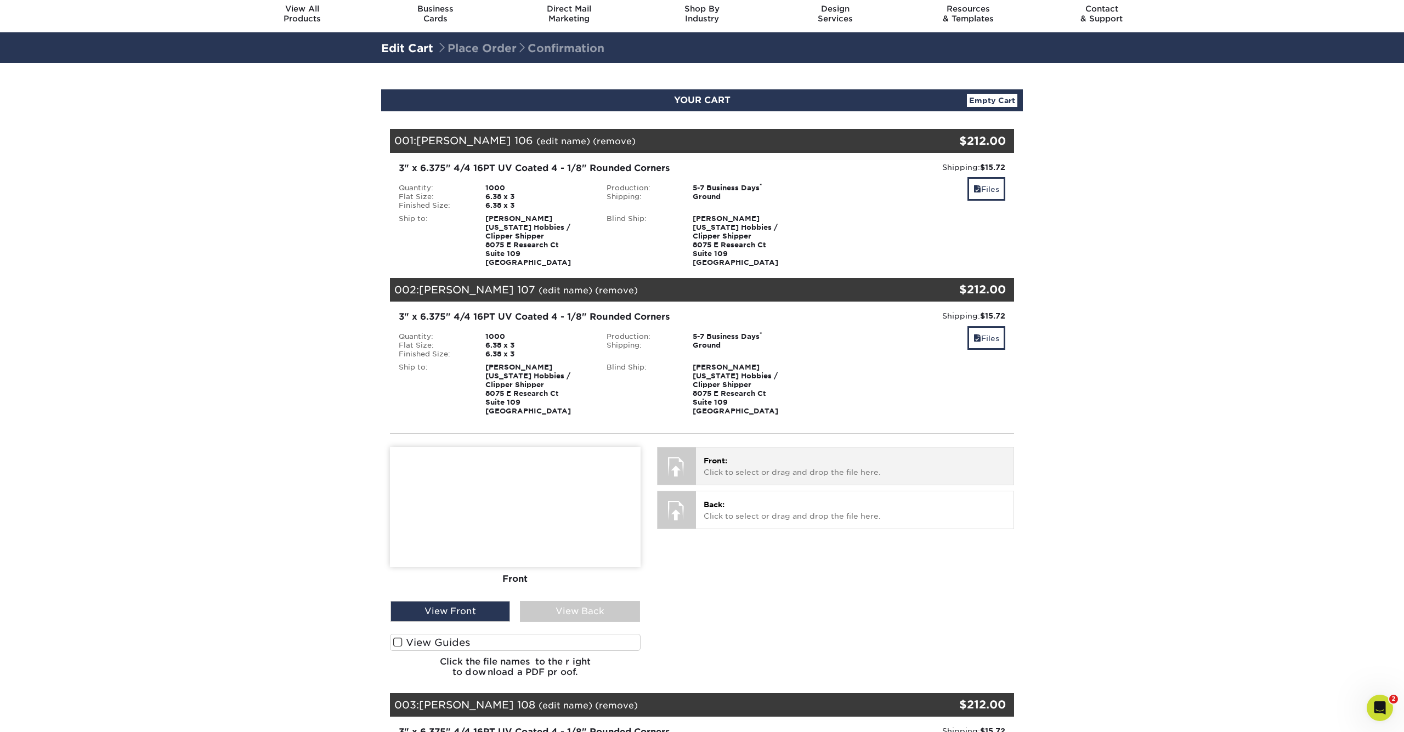
click at [731, 473] on p "Front: Click to select or drag and drop the file here." at bounding box center [855, 466] width 302 height 22
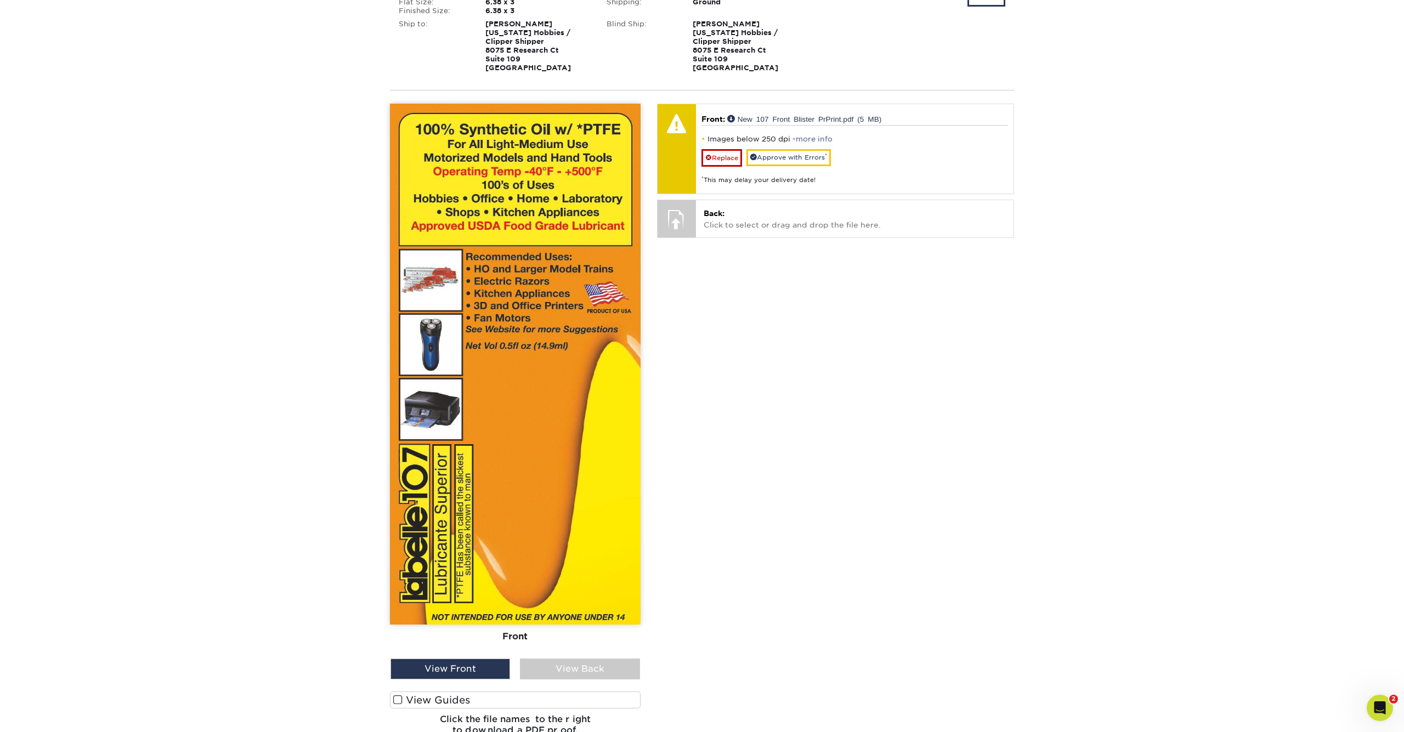
scroll to position [485, 0]
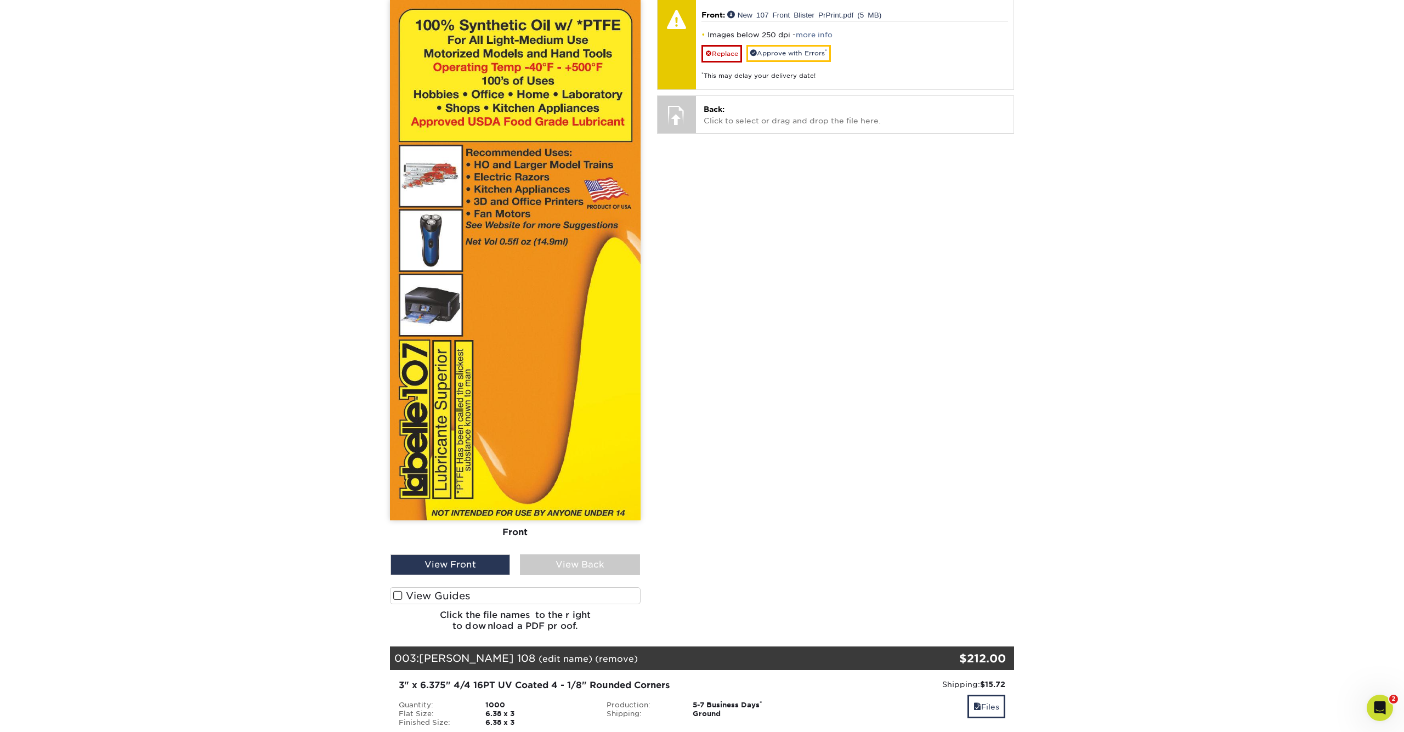
click at [423, 591] on label "View Guides" at bounding box center [515, 595] width 251 height 17
click at [0, 0] on input "View Guides" at bounding box center [0, 0] width 0 height 0
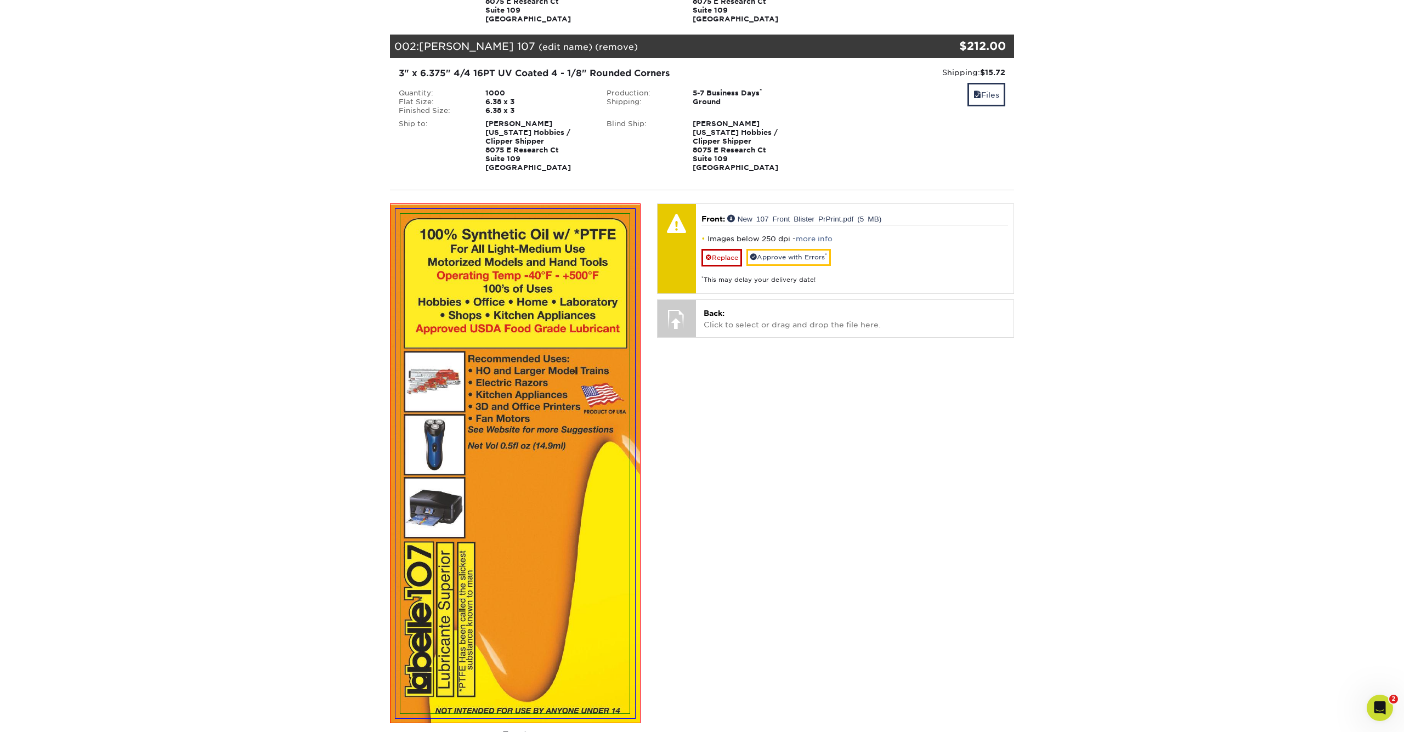
scroll to position [275, 0]
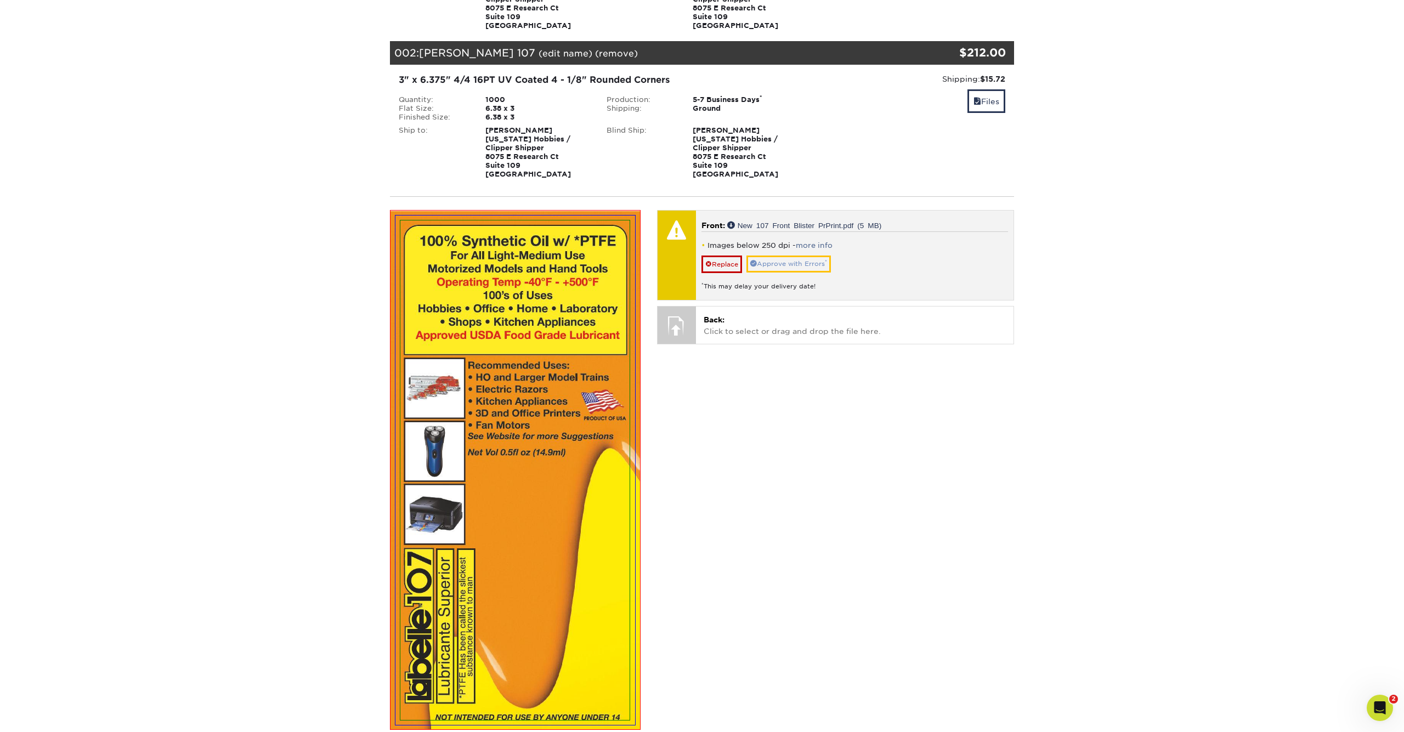
click at [810, 259] on link "Approve with Errors *" at bounding box center [788, 264] width 84 height 17
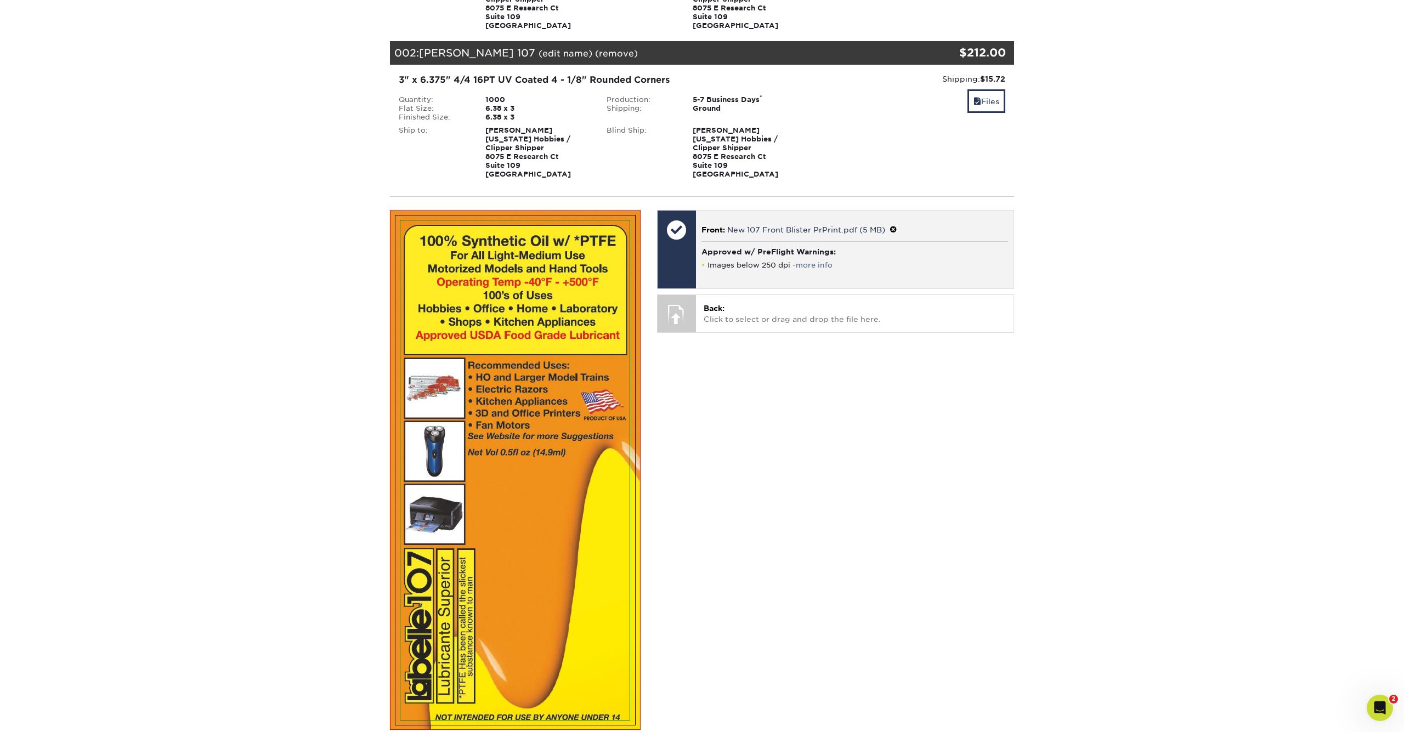
scroll to position [276, 0]
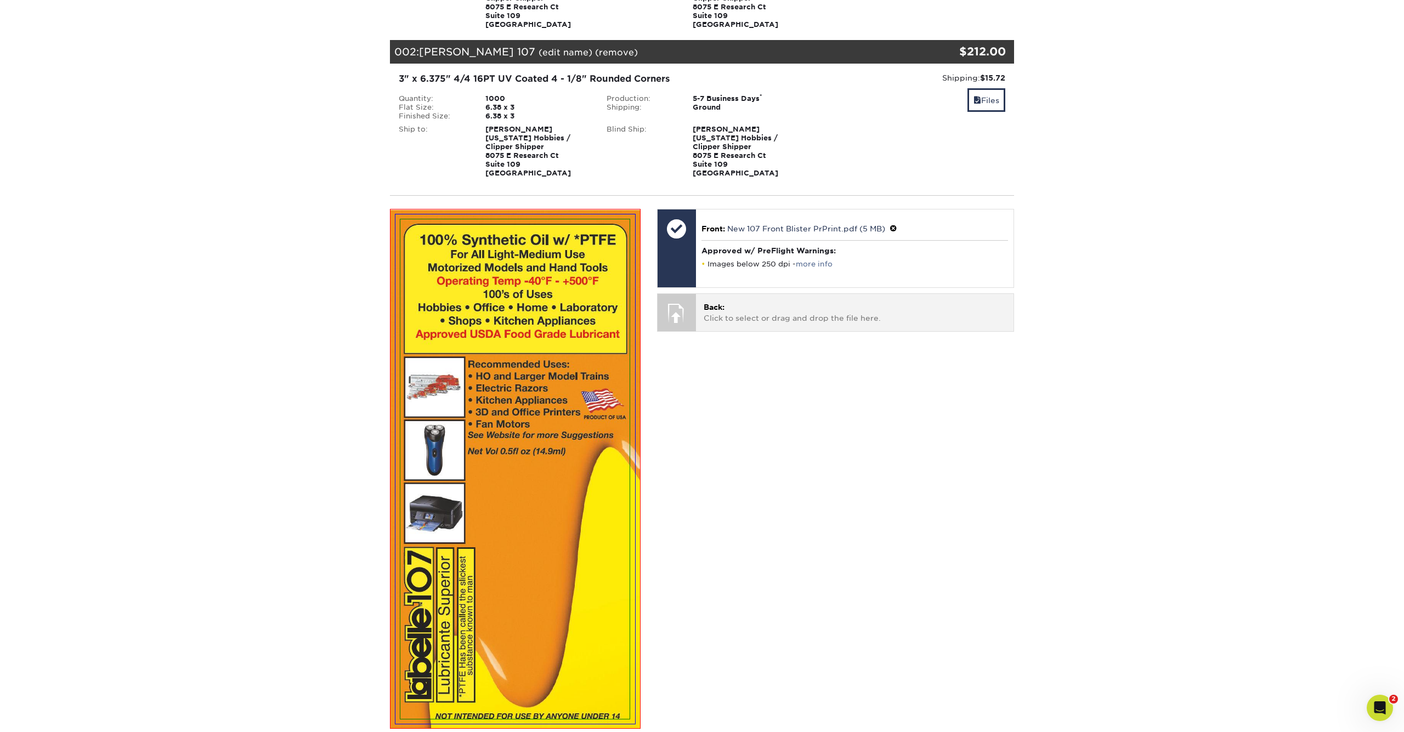
click at [813, 318] on p "Back: Click to select or drag and drop the file here." at bounding box center [855, 313] width 302 height 22
click at [779, 331] on link "Approve" at bounding box center [767, 332] width 43 height 17
